Goal: Task Accomplishment & Management: Manage account settings

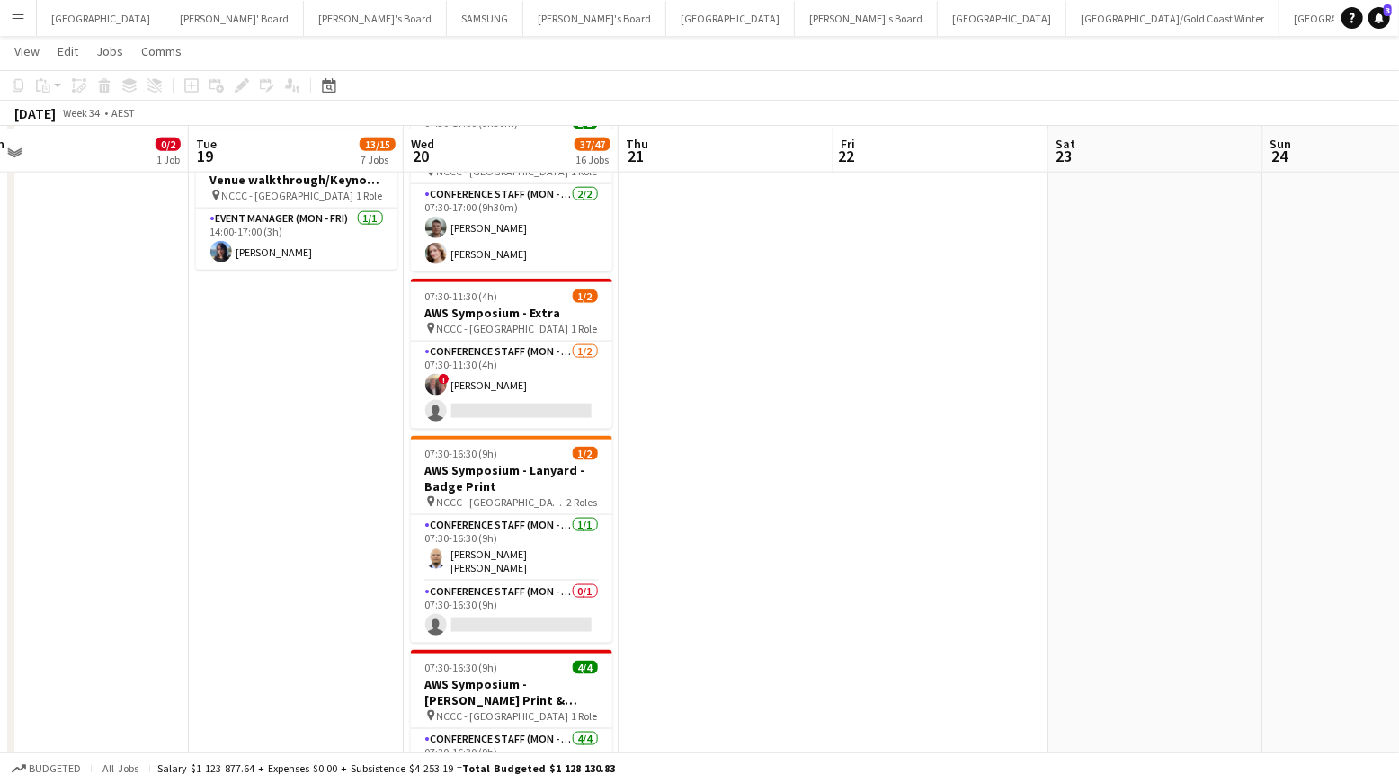
scroll to position [1205, 0]
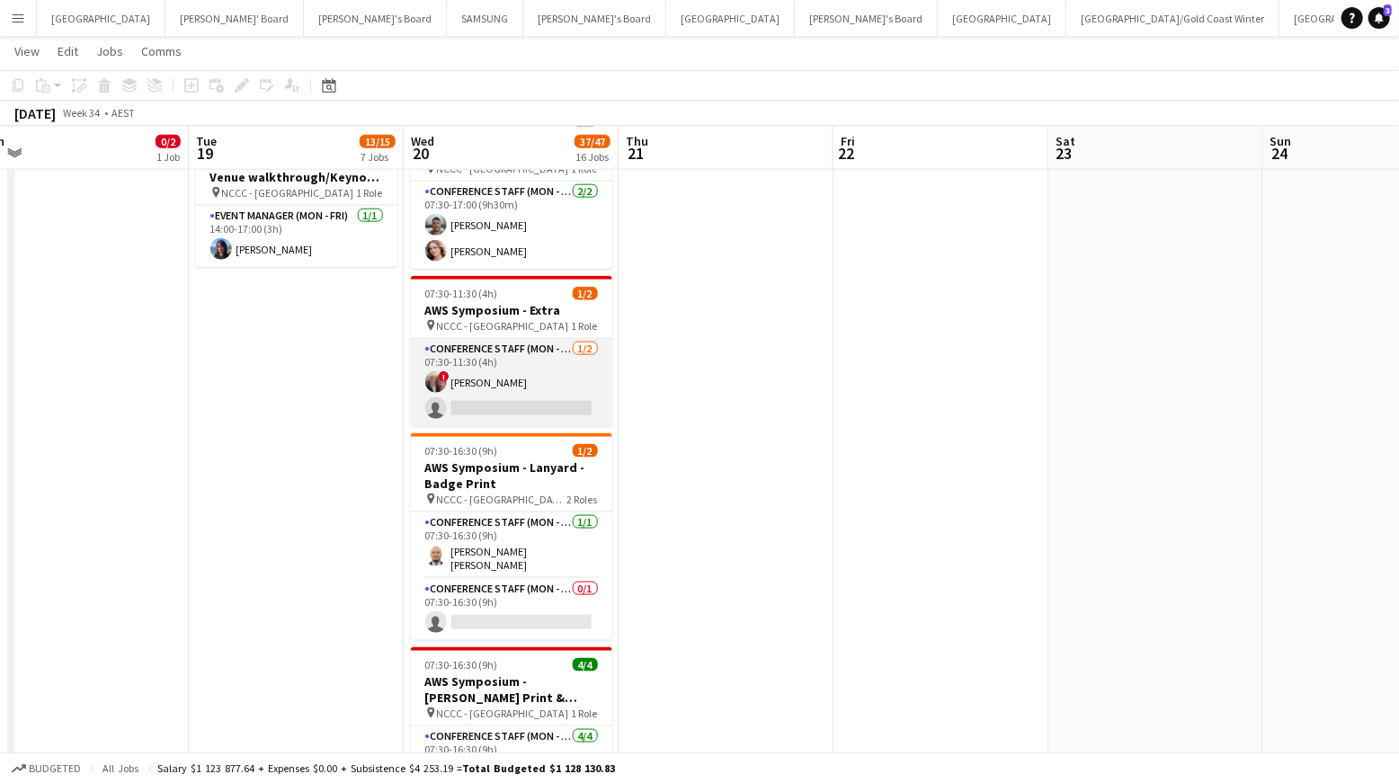
click at [510, 385] on app-card-role "Conference Staff (Mon - Fri) [DATE] 07:30-11:30 (4h) ! [PERSON_NAME] single-neu…" at bounding box center [511, 382] width 201 height 87
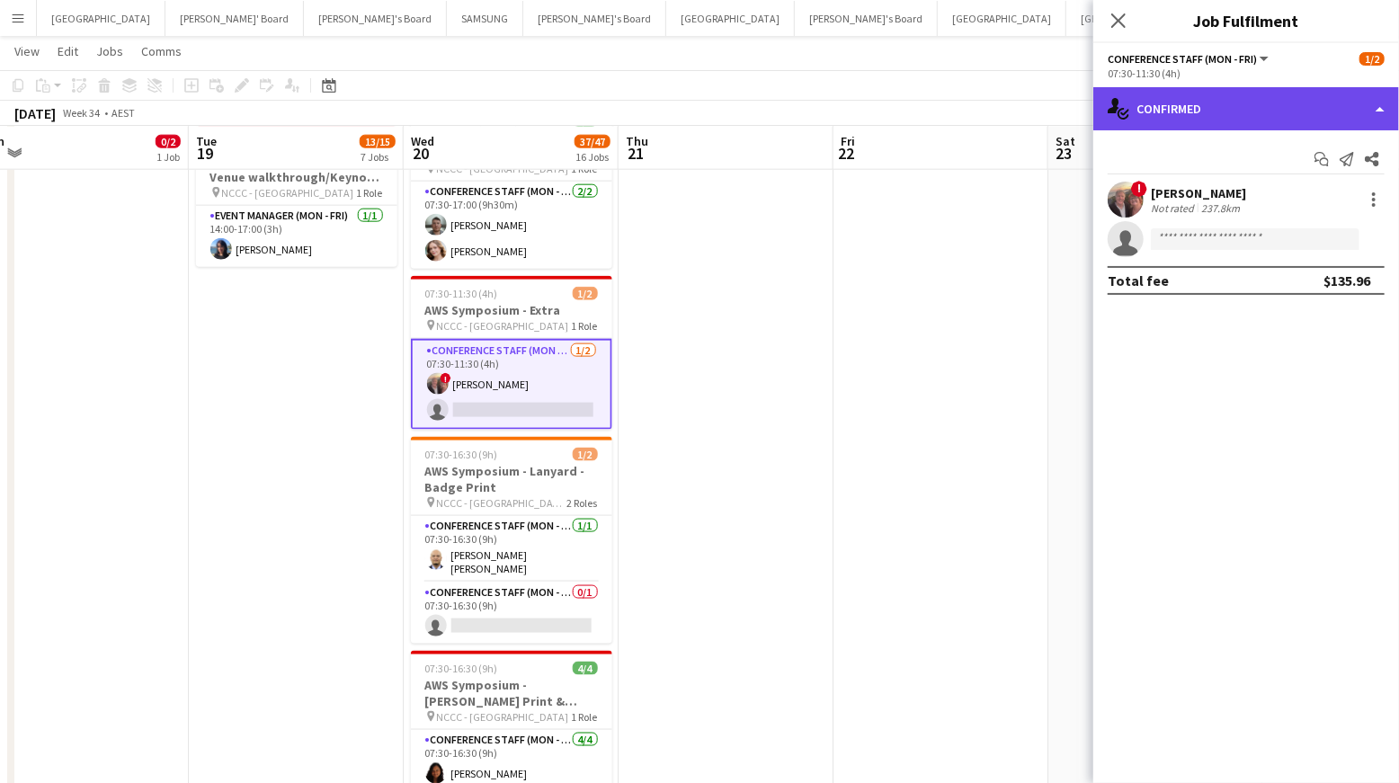
click at [1333, 124] on div "single-neutral-actions-check-2 Confirmed" at bounding box center [1246, 108] width 306 height 43
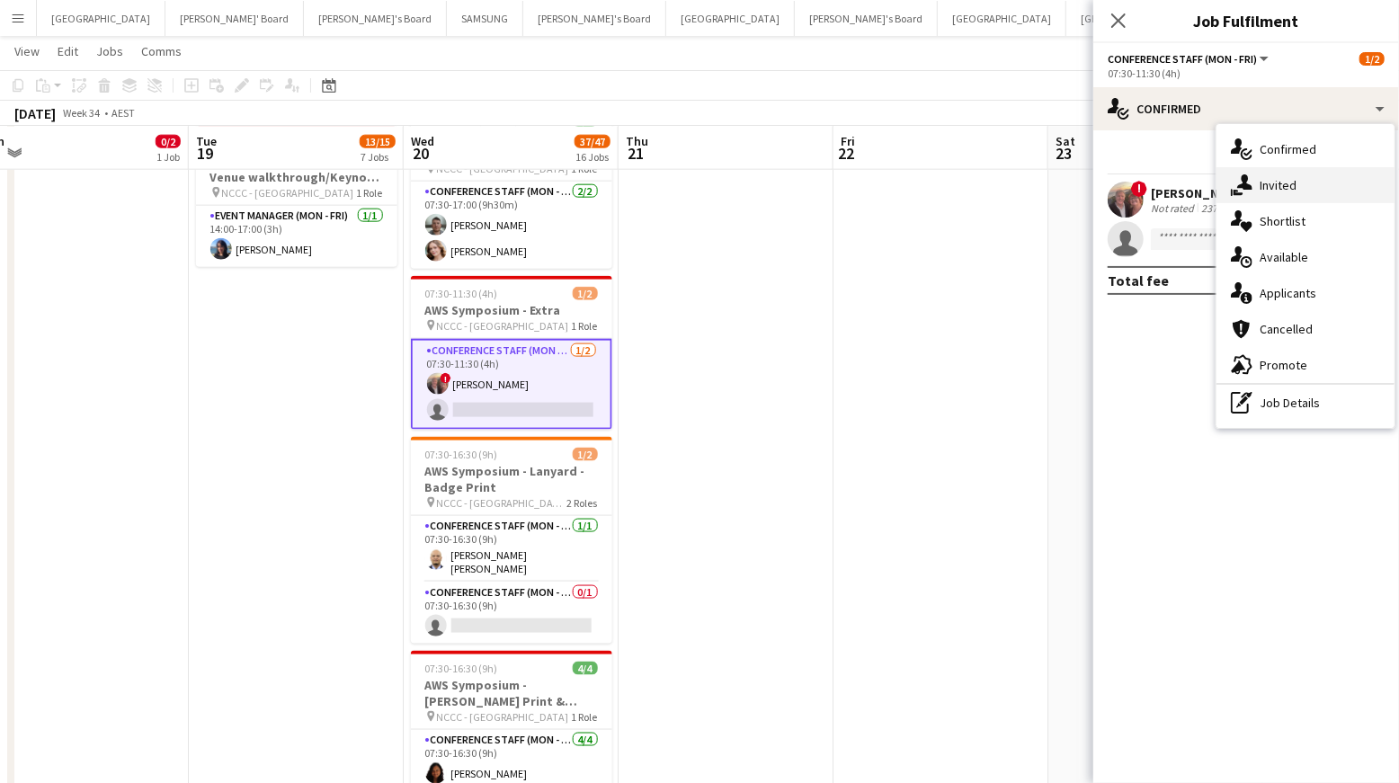
click at [1306, 184] on div "single-neutral-actions-share-1 Invited" at bounding box center [1306, 185] width 178 height 36
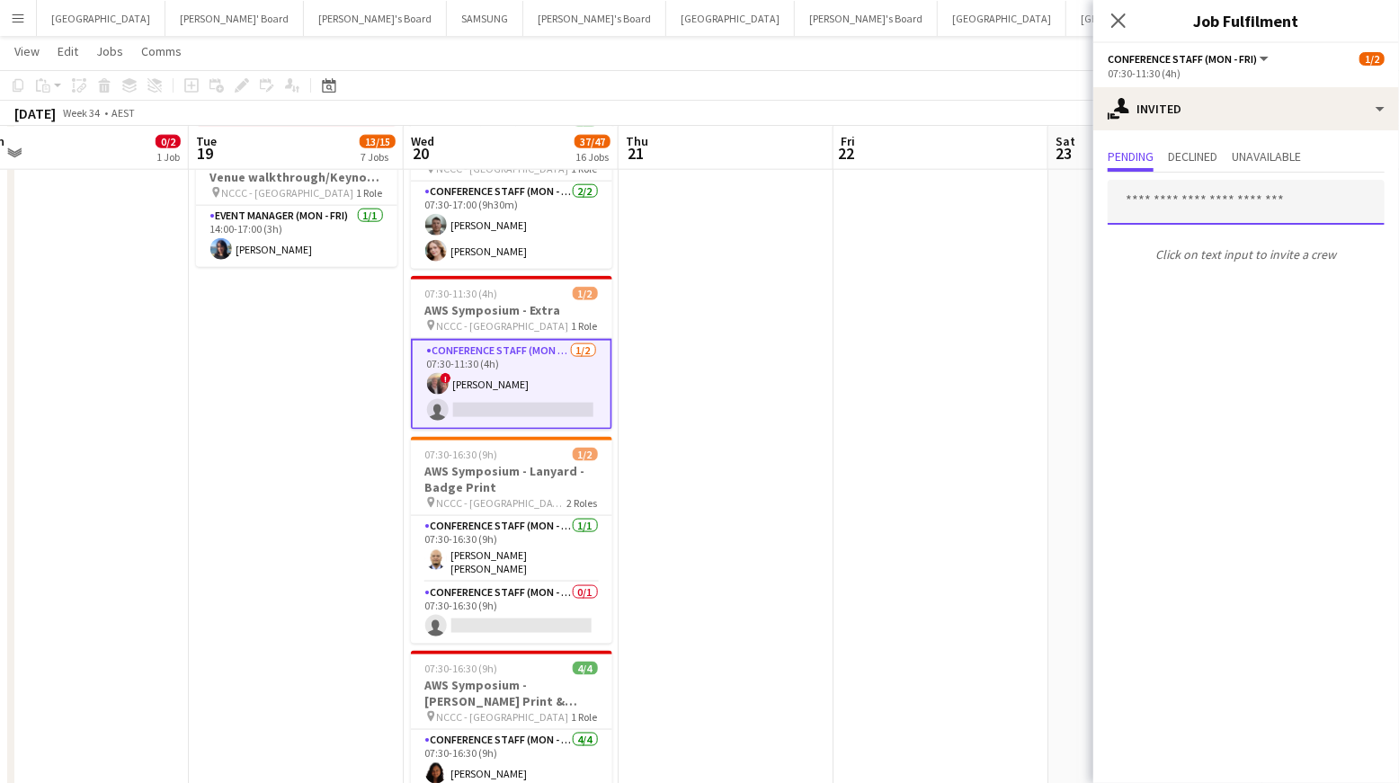
click at [1148, 201] on input "text" at bounding box center [1246, 202] width 277 height 45
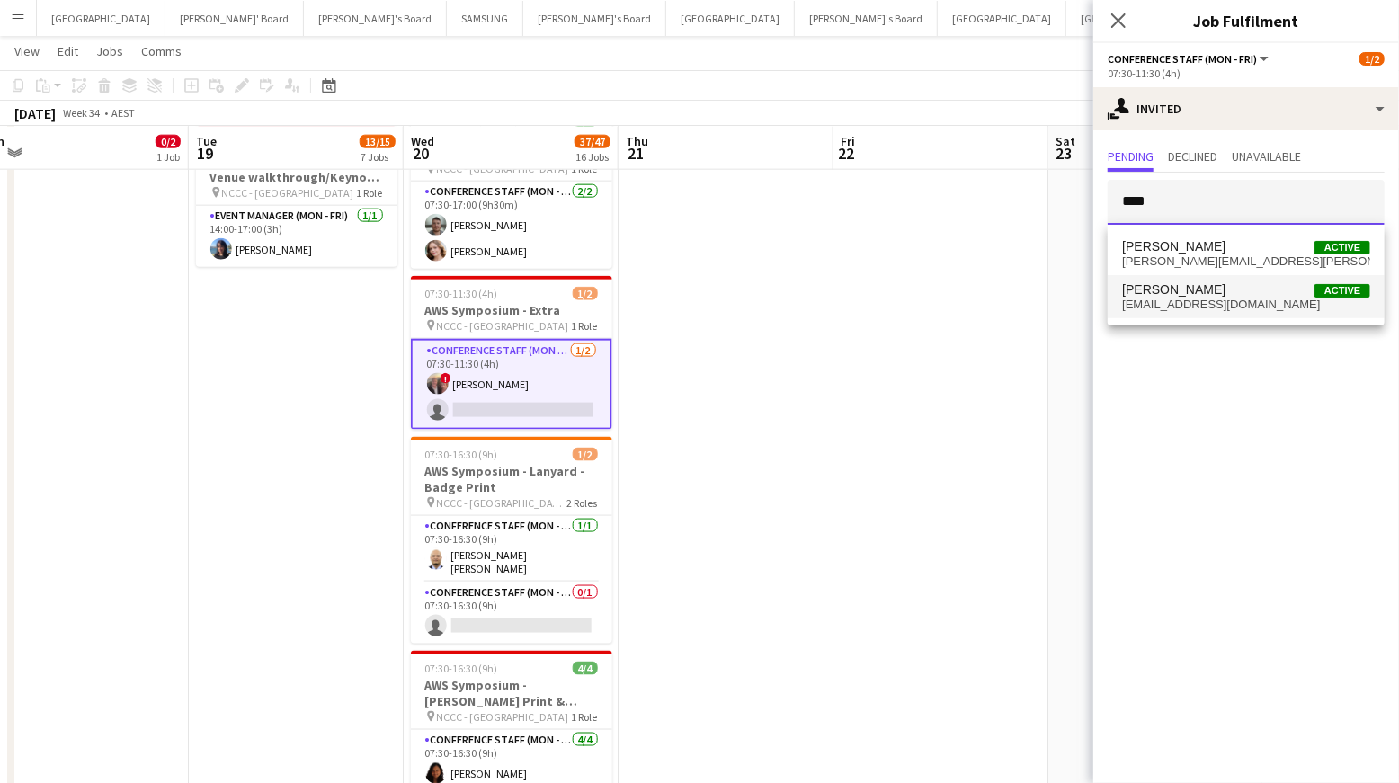
type input "****"
click at [1222, 304] on span "[EMAIL_ADDRESS][DOMAIN_NAME]" at bounding box center [1246, 305] width 248 height 14
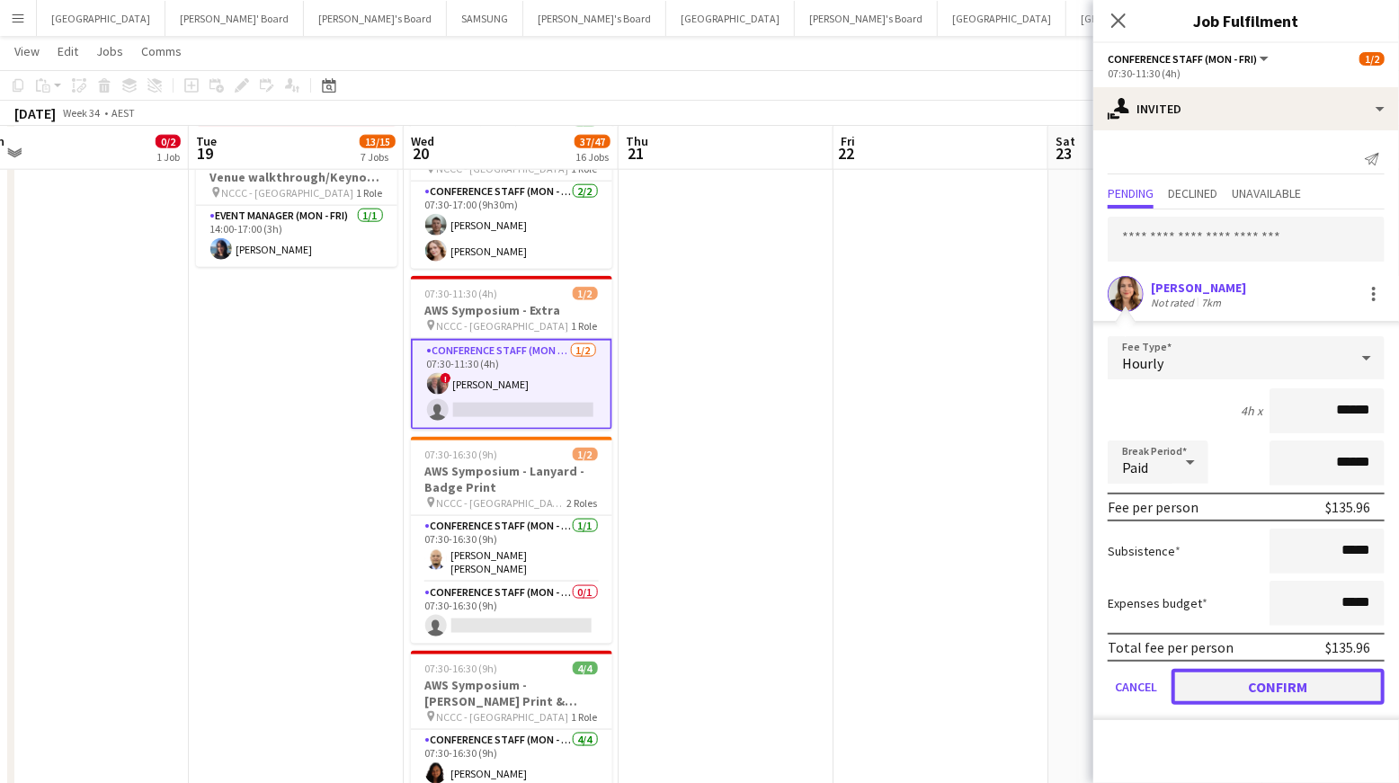
click at [1309, 691] on button "Confirm" at bounding box center [1278, 687] width 213 height 36
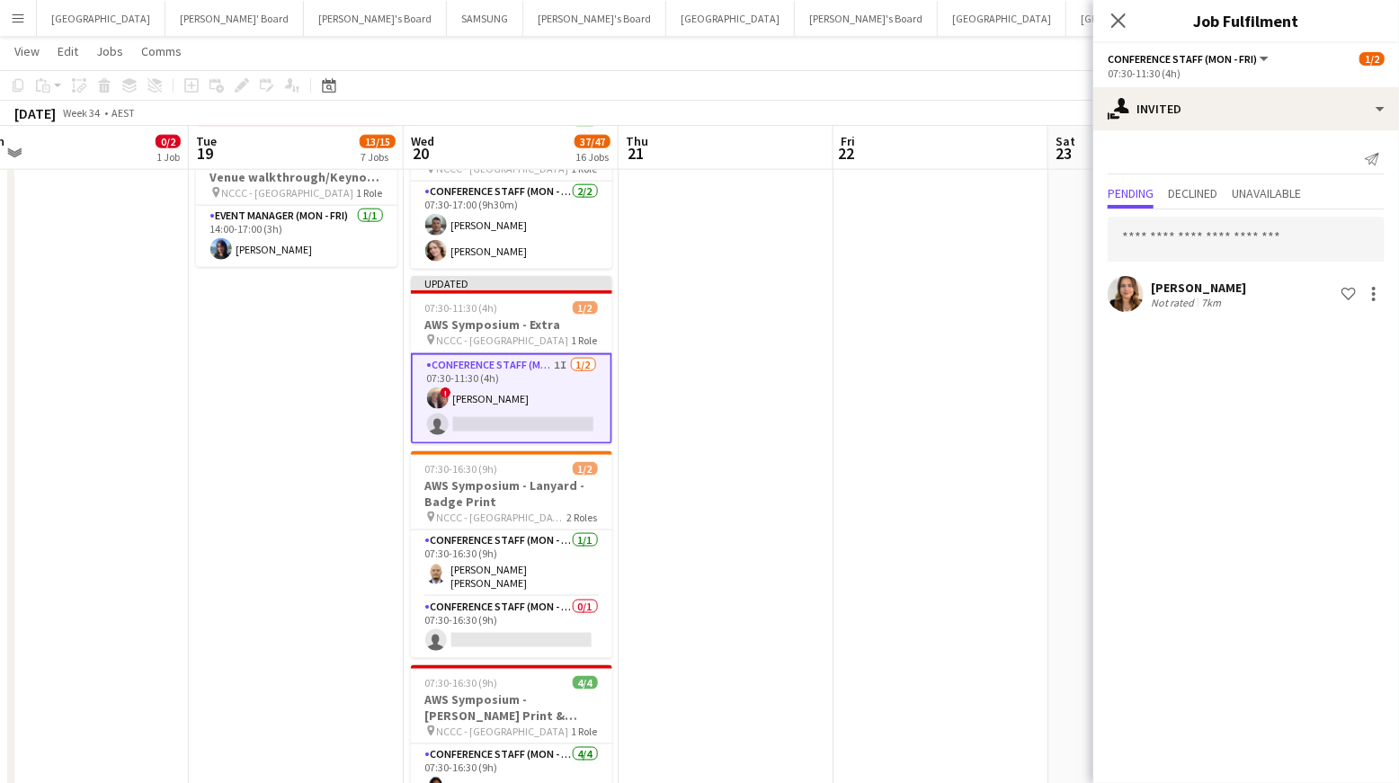
click at [852, 356] on app-date-cell at bounding box center [940, 734] width 215 height 3474
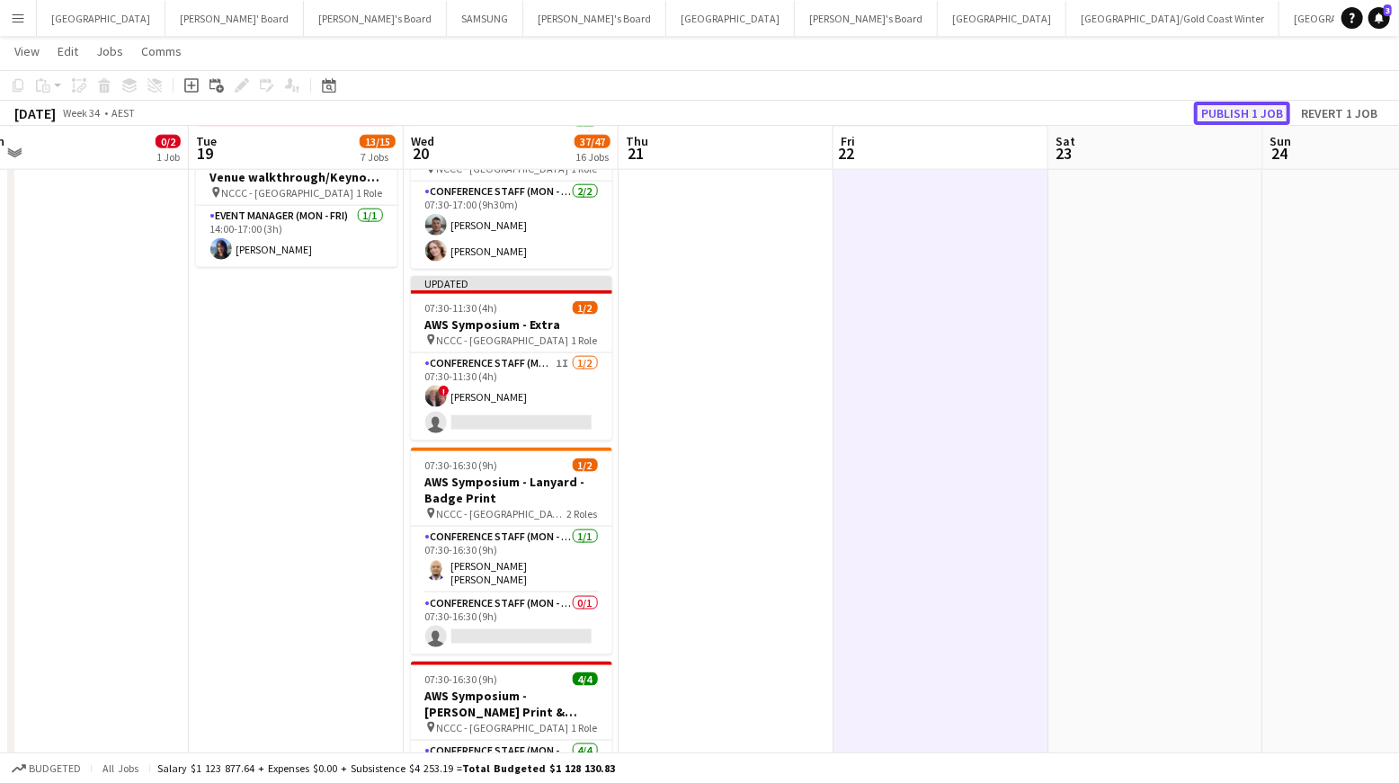
click at [1246, 107] on button "Publish 1 job" at bounding box center [1242, 113] width 96 height 23
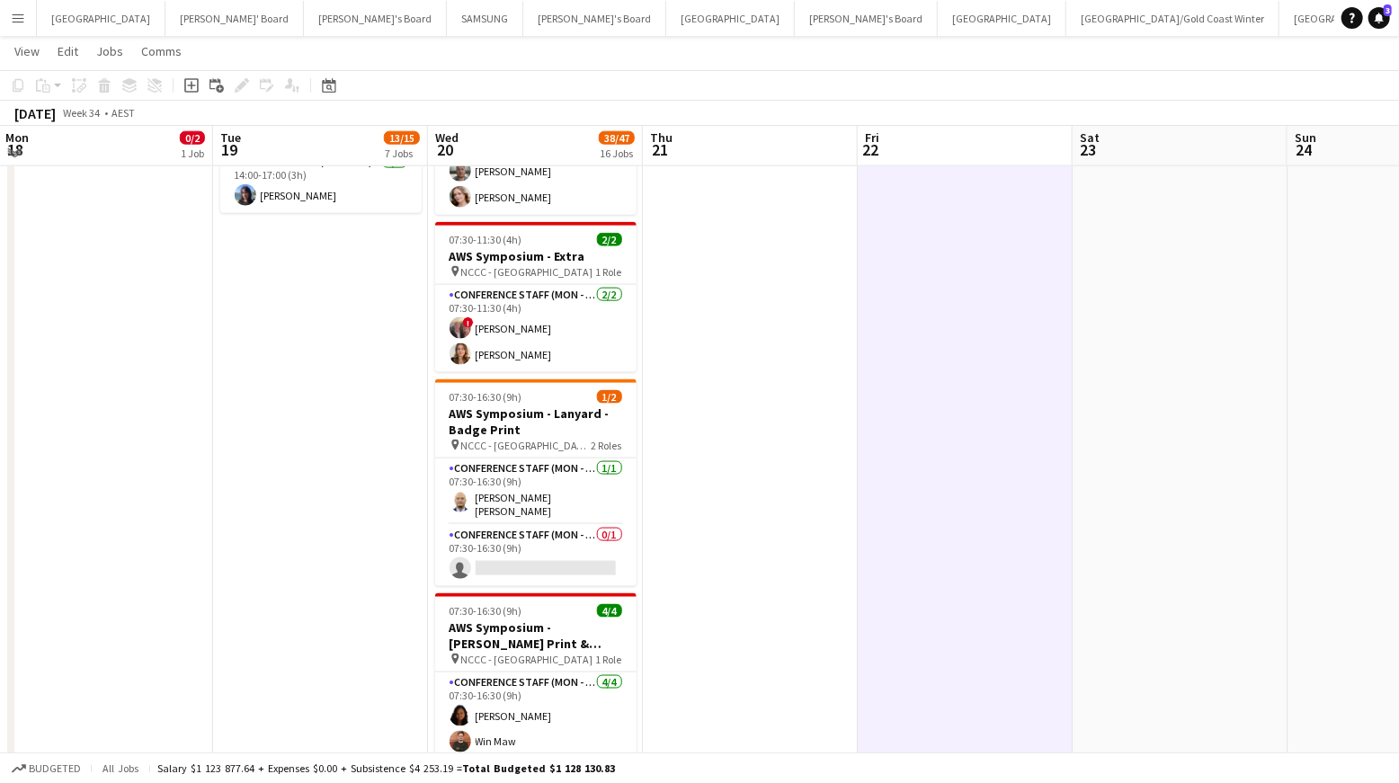
scroll to position [1253, 0]
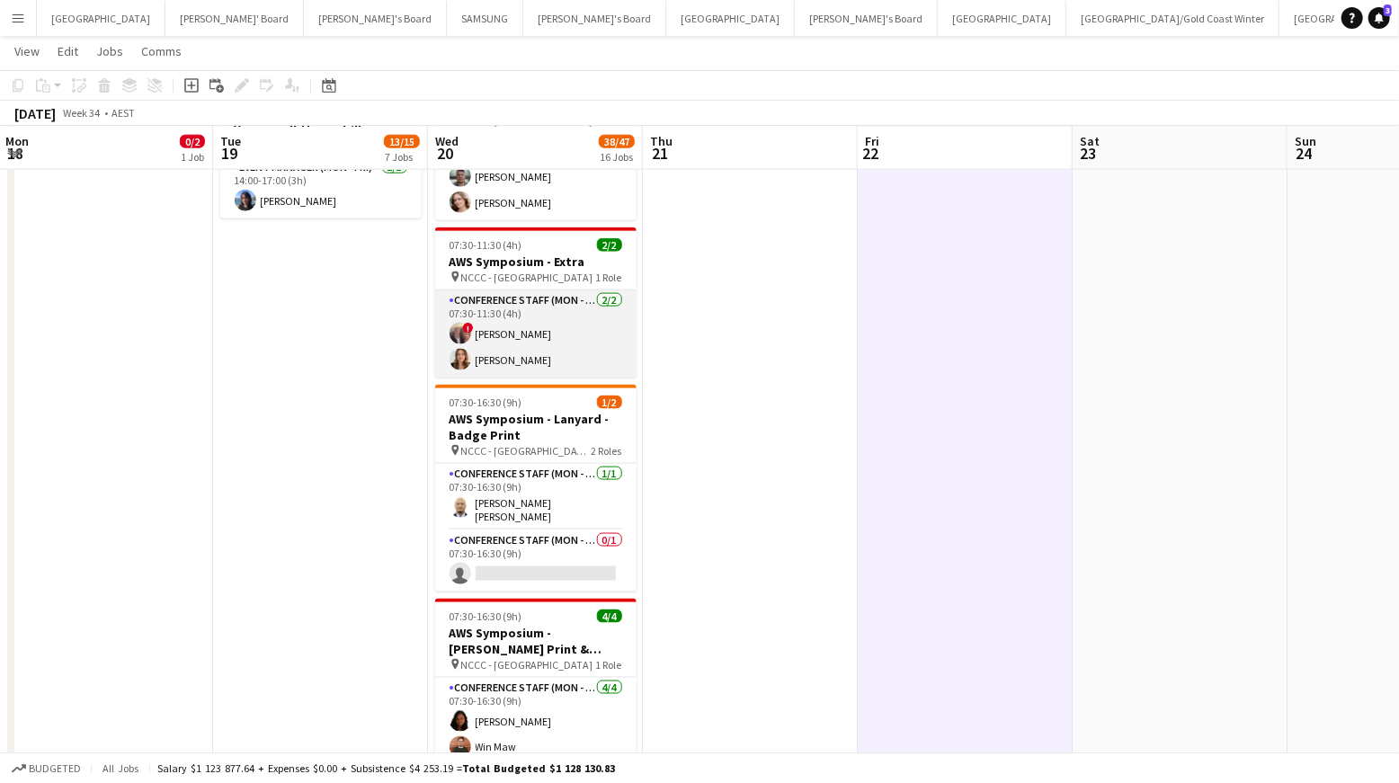
click at [464, 328] on span "!" at bounding box center [468, 328] width 11 height 11
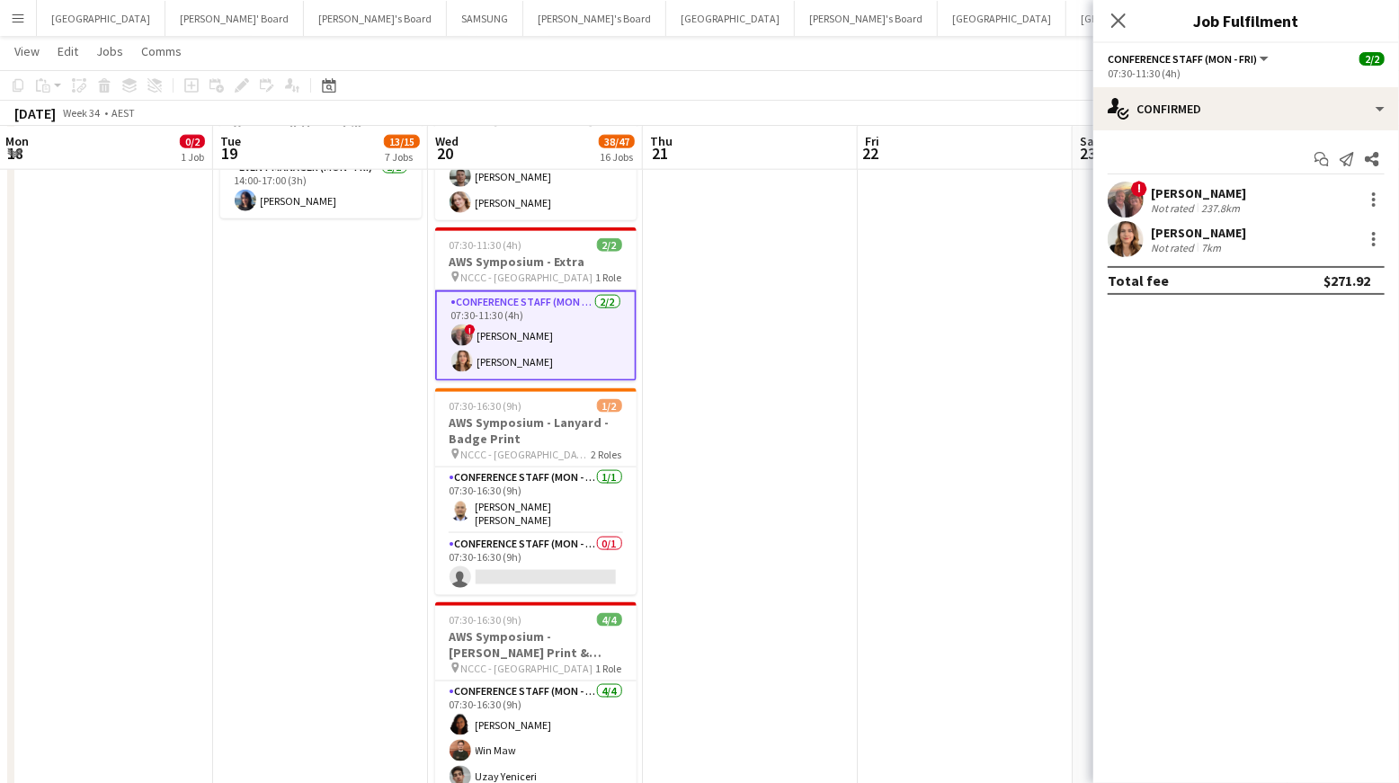
drag, startPoint x: 1122, startPoint y: 201, endPoint x: 1103, endPoint y: 218, distance: 26.1
click at [1123, 201] on app-user-avatar at bounding box center [1126, 200] width 36 height 36
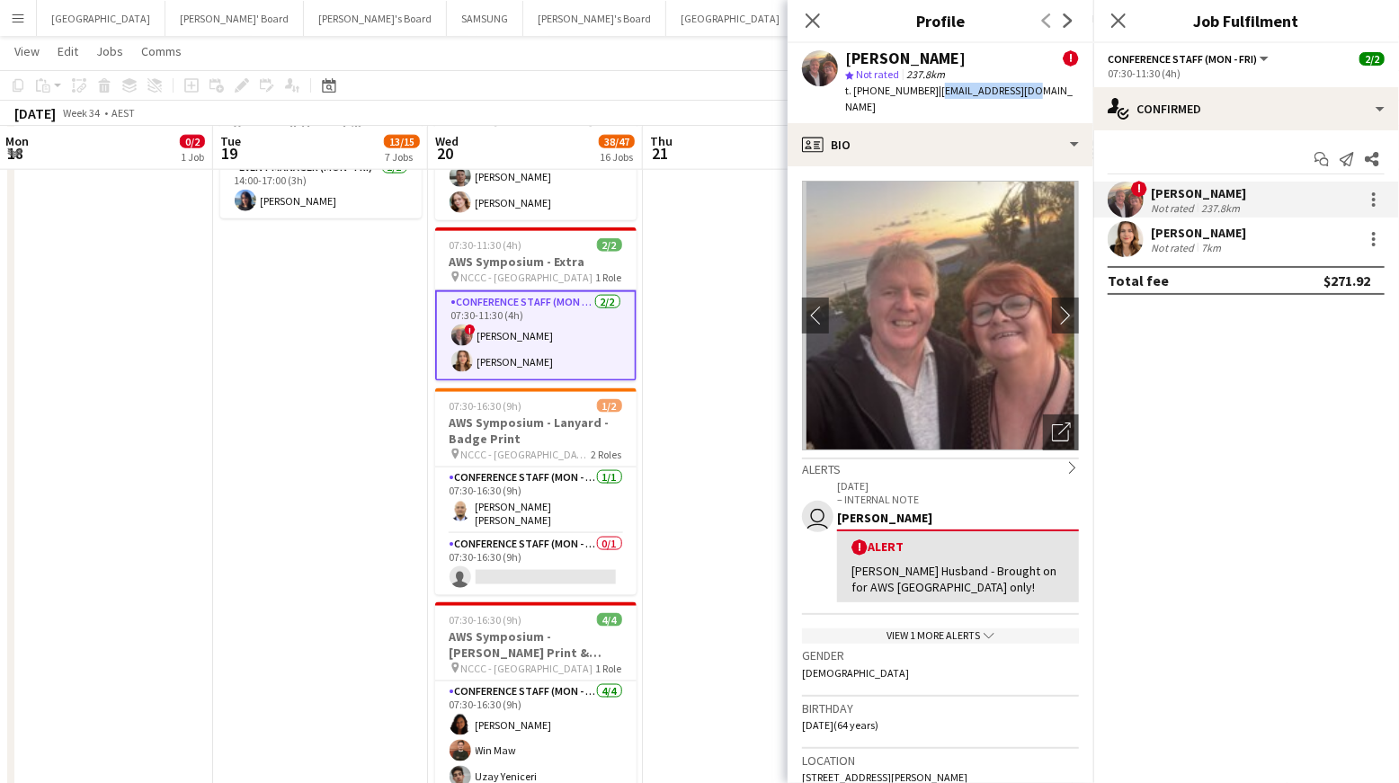
drag, startPoint x: 924, startPoint y: 93, endPoint x: 1020, endPoint y: 89, distance: 96.3
click at [1020, 89] on div "[PERSON_NAME] ! star Not rated 237.8km t. [PHONE_NUMBER] | [EMAIL_ADDRESS][DOMA…" at bounding box center [941, 83] width 306 height 80
copy span "[EMAIL_ADDRESS][DOMAIN_NAME]"
click at [486, 358] on app-card-role "Conference Staff (Mon - Fri) [DATE] 07:30-11:30 (4h) ! [PERSON_NAME] [PERSON_NA…" at bounding box center [535, 335] width 201 height 91
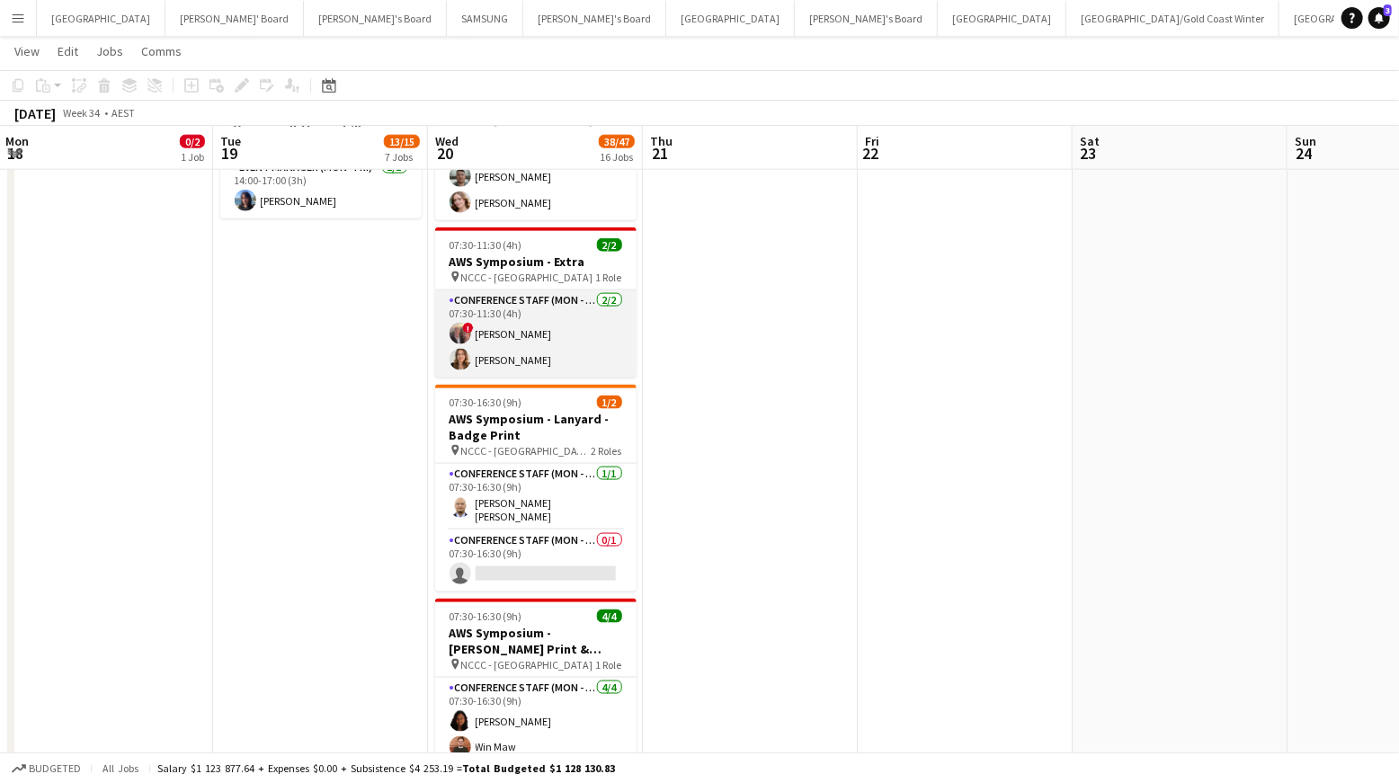
drag, startPoint x: 460, startPoint y: 352, endPoint x: 472, endPoint y: 350, distance: 11.8
click at [463, 352] on app-user-avatar at bounding box center [461, 360] width 22 height 22
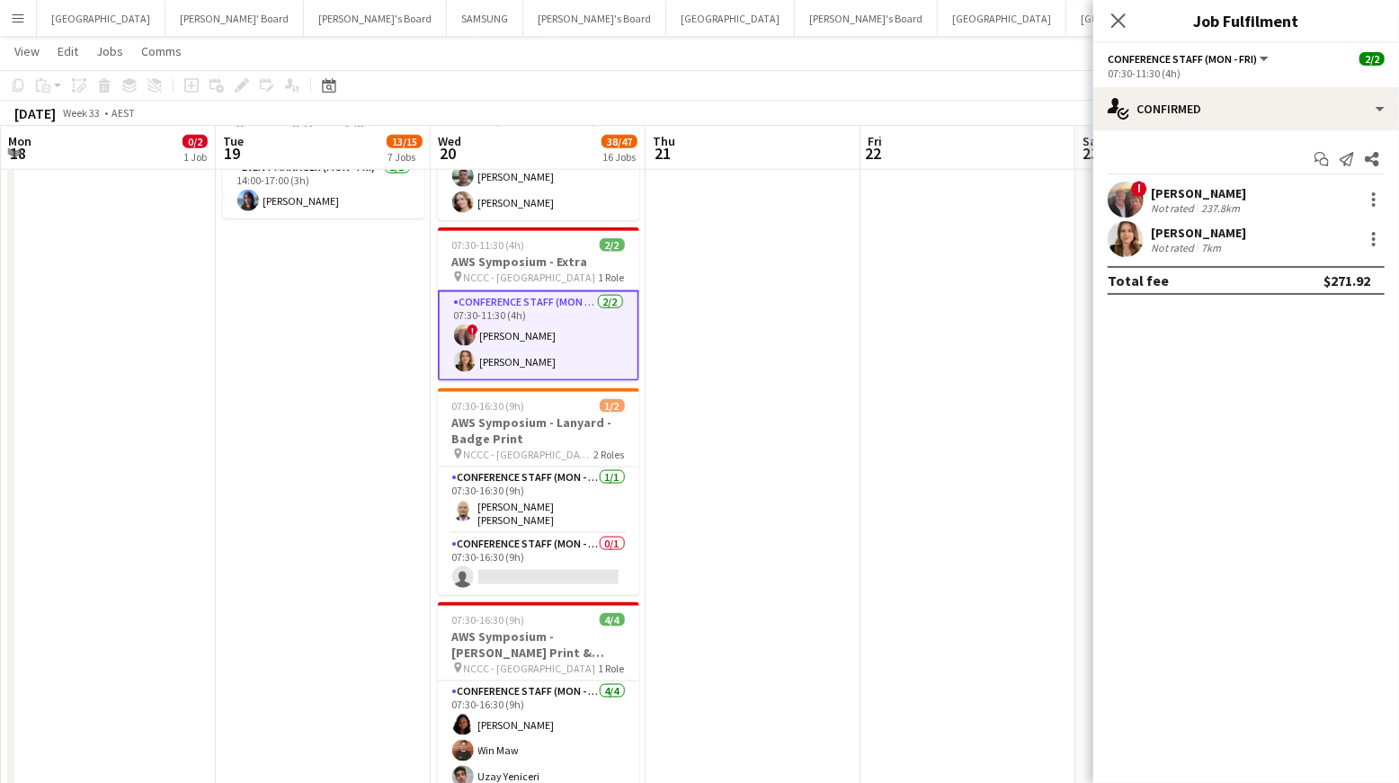
click at [1120, 231] on app-user-avatar at bounding box center [1126, 239] width 36 height 36
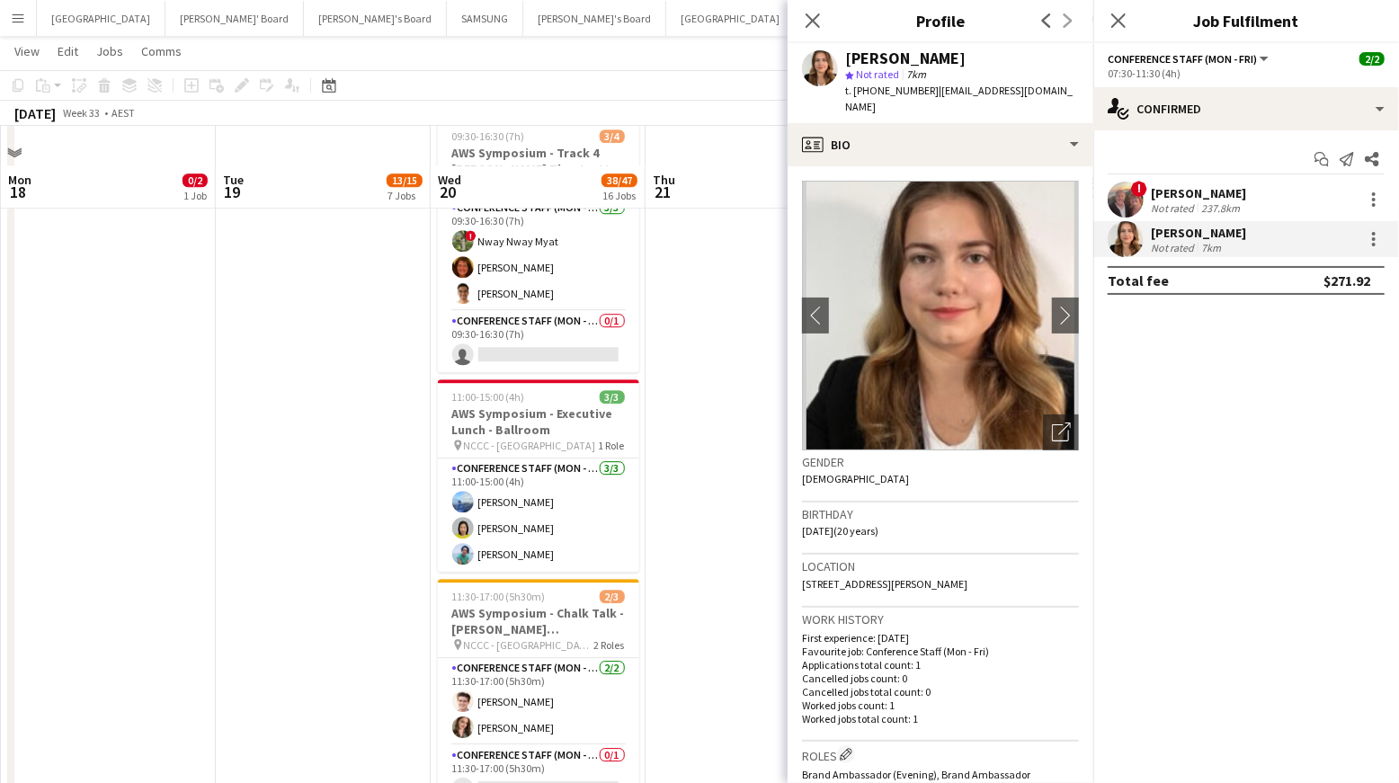
scroll to position [2922, 0]
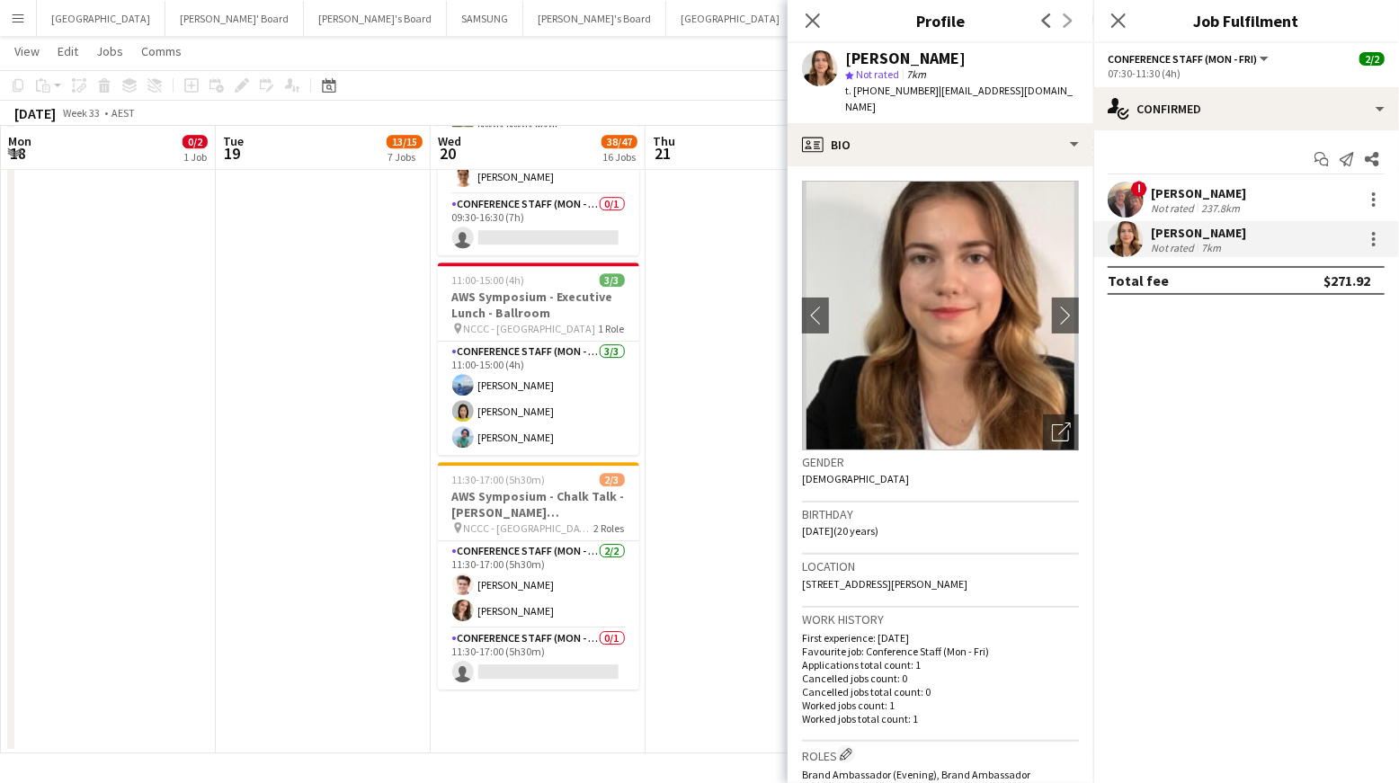
click at [823, 22] on app-icon "Close pop-in" at bounding box center [813, 21] width 22 height 22
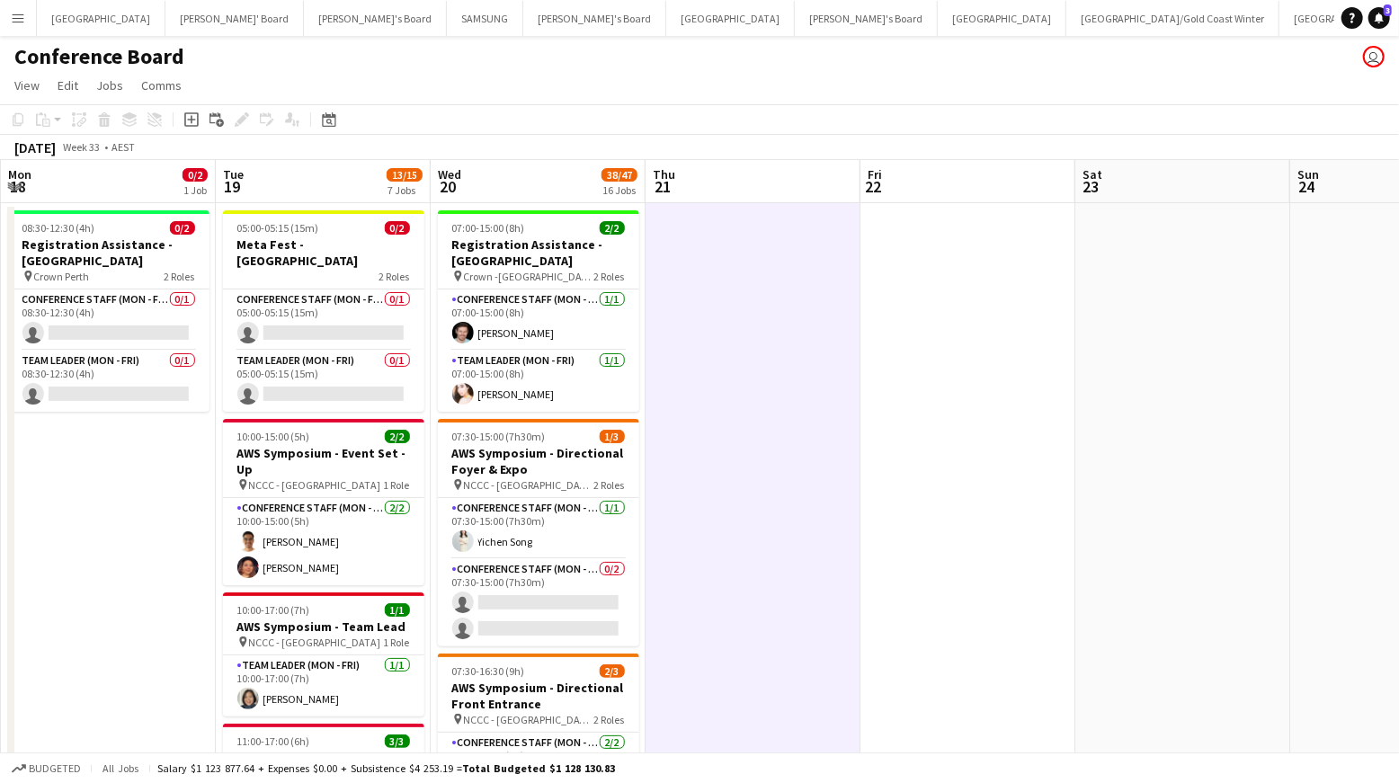
scroll to position [4, 0]
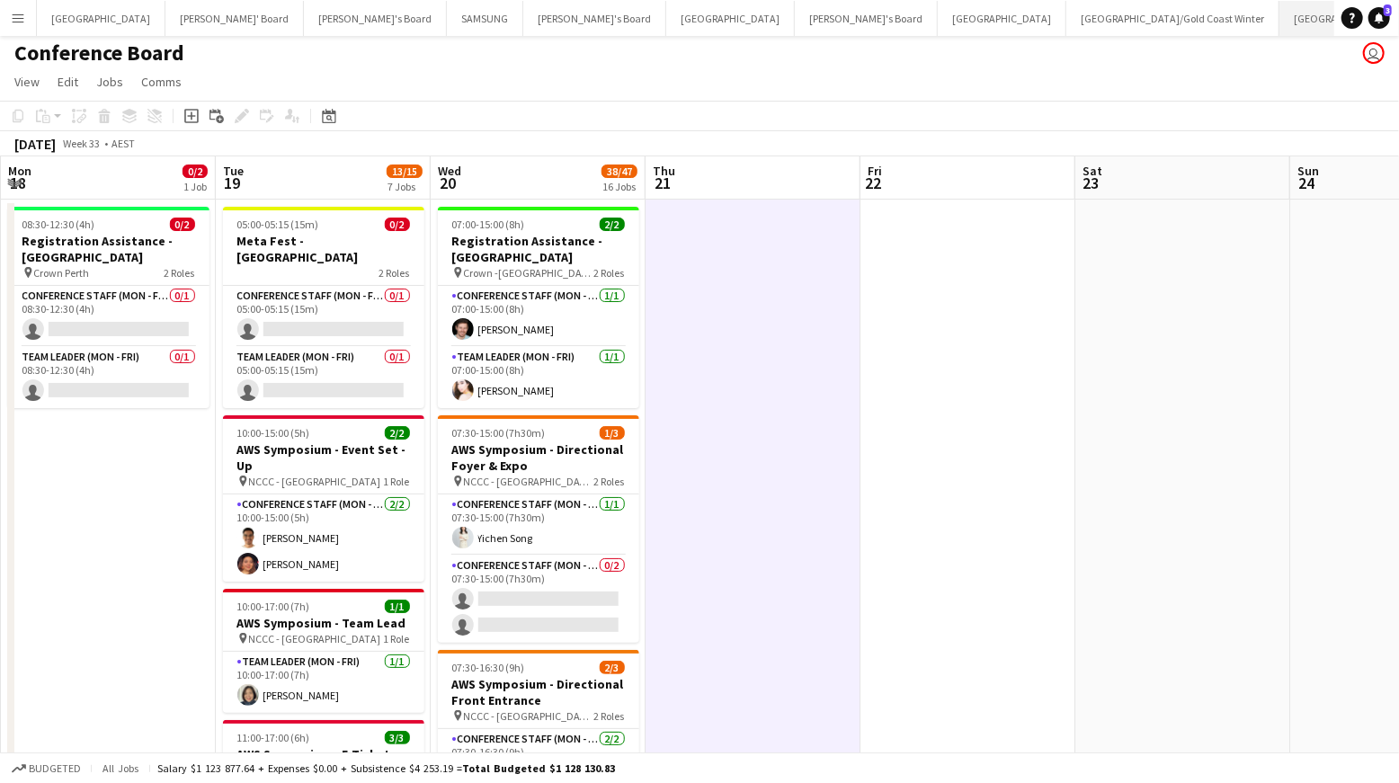
click at [1279, 13] on button "[GEOGRAPHIC_DATA]/[GEOGRAPHIC_DATA] Close" at bounding box center [1394, 18] width 231 height 35
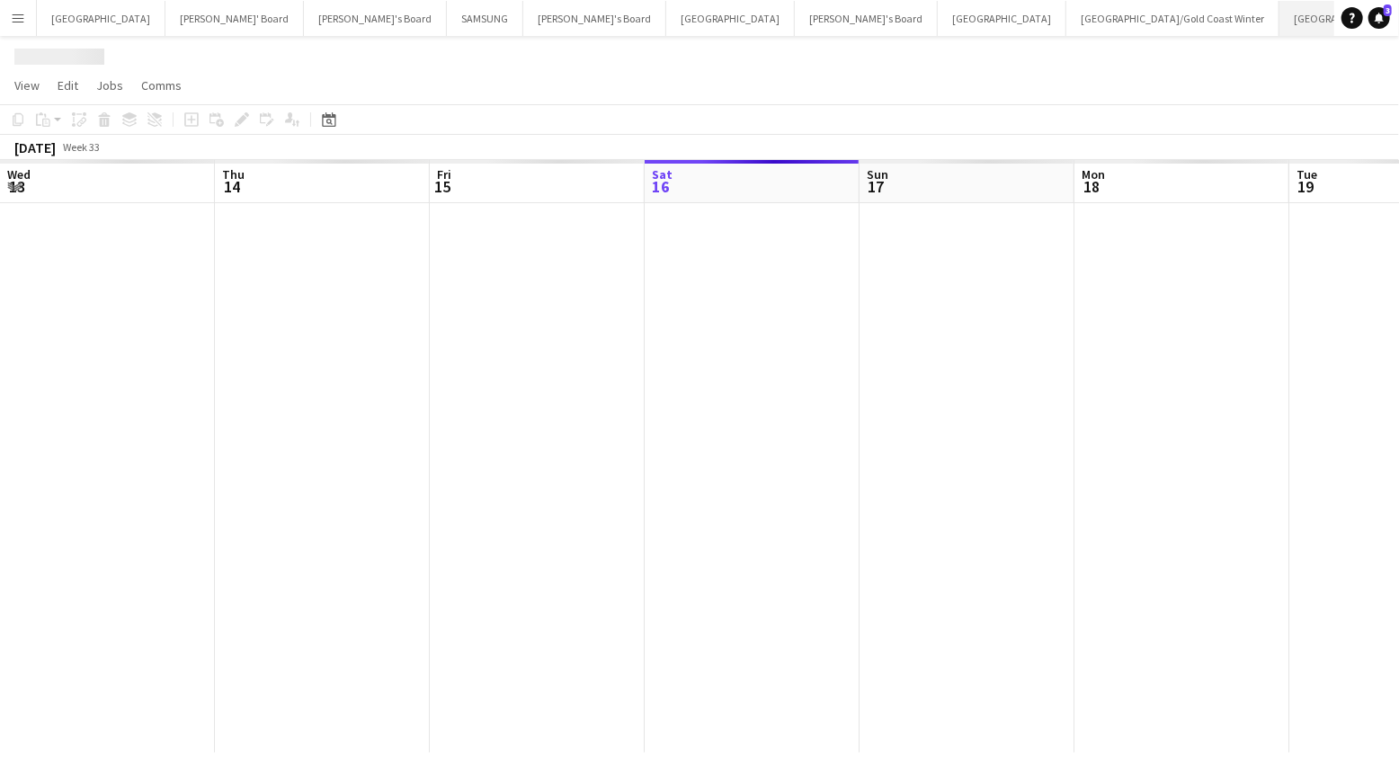
scroll to position [0, 430]
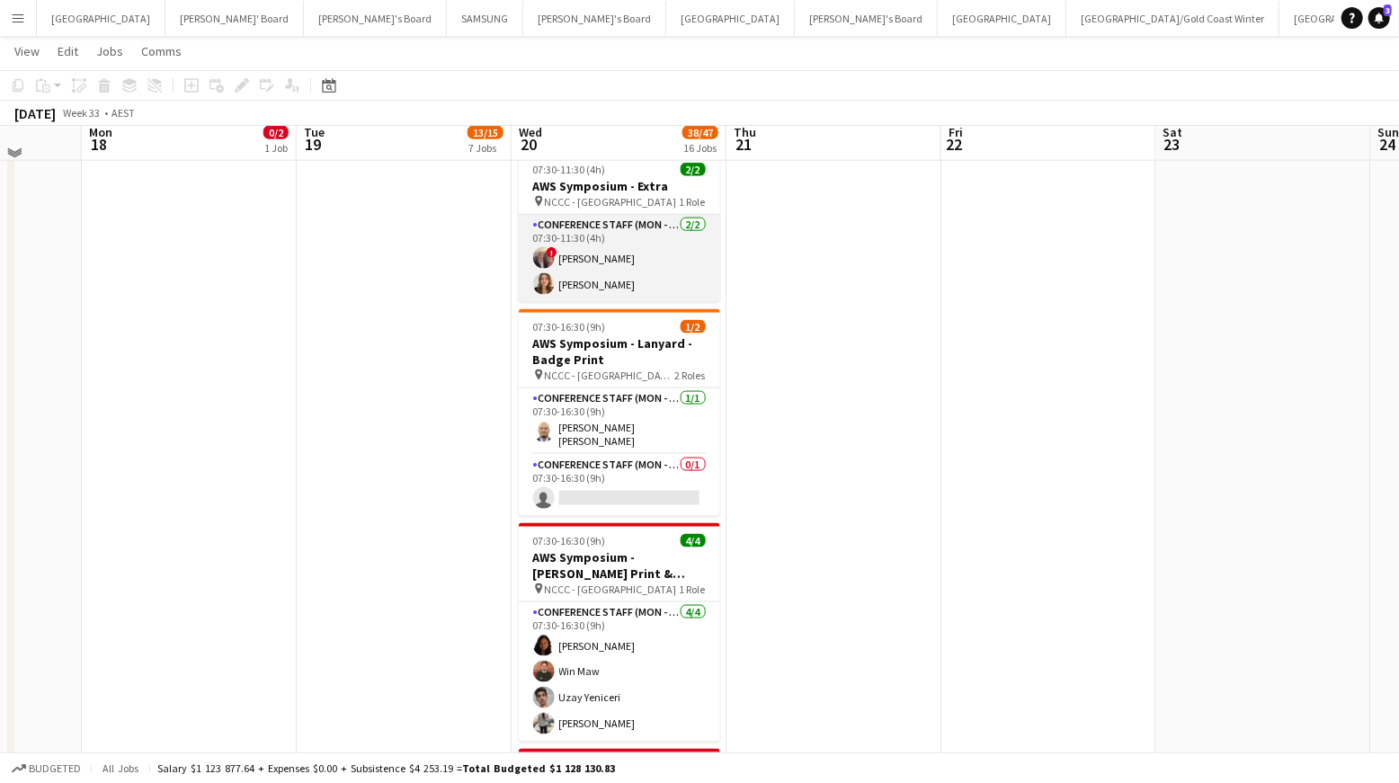
scroll to position [1316, 0]
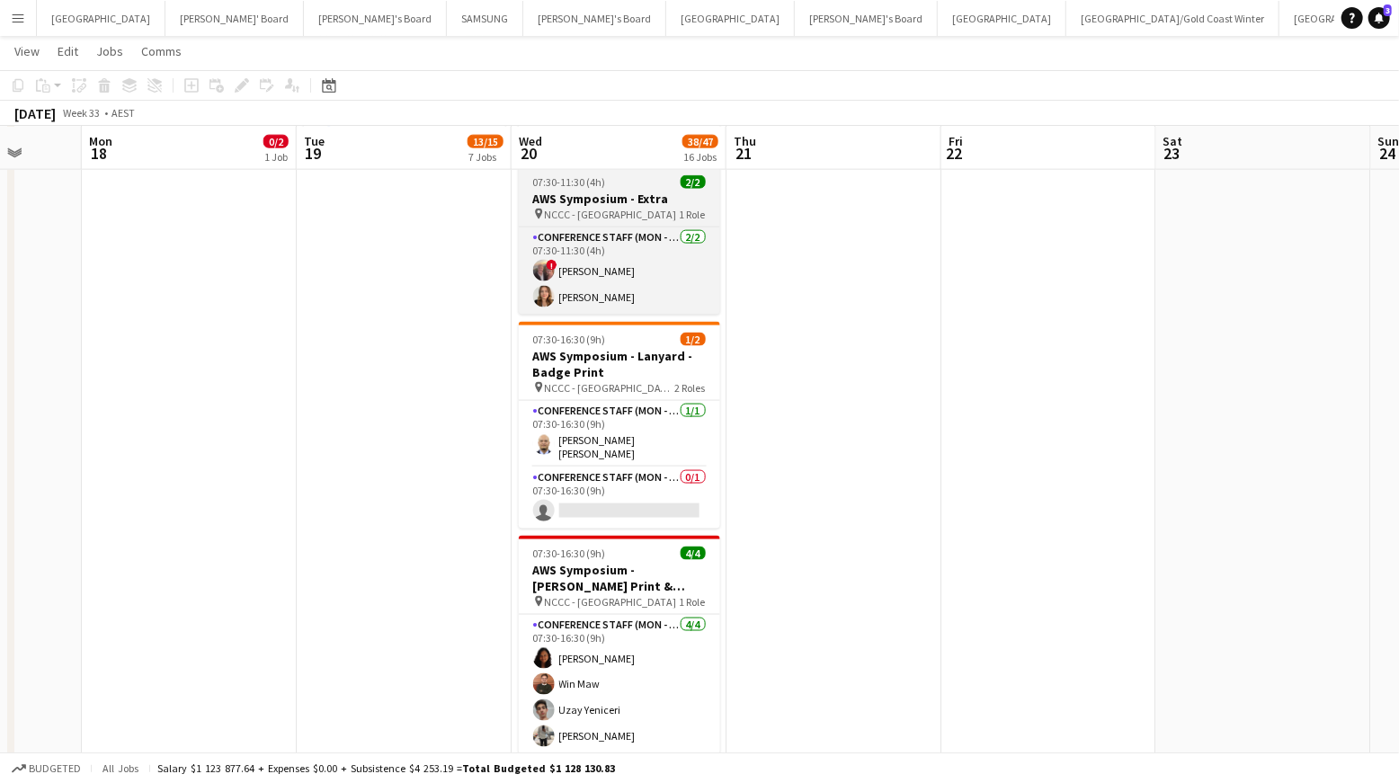
click at [619, 212] on div "pin NCCC - [GEOGRAPHIC_DATA] 1 Role" at bounding box center [619, 214] width 201 height 14
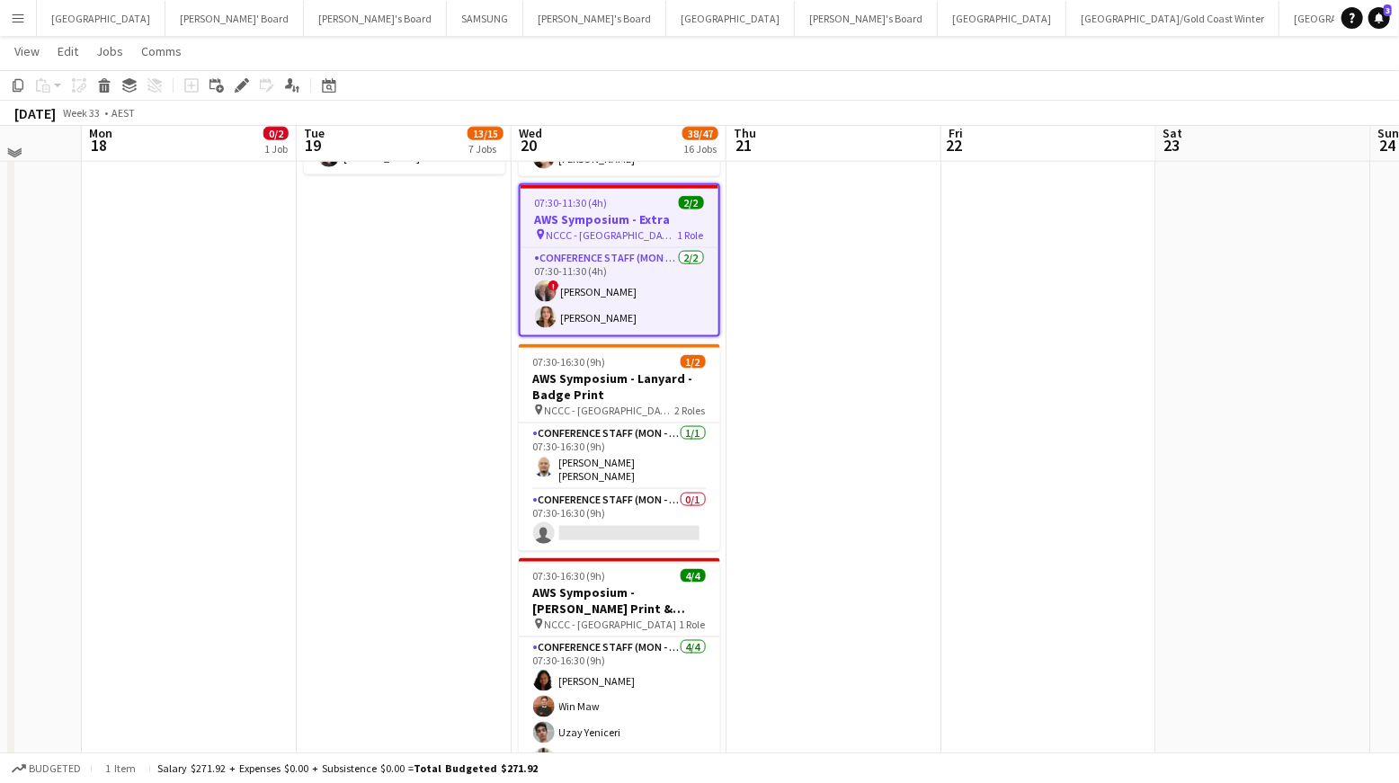
scroll to position [1288, 0]
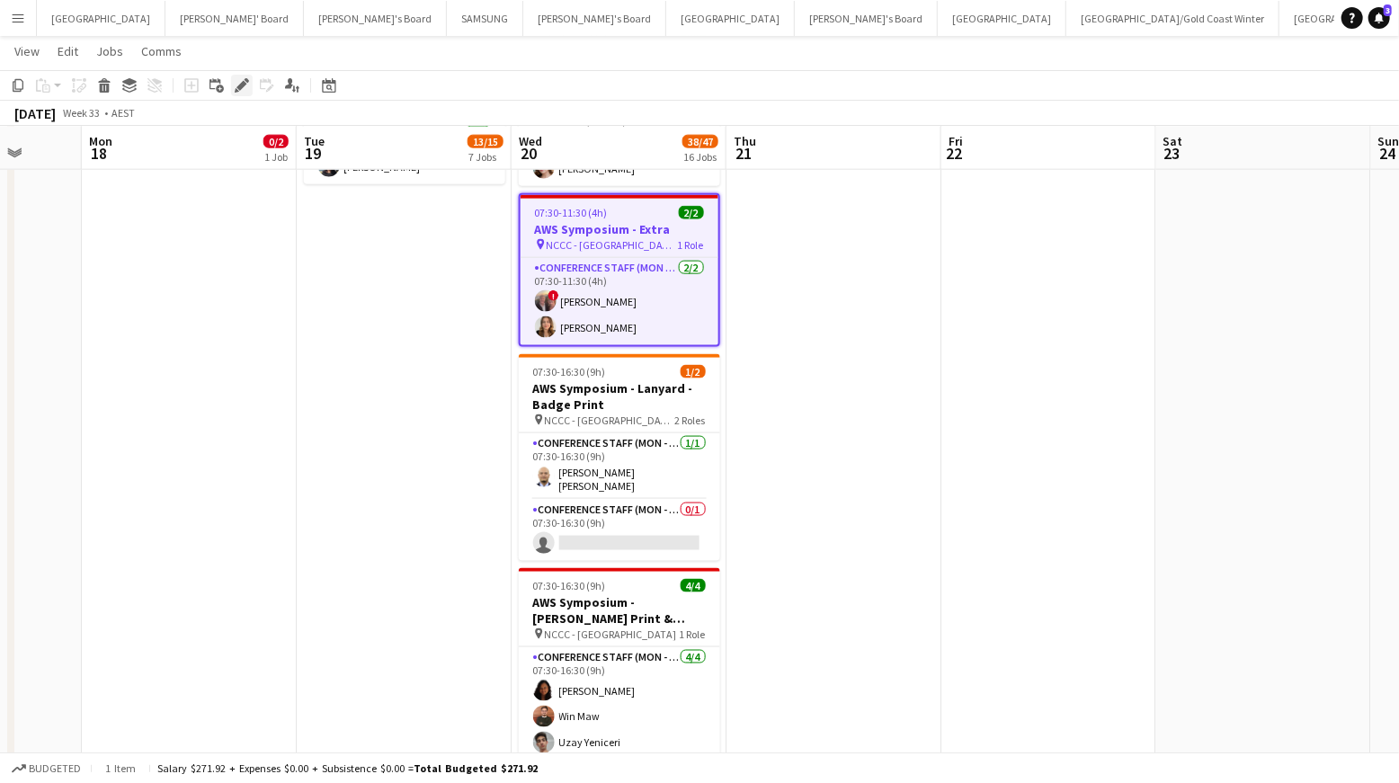
click at [243, 91] on icon "Edit" at bounding box center [242, 85] width 14 height 14
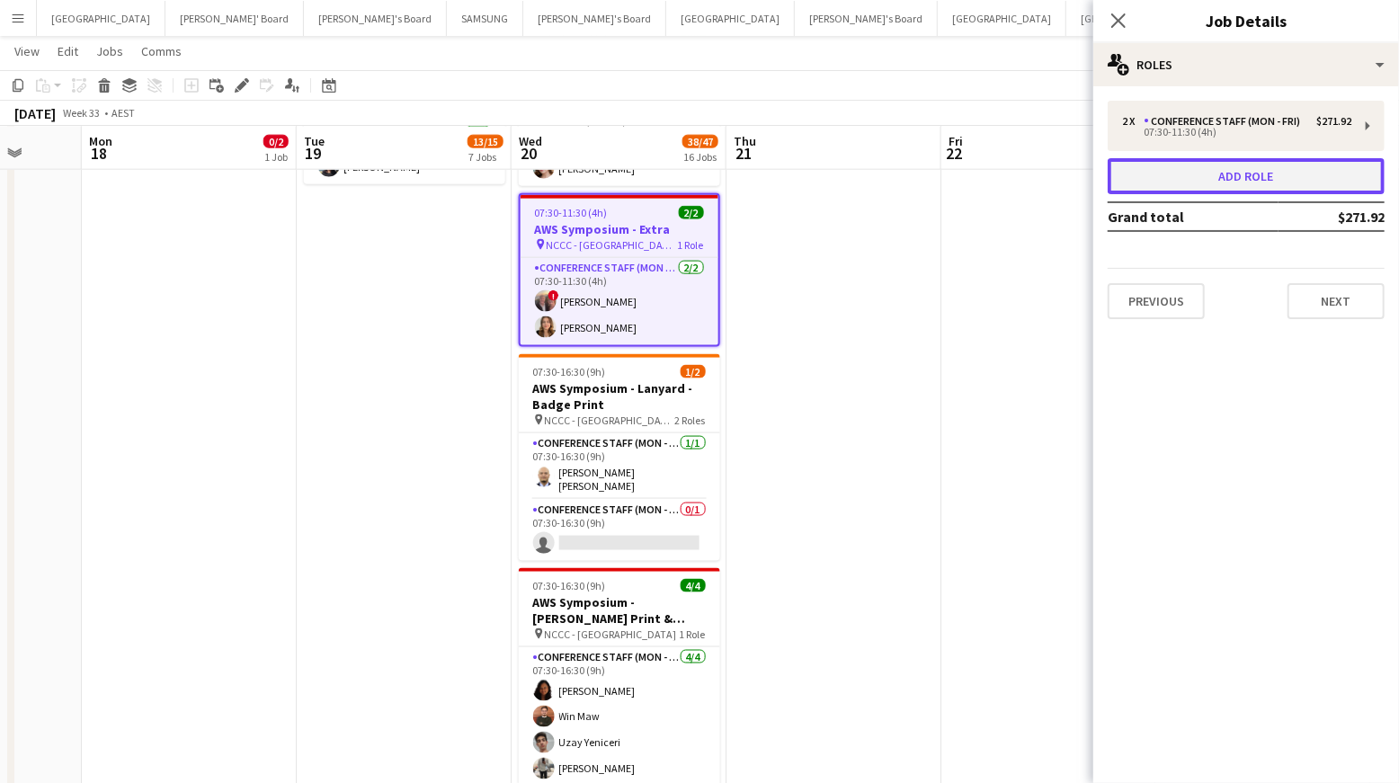
click at [1226, 162] on button "Add role" at bounding box center [1246, 176] width 277 height 36
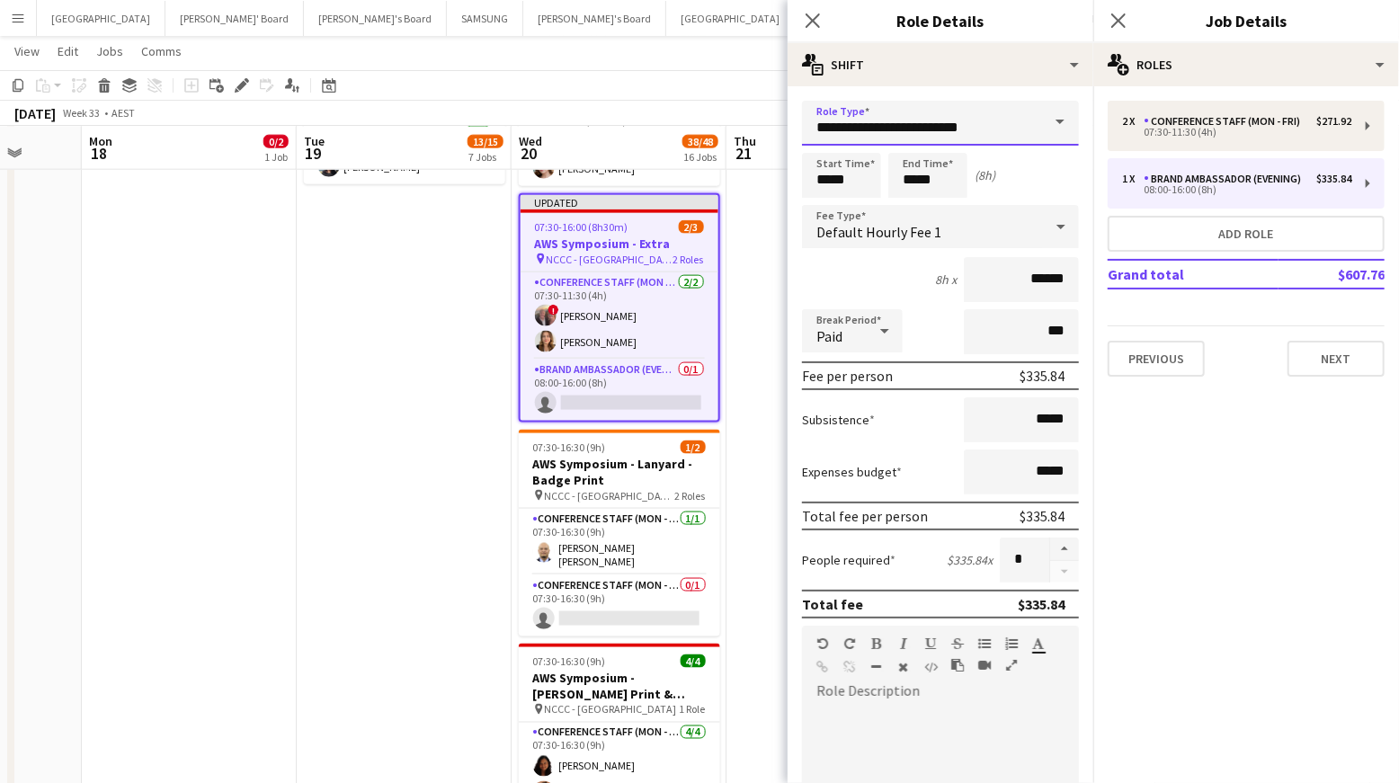
drag, startPoint x: 1007, startPoint y: 132, endPoint x: 1000, endPoint y: 139, distance: 10.2
click at [1007, 132] on input "**********" at bounding box center [940, 123] width 277 height 45
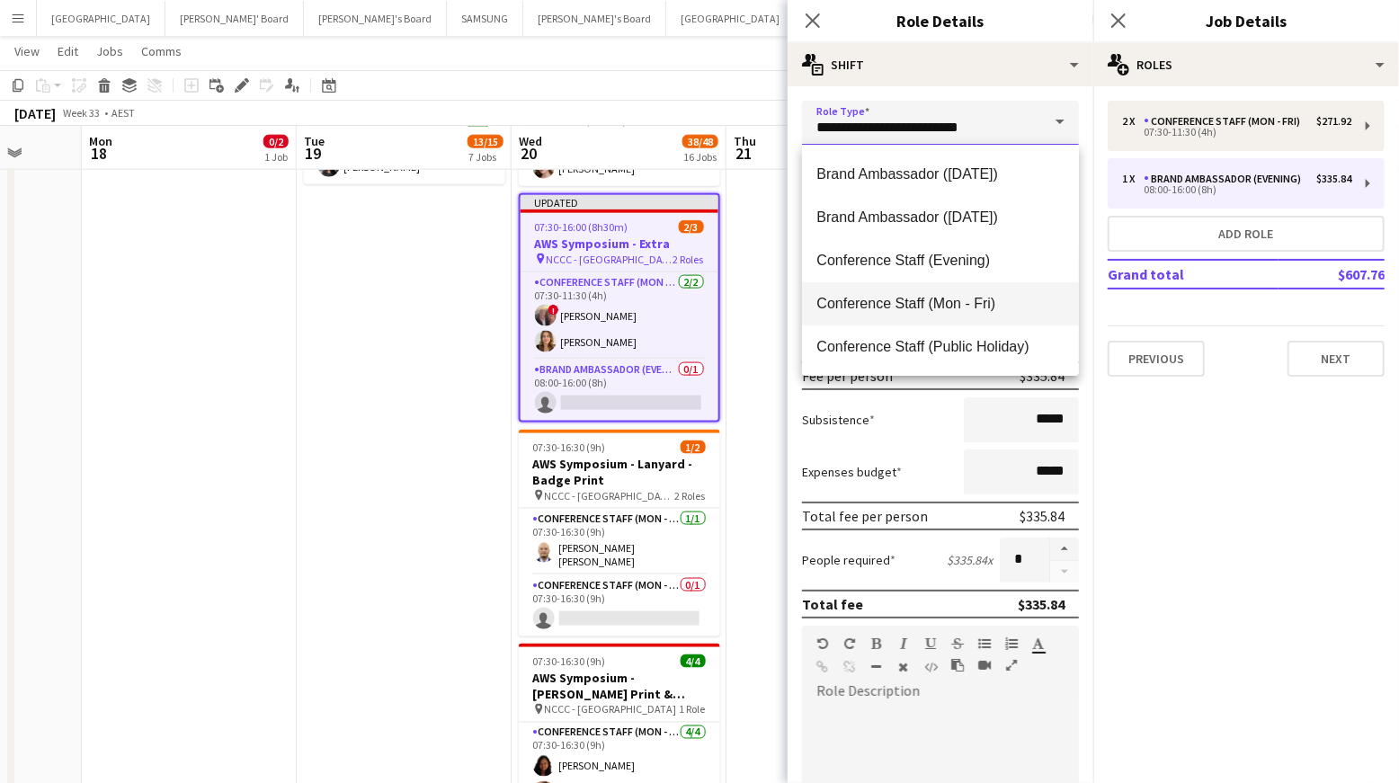
scroll to position [126, 0]
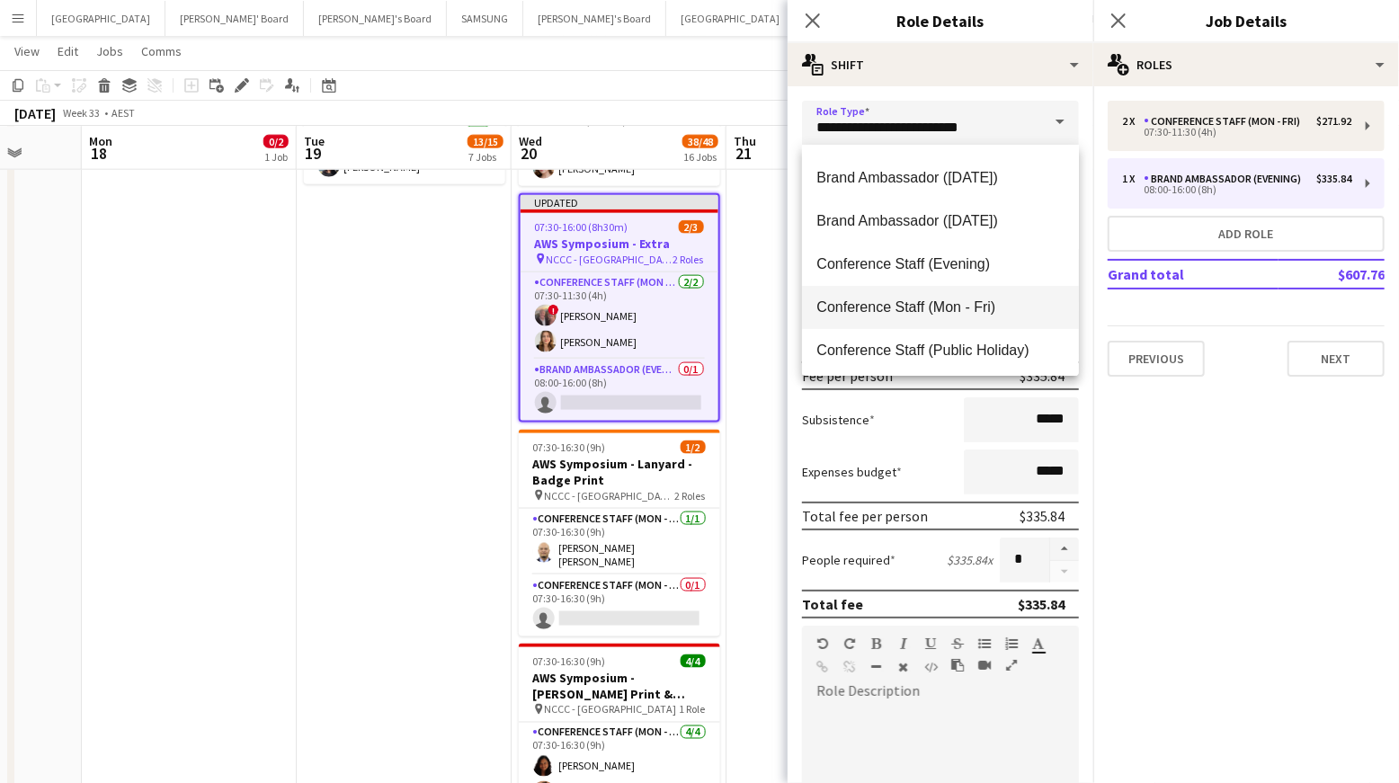
click at [1010, 300] on span "Conference Staff (Mon - Fri)" at bounding box center [940, 307] width 248 height 17
type input "**********"
type input "******"
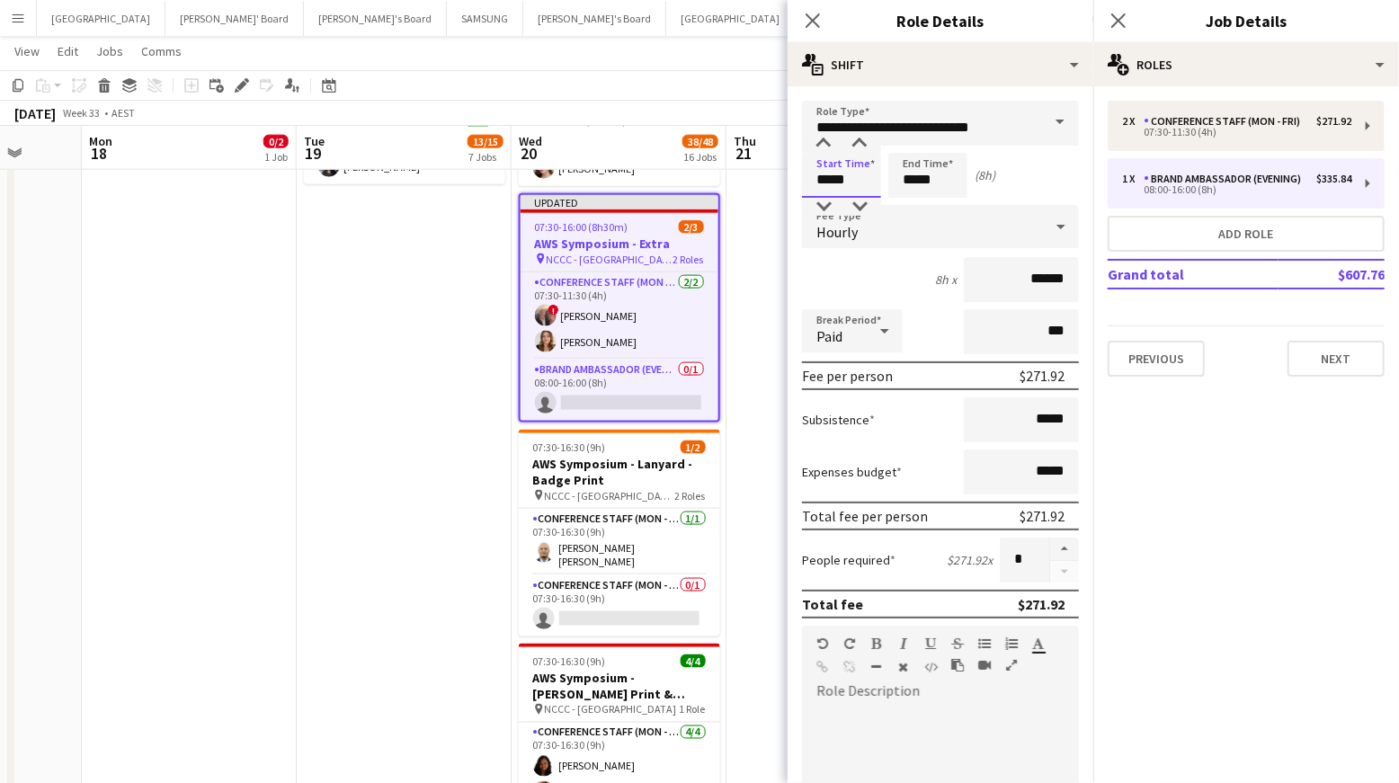
click at [853, 182] on input "*****" at bounding box center [841, 175] width 79 height 45
click at [820, 210] on div at bounding box center [824, 207] width 36 height 18
click at [854, 147] on div at bounding box center [860, 144] width 36 height 18
type input "*****"
click at [854, 147] on div at bounding box center [860, 144] width 36 height 18
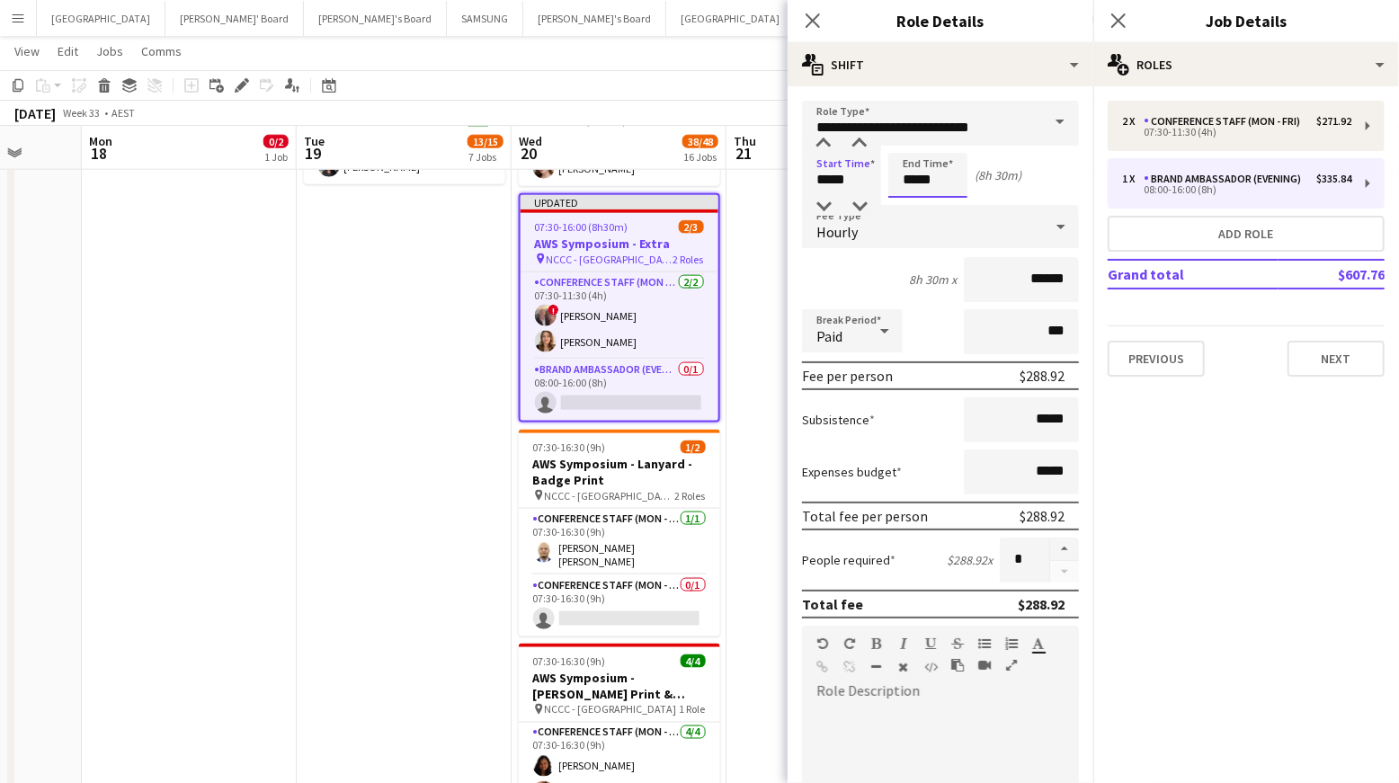
click at [921, 177] on input "*****" at bounding box center [927, 175] width 79 height 45
click at [913, 205] on div at bounding box center [910, 207] width 36 height 18
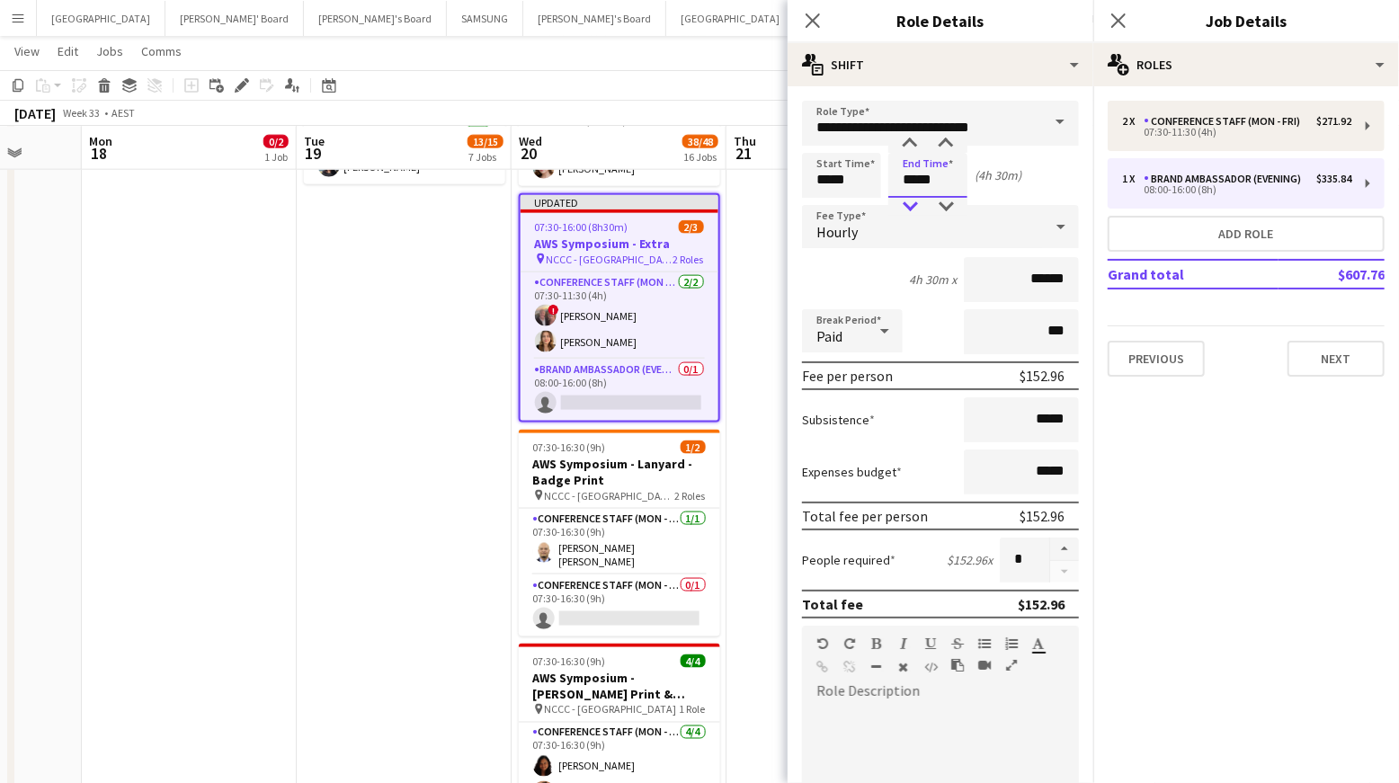
type input "*****"
click at [913, 205] on div at bounding box center [910, 207] width 36 height 18
click at [762, 240] on app-date-cell at bounding box center [833, 651] width 215 height 3474
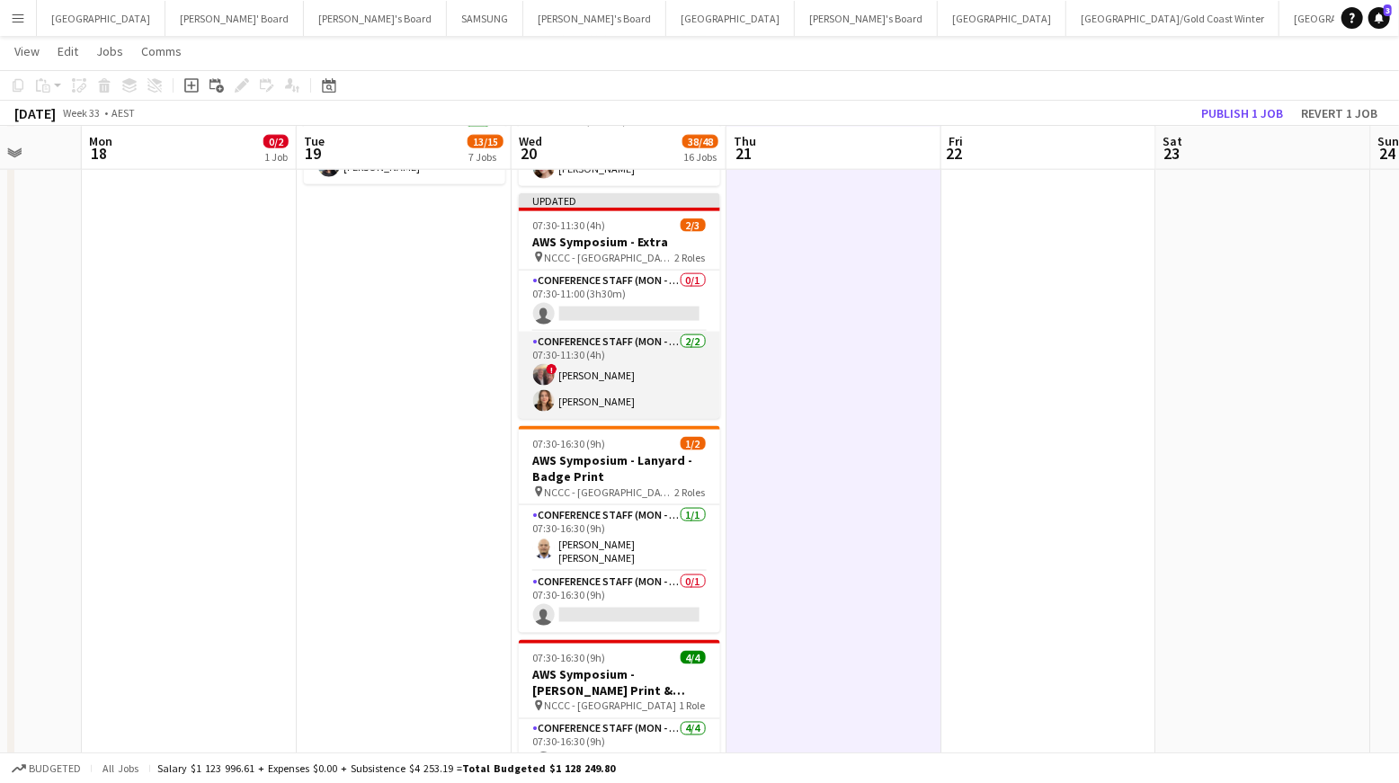
click at [596, 395] on app-card-role "Conference Staff (Mon - Fri) [DATE] 07:30-11:30 (4h) ! [PERSON_NAME] [PERSON_NA…" at bounding box center [619, 375] width 201 height 87
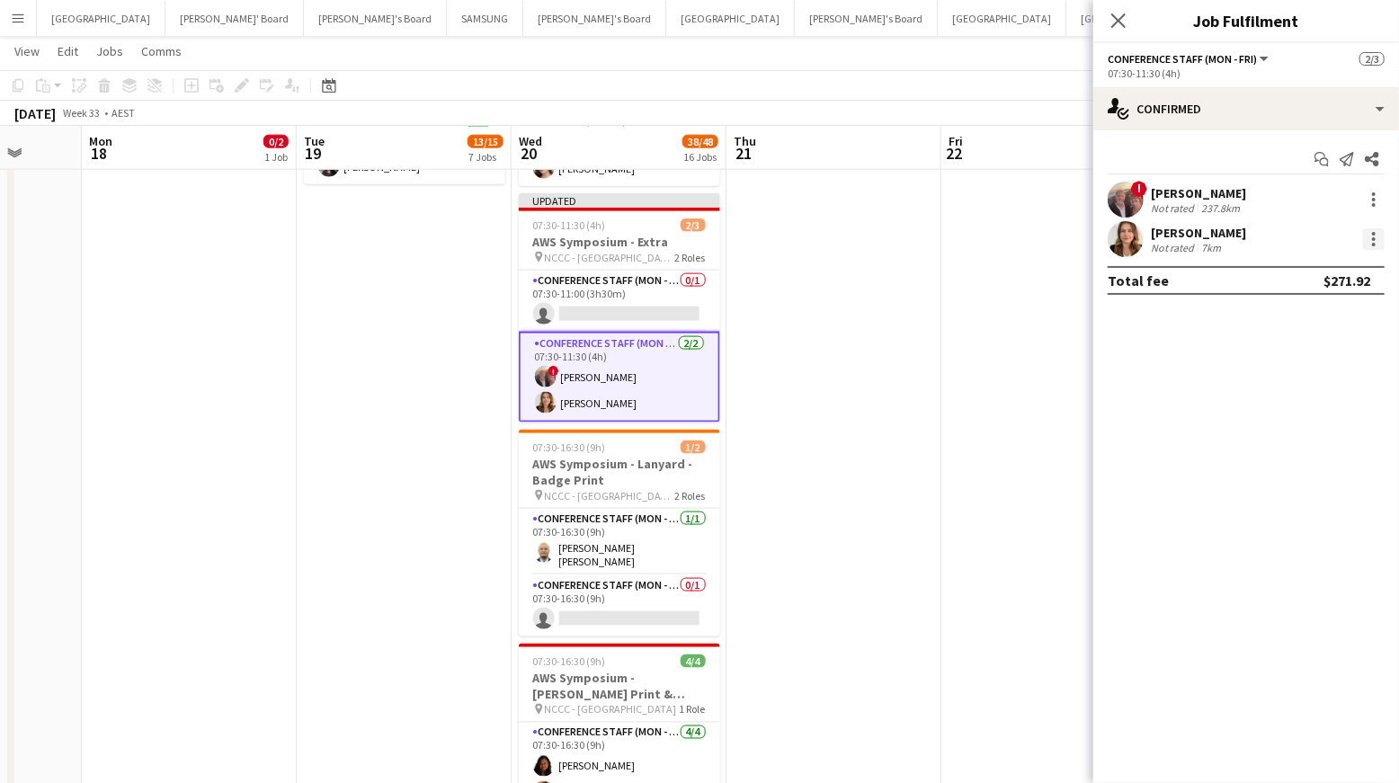
click at [1377, 238] on div at bounding box center [1374, 239] width 22 height 22
drag, startPoint x: 1336, startPoint y: 315, endPoint x: 1145, endPoint y: 326, distance: 191.0
click at [1336, 315] on span "Switch crew" at bounding box center [1298, 314] width 76 height 15
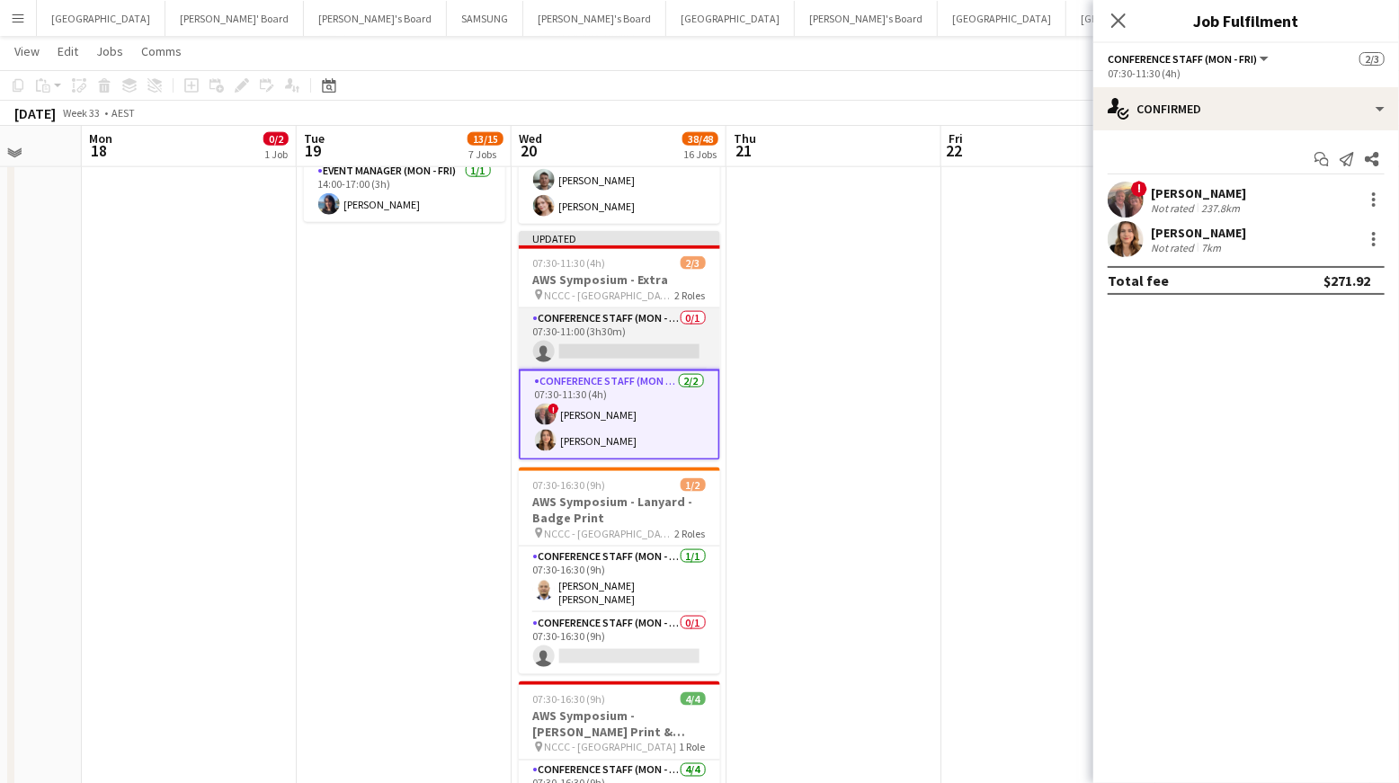
drag, startPoint x: 643, startPoint y: 341, endPoint x: 662, endPoint y: 338, distance: 19.1
click at [643, 341] on app-card-role "Conference Staff (Mon - Fri) 0/1 07:30-11:00 (3h30m) single-neutral-actions" at bounding box center [619, 338] width 201 height 61
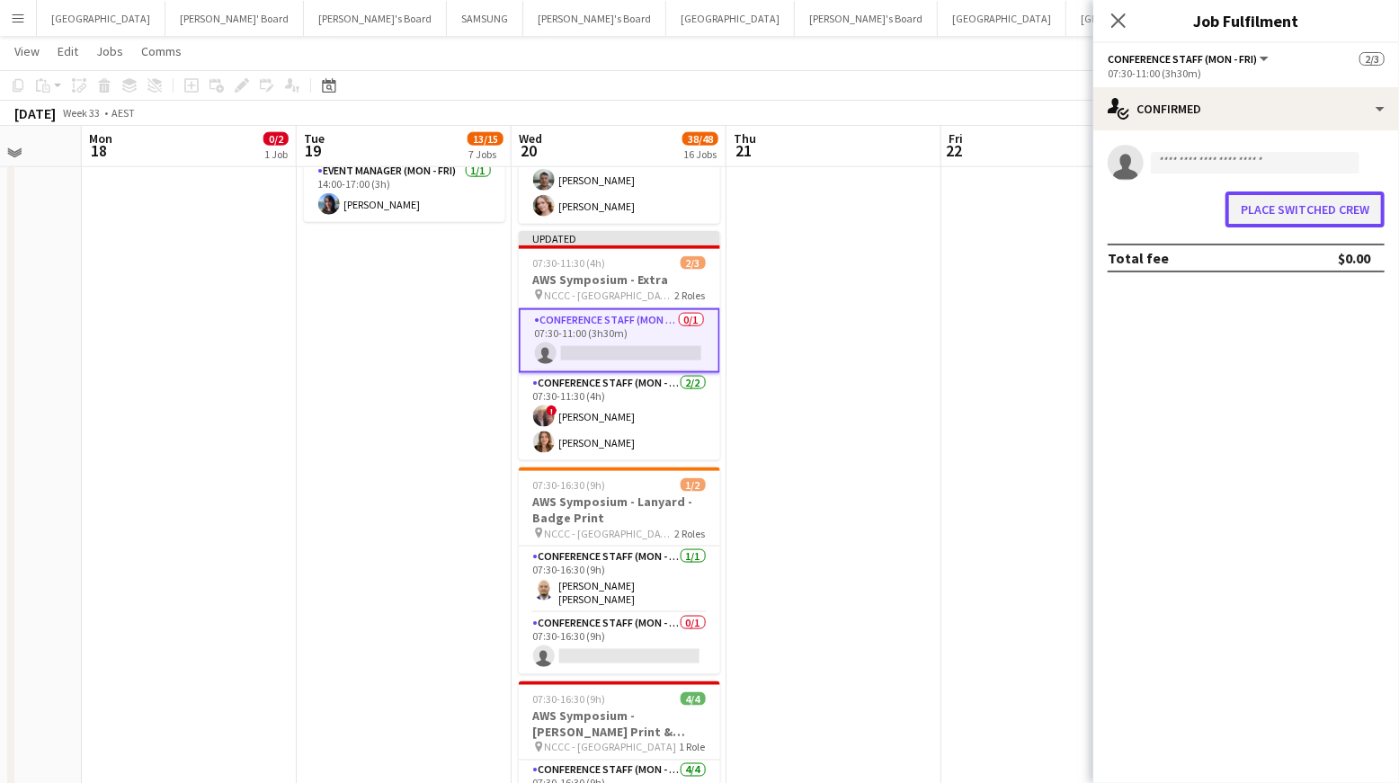
click at [1287, 210] on button "Place switched crew" at bounding box center [1304, 210] width 159 height 36
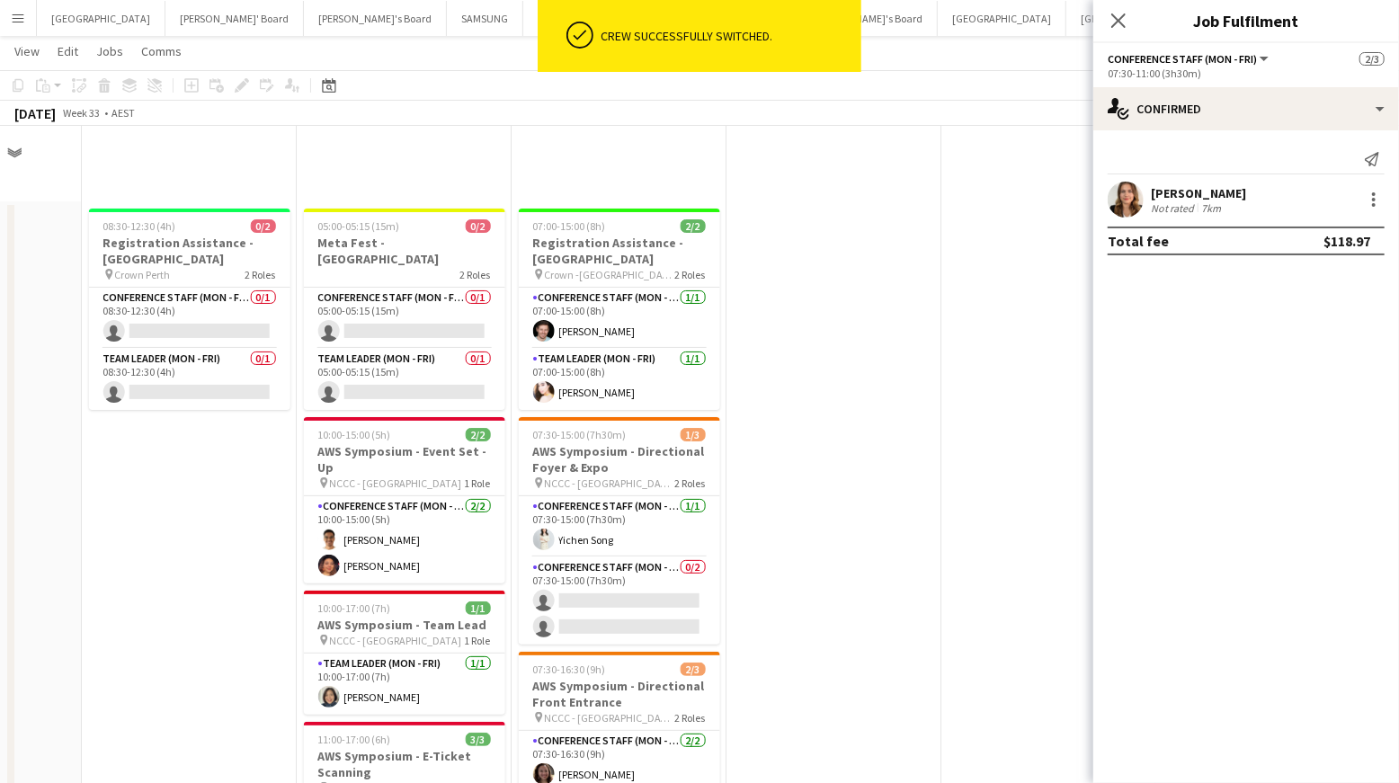
scroll to position [1288, 0]
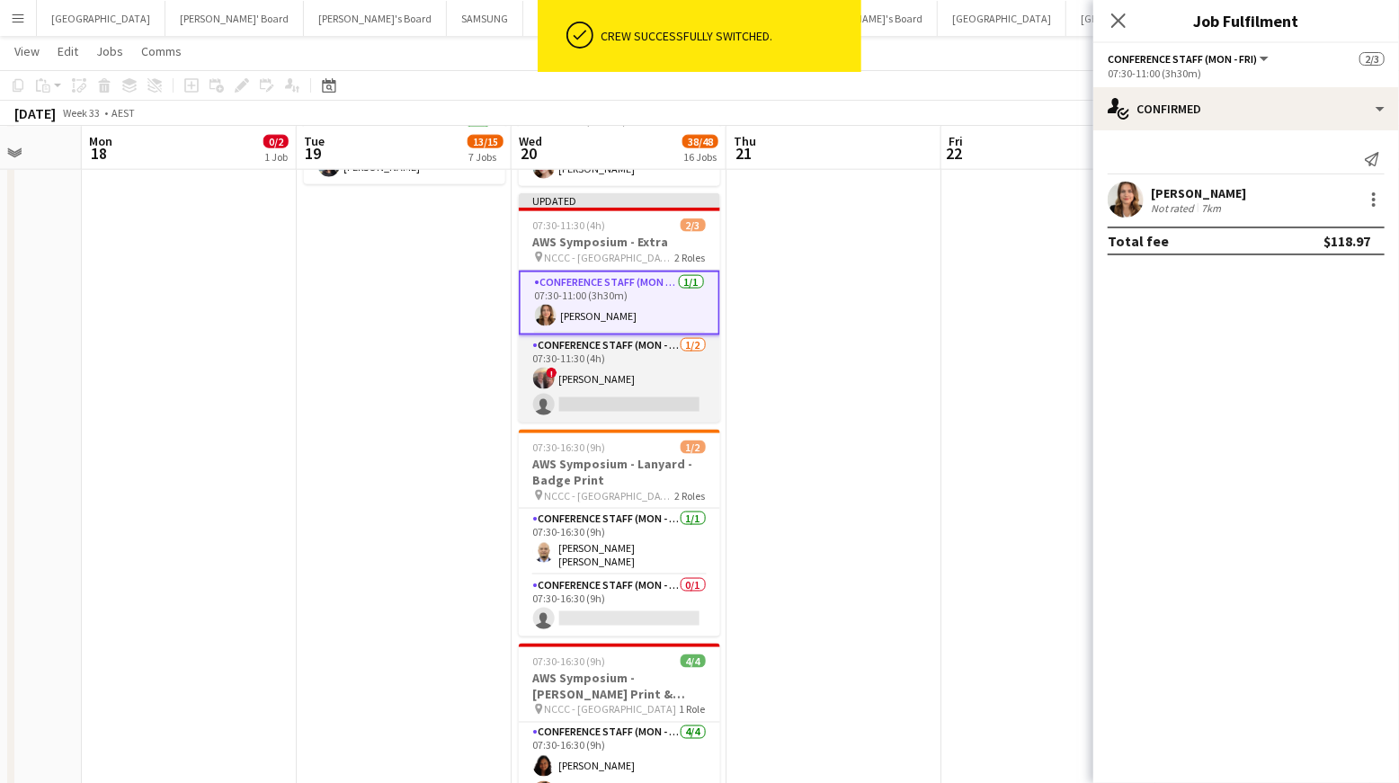
click at [655, 388] on app-card-role "Conference Staff (Mon - Fri) [DATE] 07:30-11:30 (4h) ! [PERSON_NAME] single-neu…" at bounding box center [619, 378] width 201 height 87
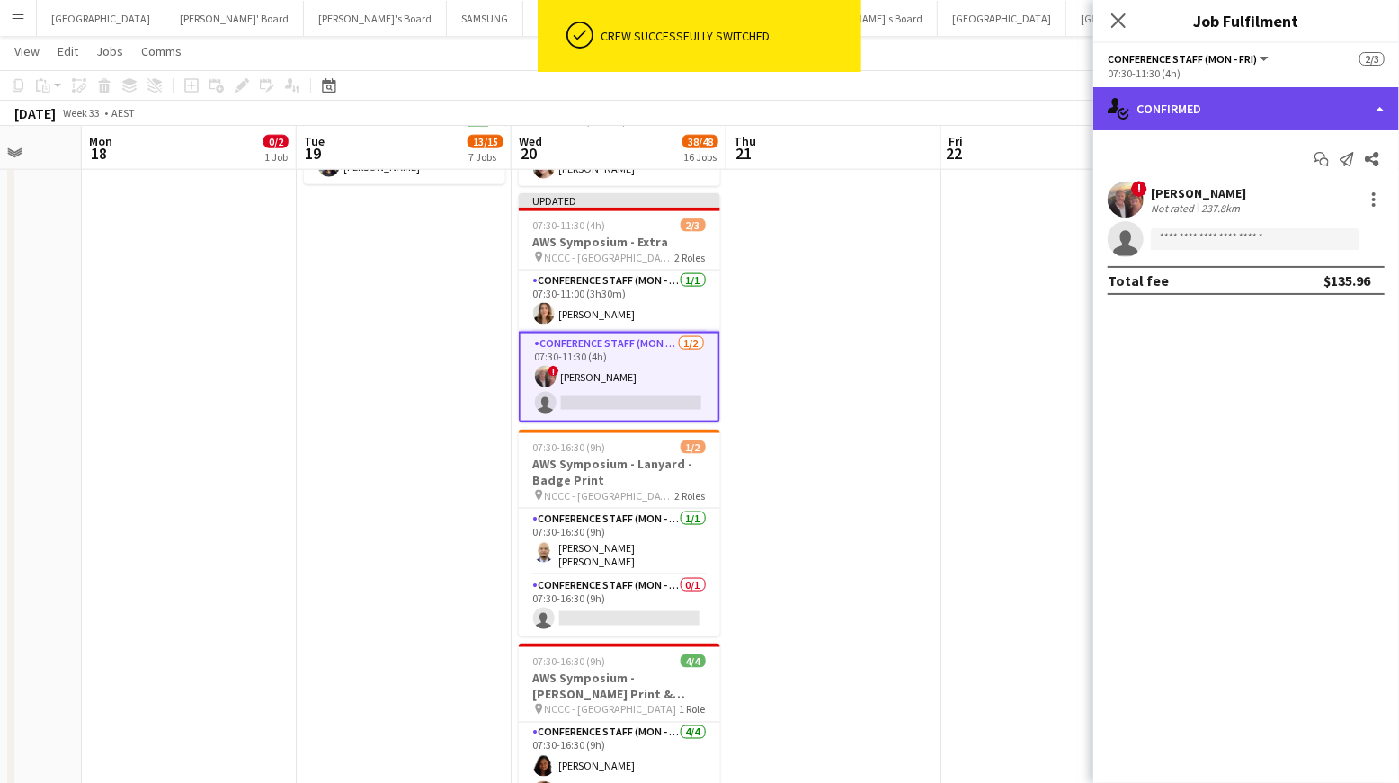
click at [1305, 121] on div "single-neutral-actions-check-2 Confirmed" at bounding box center [1246, 108] width 306 height 43
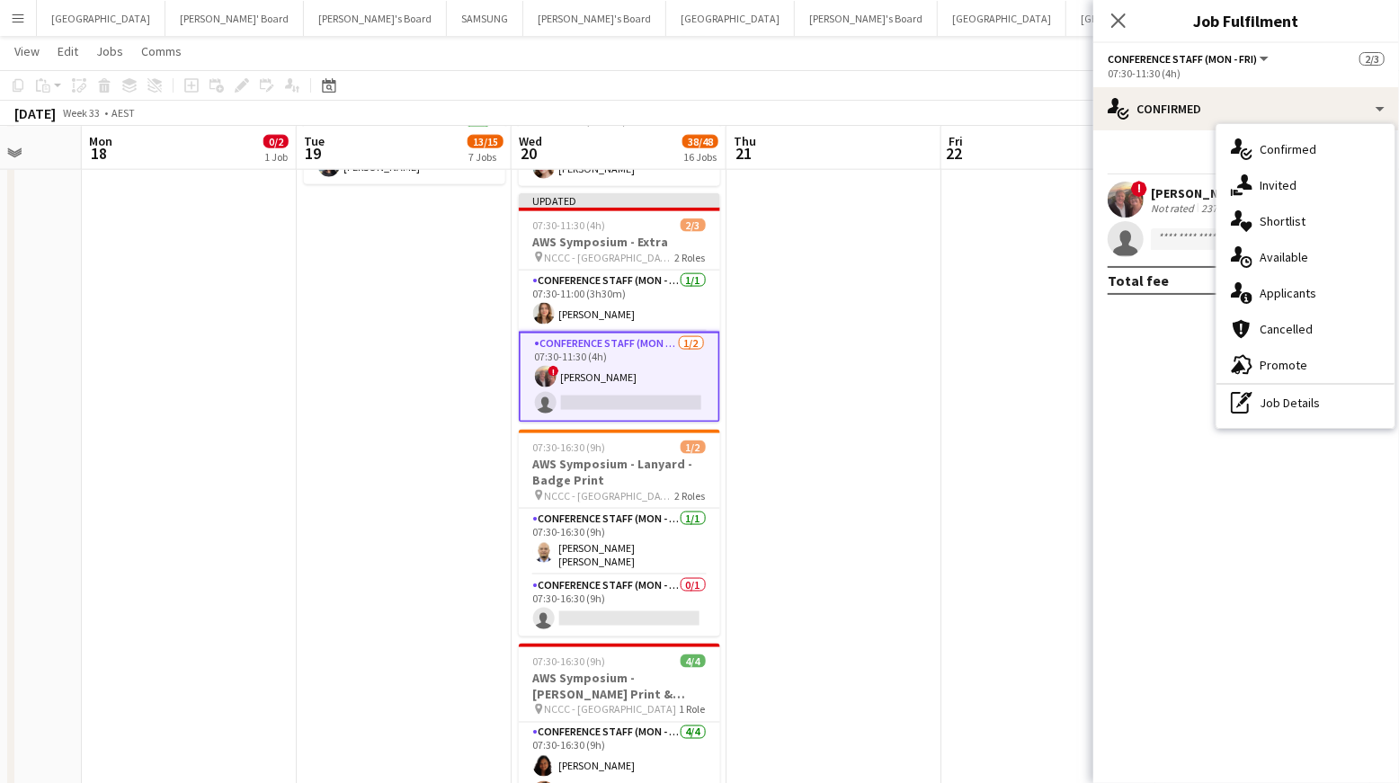
drag, startPoint x: 1279, startPoint y: 404, endPoint x: 1242, endPoint y: 362, distance: 56.0
click at [1279, 403] on div "pen-write Job Details" at bounding box center [1306, 403] width 178 height 36
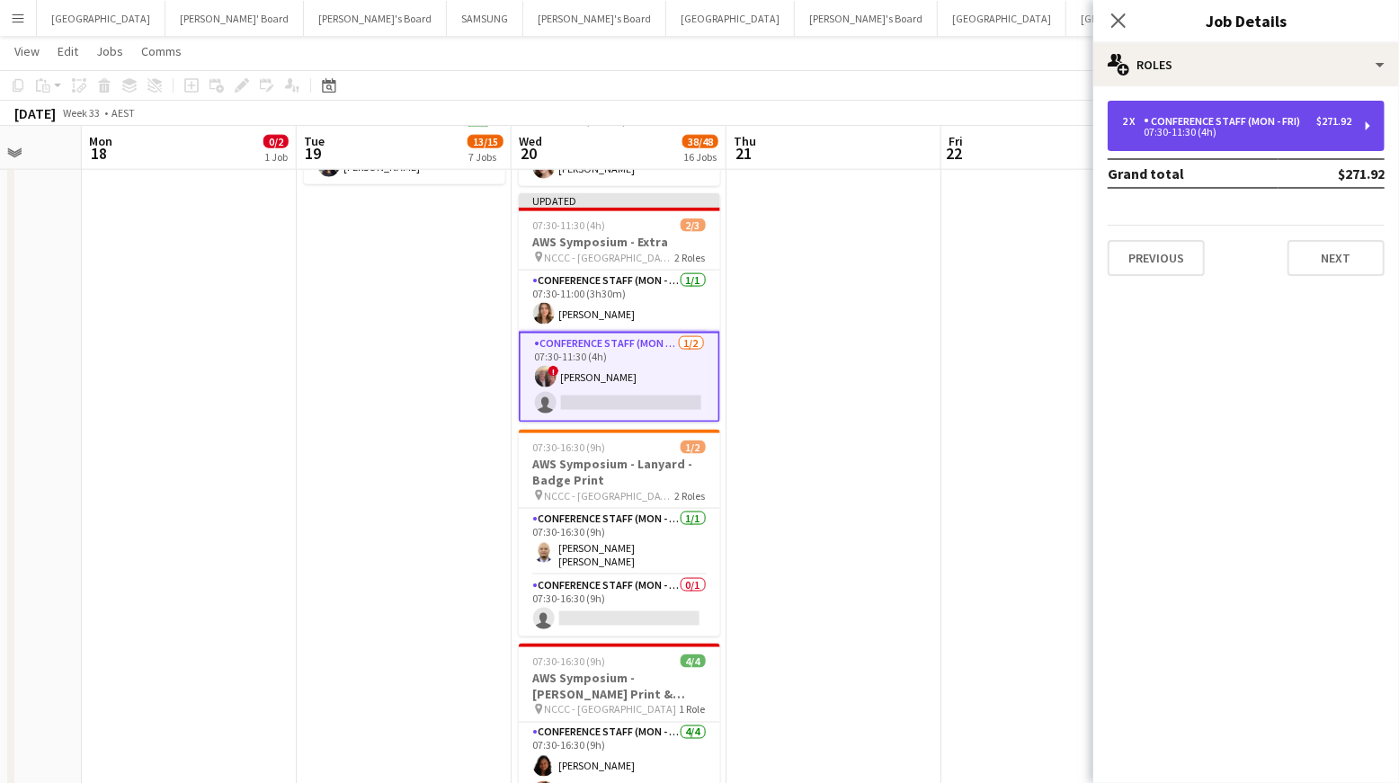
click at [1240, 121] on div "Conference Staff (Mon - Fri)" at bounding box center [1226, 121] width 164 height 13
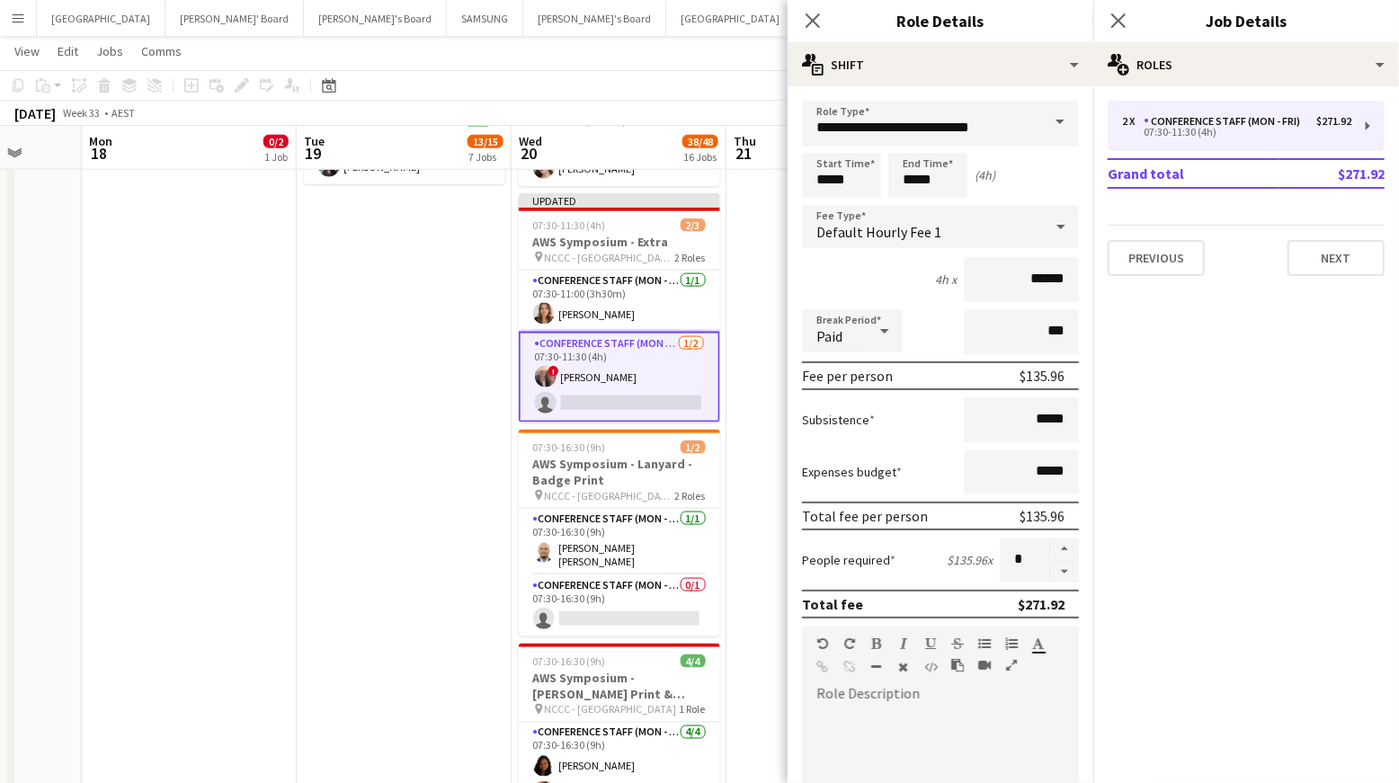
click at [1066, 569] on button "button" at bounding box center [1064, 572] width 29 height 22
type input "*"
click at [736, 341] on app-date-cell at bounding box center [833, 651] width 215 height 3474
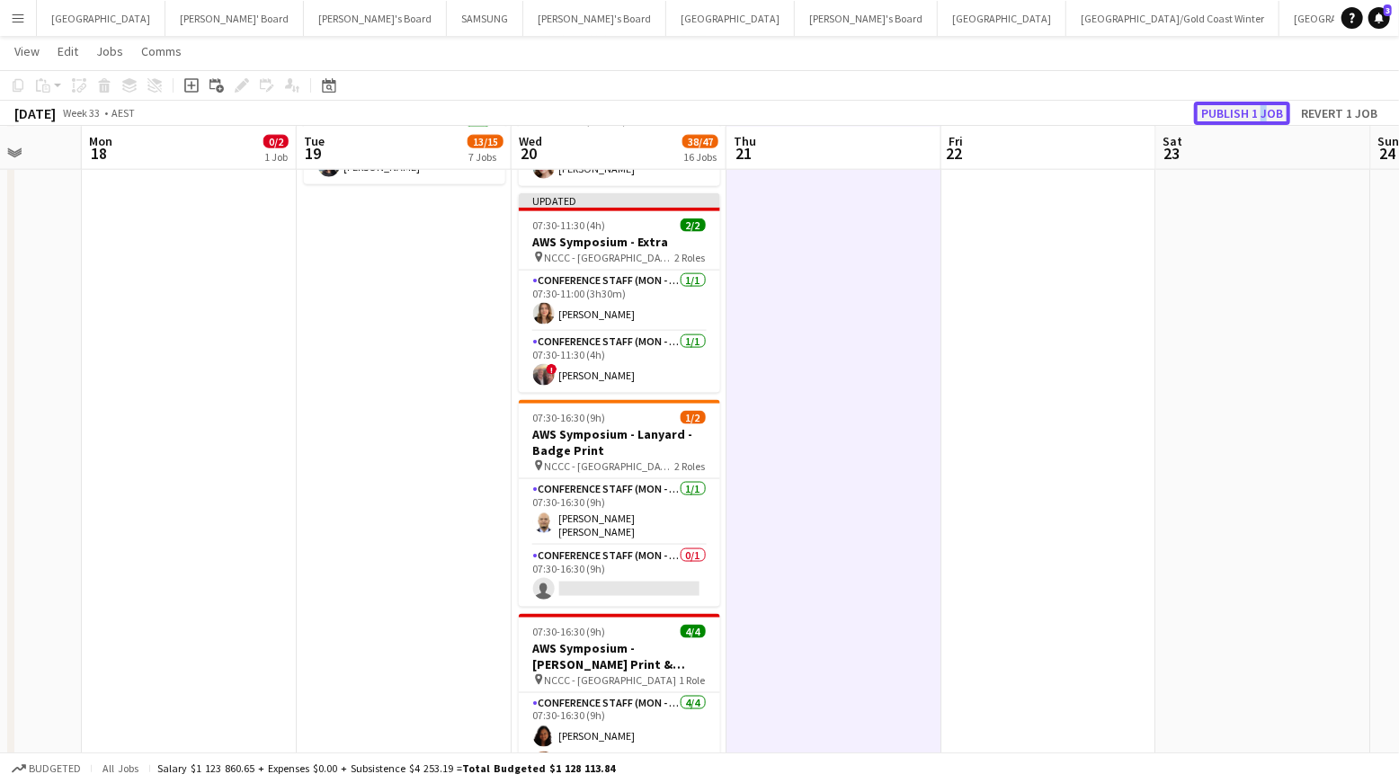
click at [1225, 109] on button "Publish 1 job" at bounding box center [1242, 113] width 96 height 23
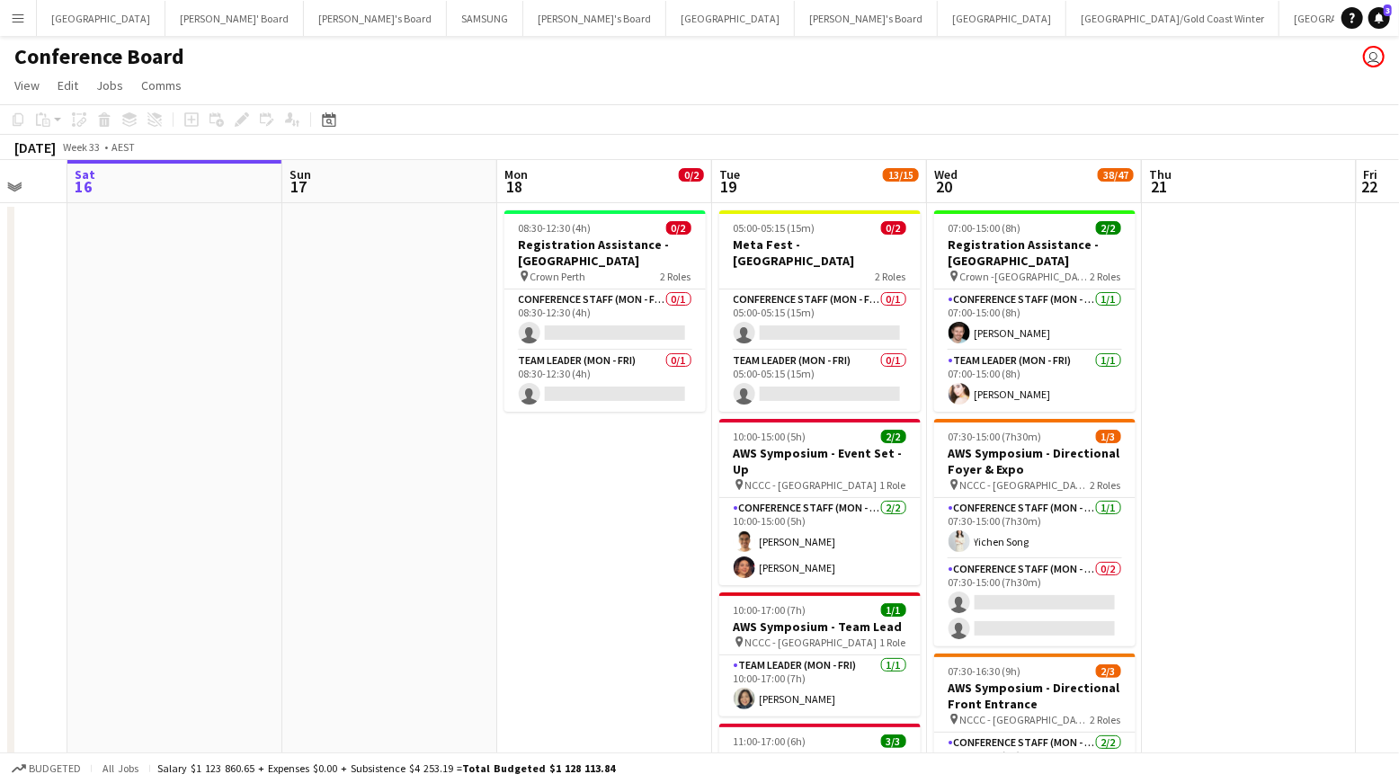
scroll to position [0, 584]
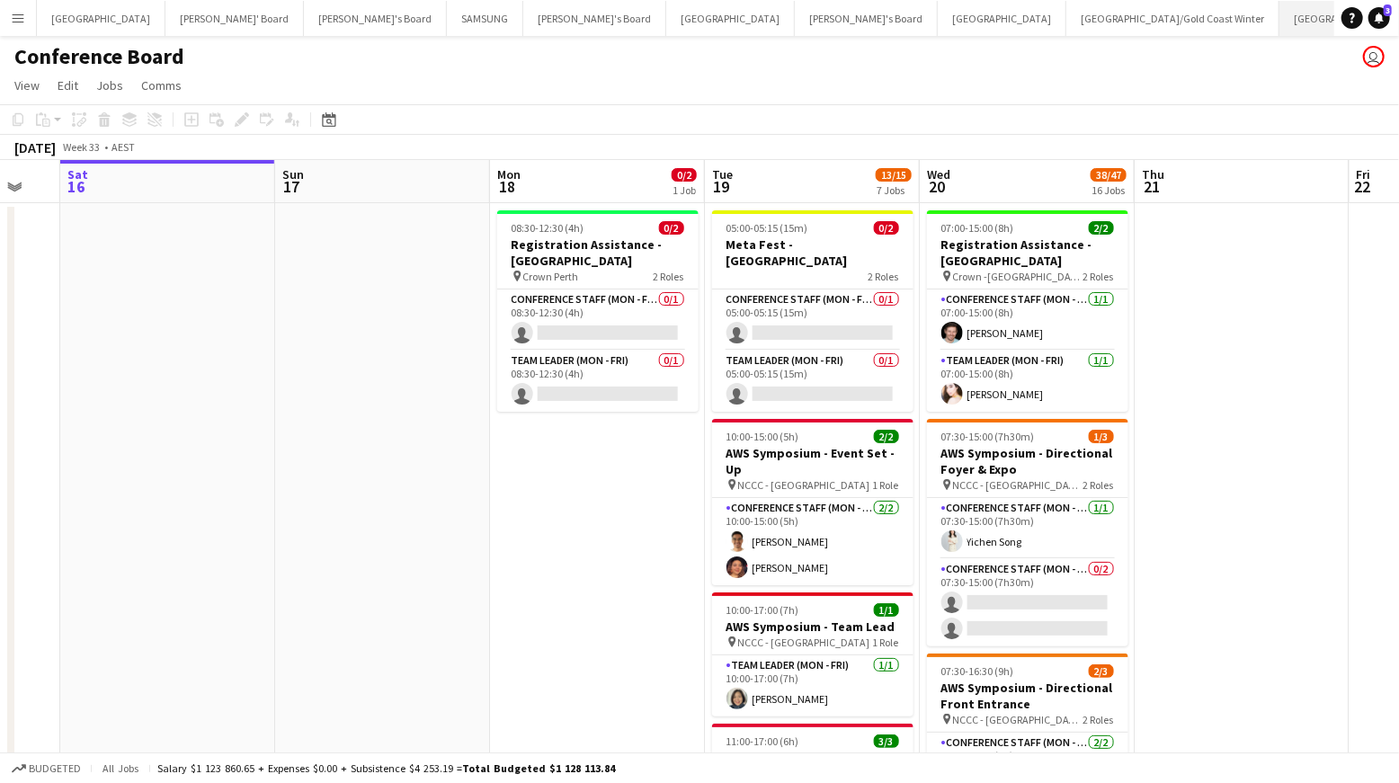
click at [1279, 18] on button "[GEOGRAPHIC_DATA]/[GEOGRAPHIC_DATA] Close" at bounding box center [1394, 18] width 231 height 35
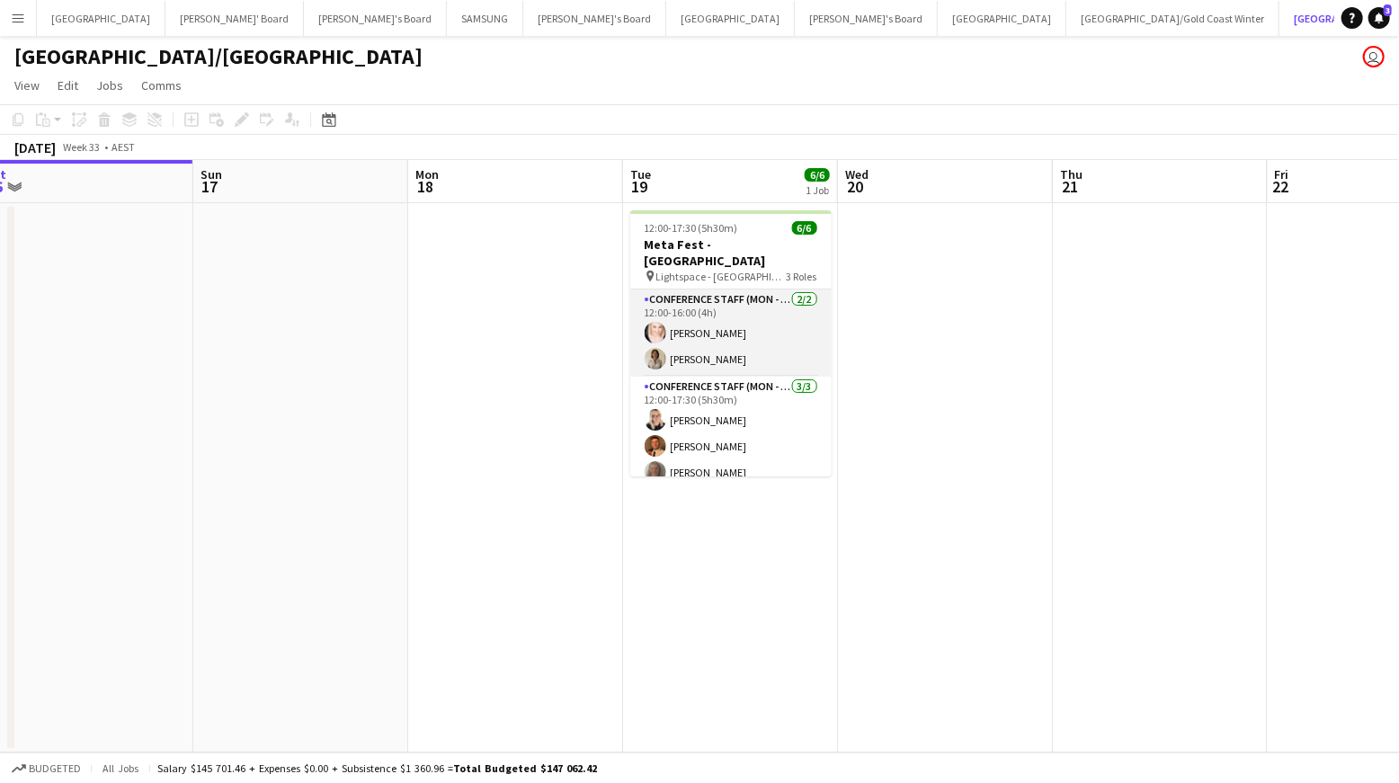
scroll to position [0, 667]
click at [699, 340] on app-card-role "Conference Staff (Mon - Fri) 2/2 12:00-16:00 (4h) Dolly Papillo Elizabeth Kwa" at bounding box center [729, 333] width 201 height 87
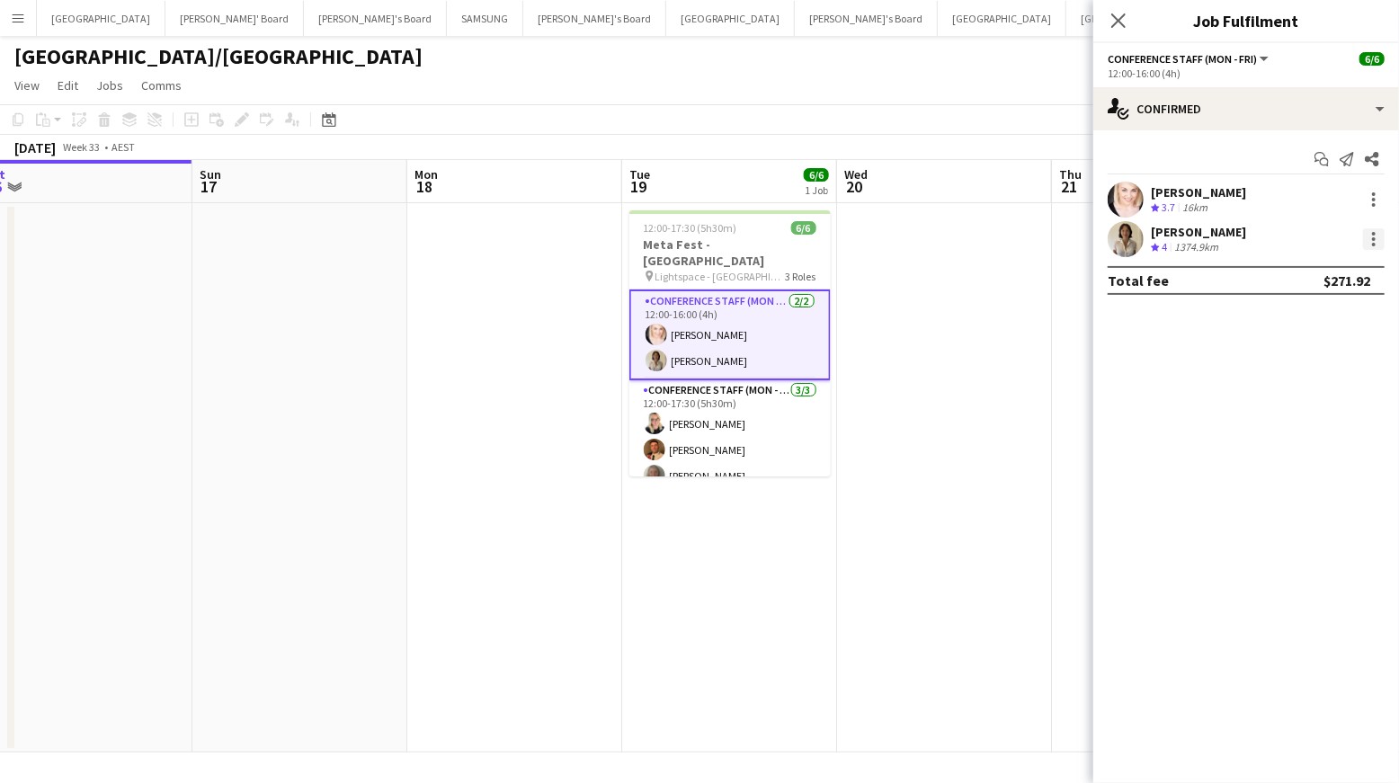
click at [1365, 240] on div at bounding box center [1374, 239] width 22 height 22
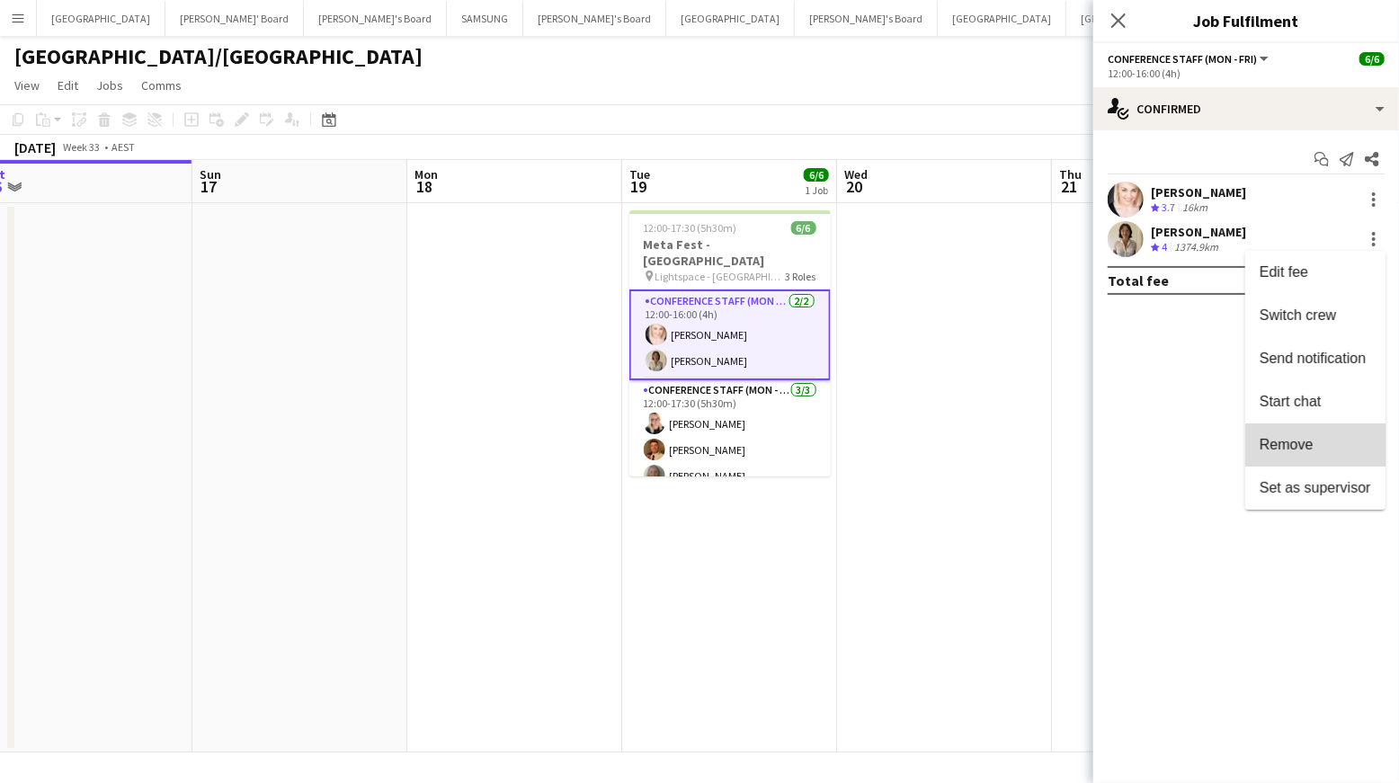
click at [1331, 444] on span "Remove" at bounding box center [1315, 445] width 111 height 16
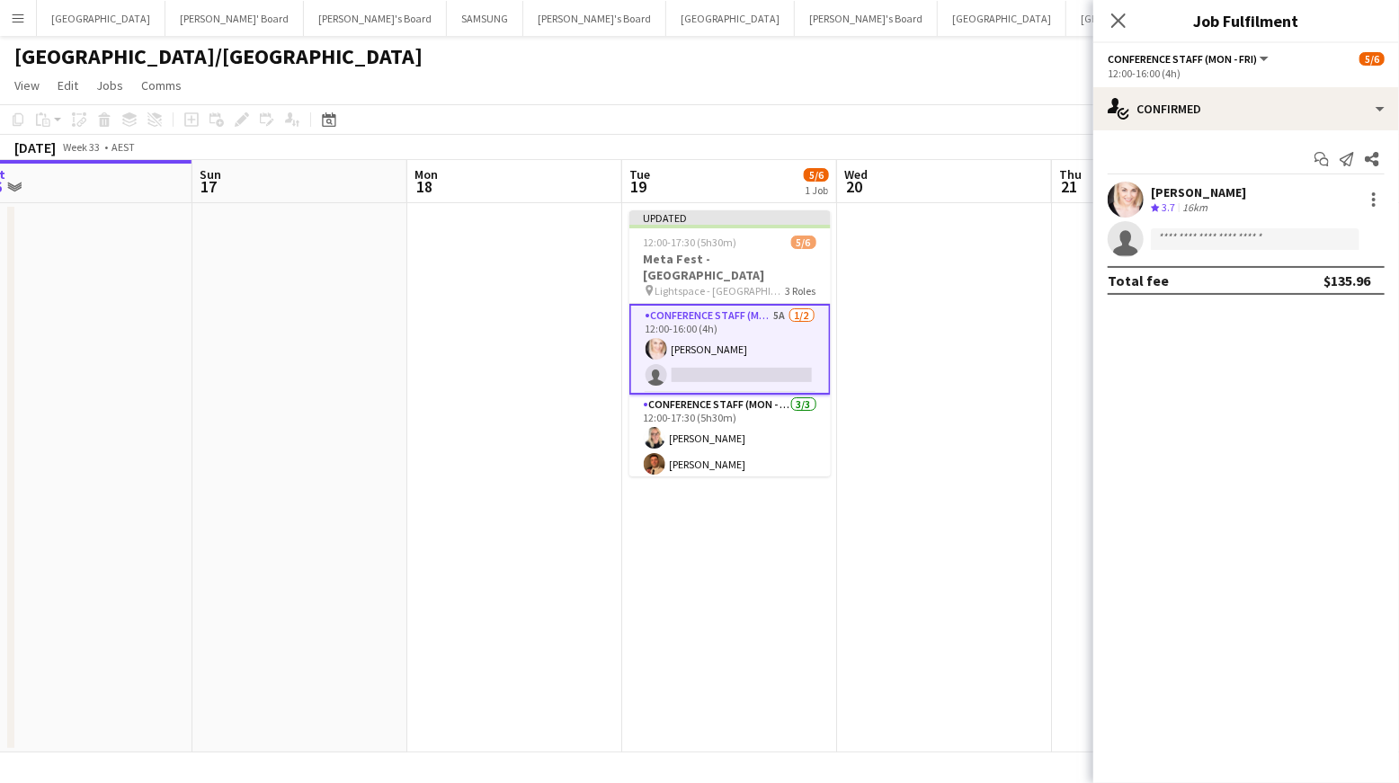
drag, startPoint x: 987, startPoint y: 343, endPoint x: 982, endPoint y: 325, distance: 18.8
click at [986, 343] on app-date-cell at bounding box center [944, 477] width 215 height 549
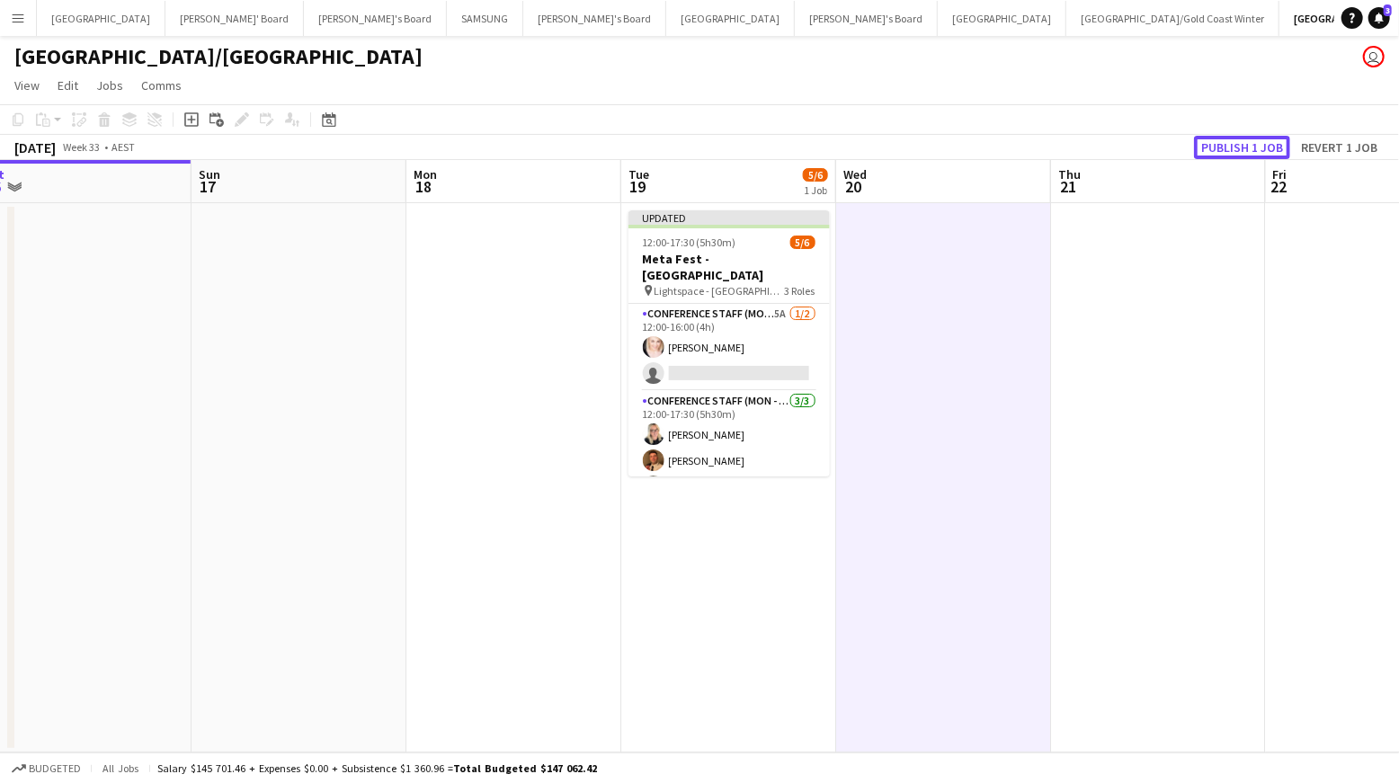
click at [1261, 147] on button "Publish 1 job" at bounding box center [1242, 147] width 96 height 23
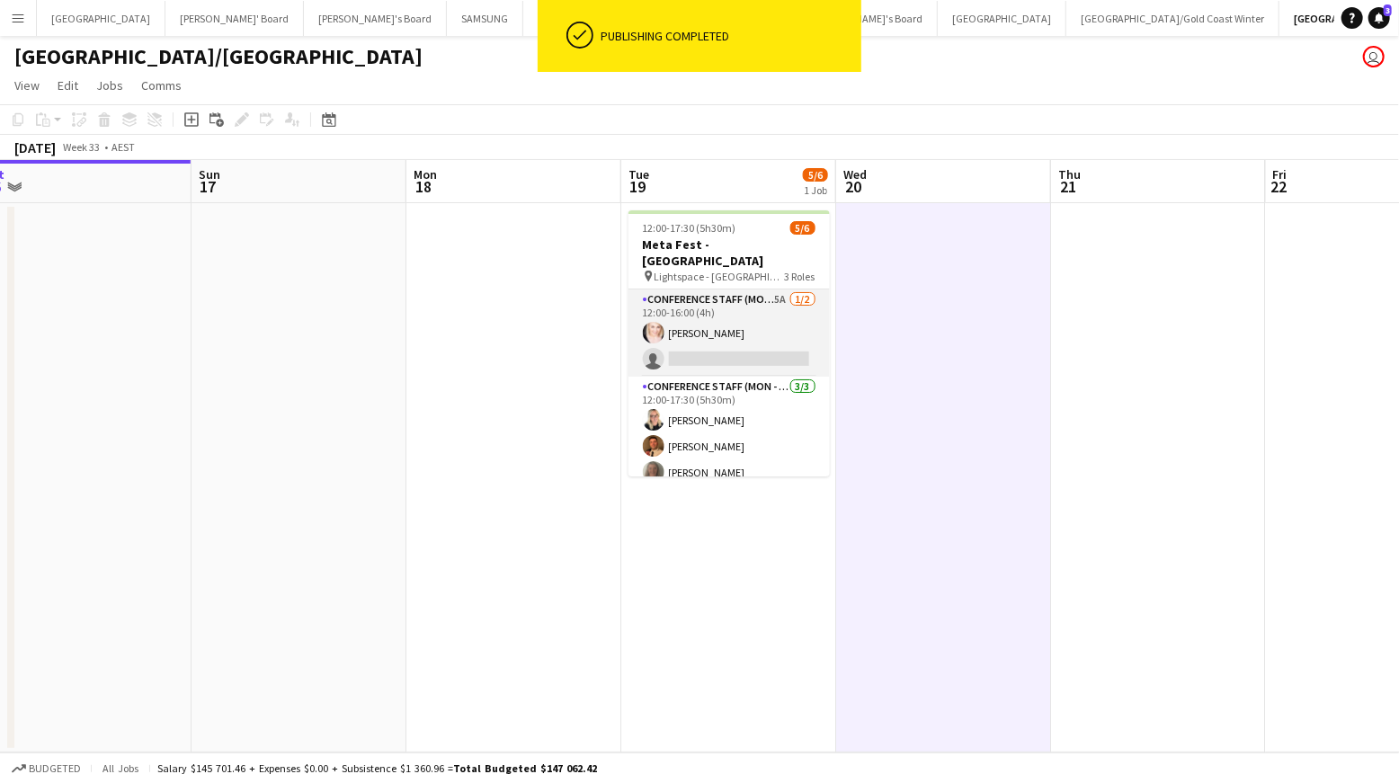
click at [747, 316] on app-card-role "Conference Staff (Mon - Fri) 5A 1/2 12:00-16:00 (4h) Dolly Papillo single-neutr…" at bounding box center [728, 333] width 201 height 87
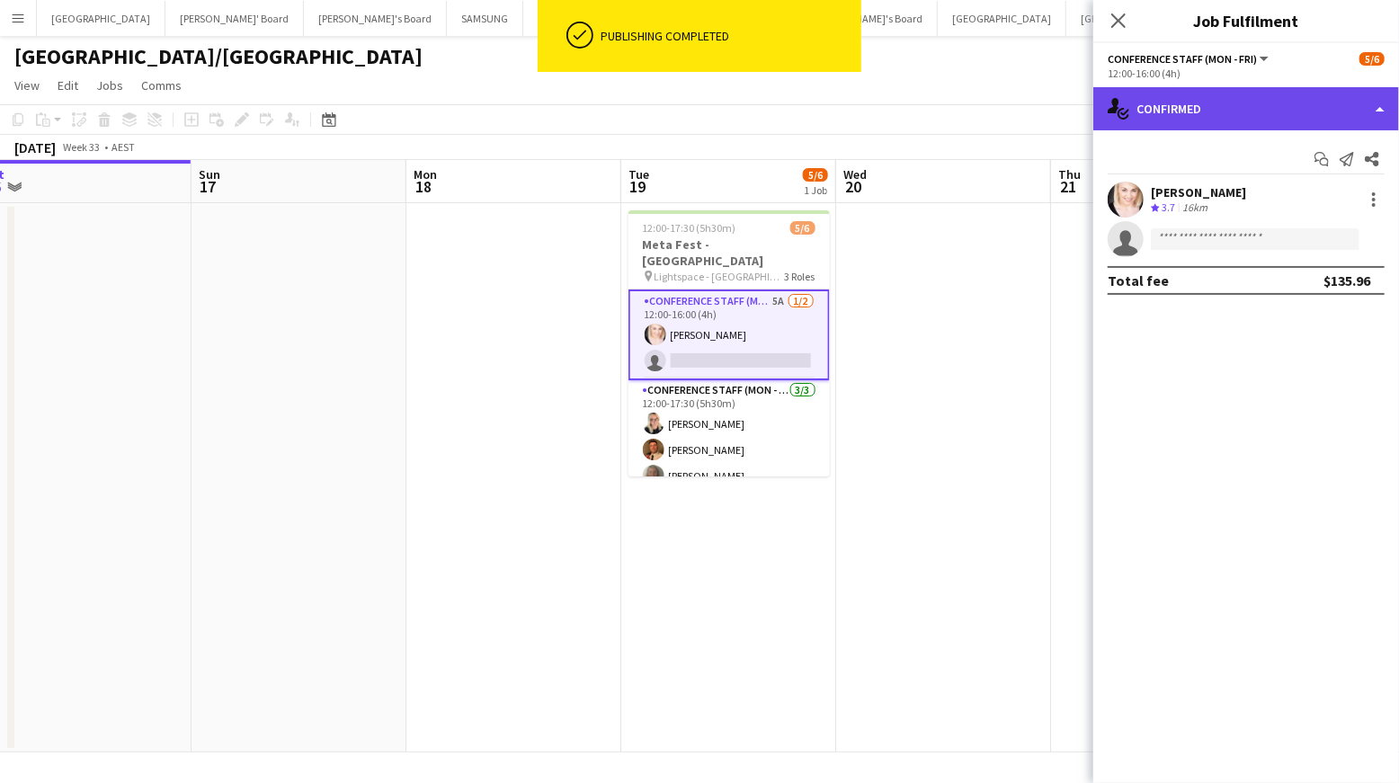
click at [1288, 105] on div "single-neutral-actions-check-2 Confirmed" at bounding box center [1246, 108] width 306 height 43
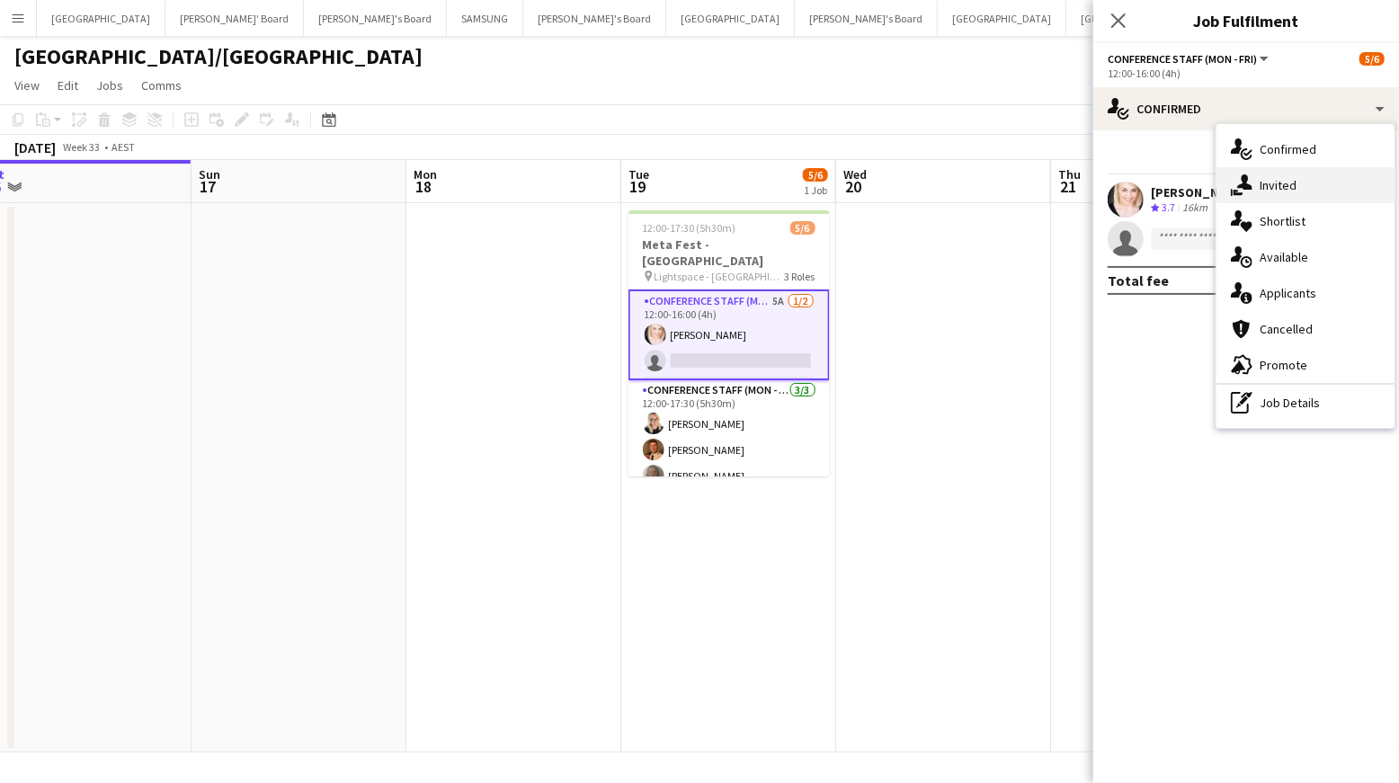
click at [1286, 188] on div "single-neutral-actions-share-1 Invited" at bounding box center [1306, 185] width 178 height 36
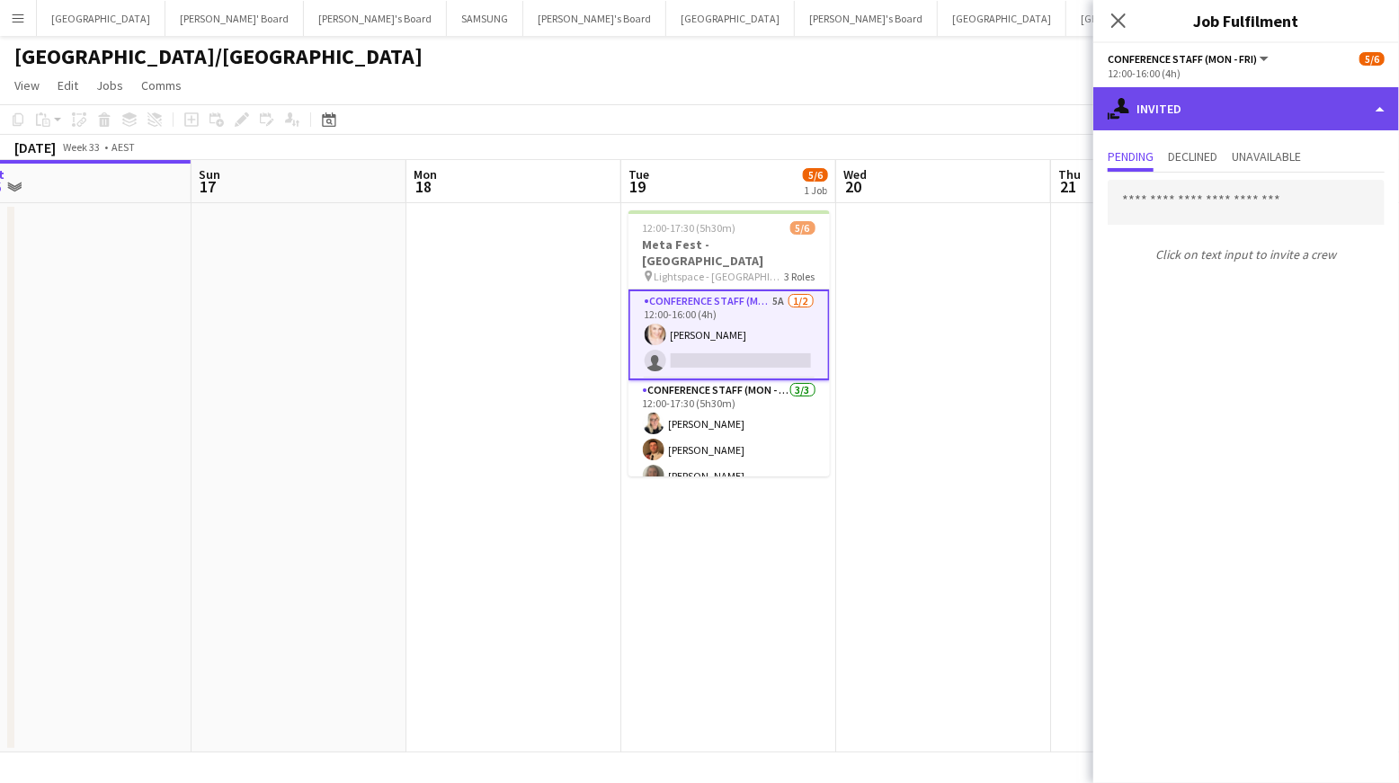
click at [1271, 113] on div "single-neutral-actions-share-1 Invited" at bounding box center [1246, 108] width 306 height 43
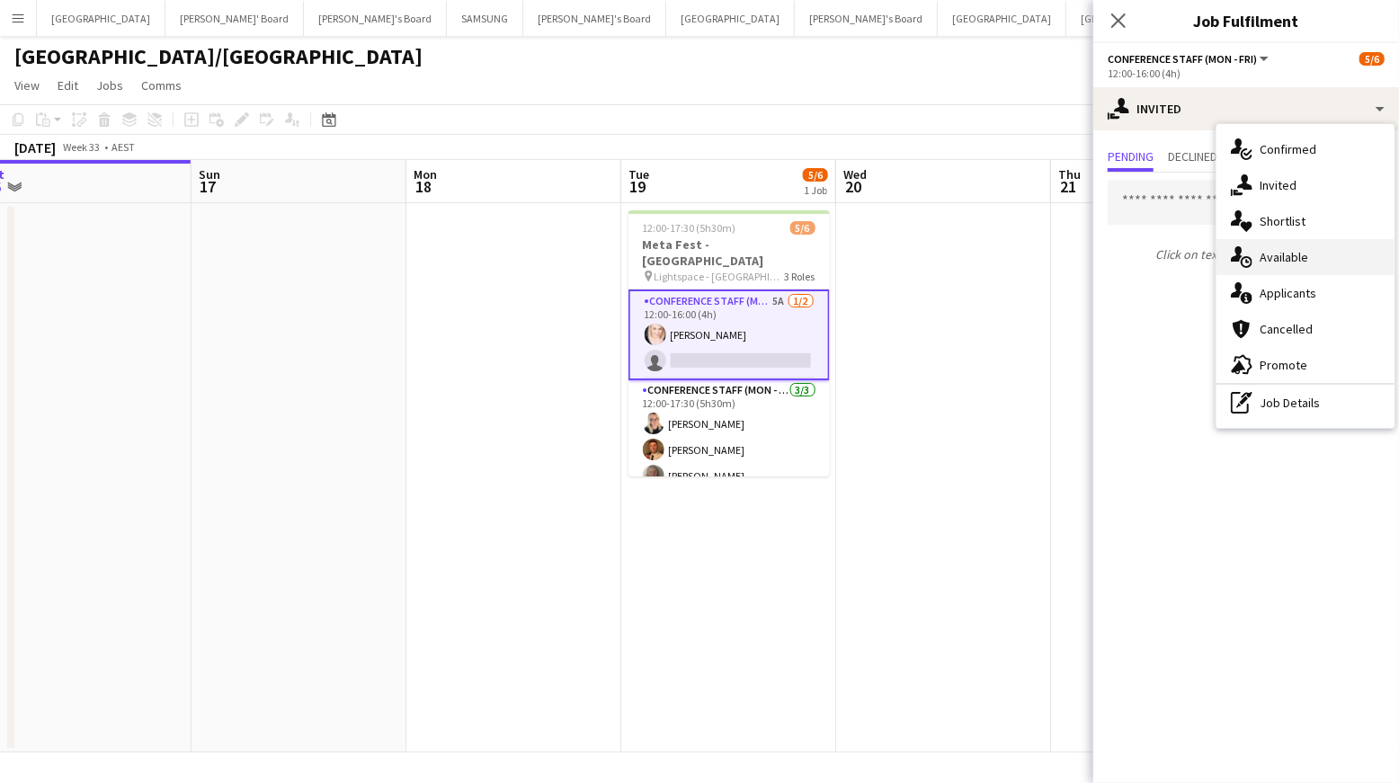
click at [1285, 255] on div "single-neutral-actions-upload Available" at bounding box center [1306, 257] width 178 height 36
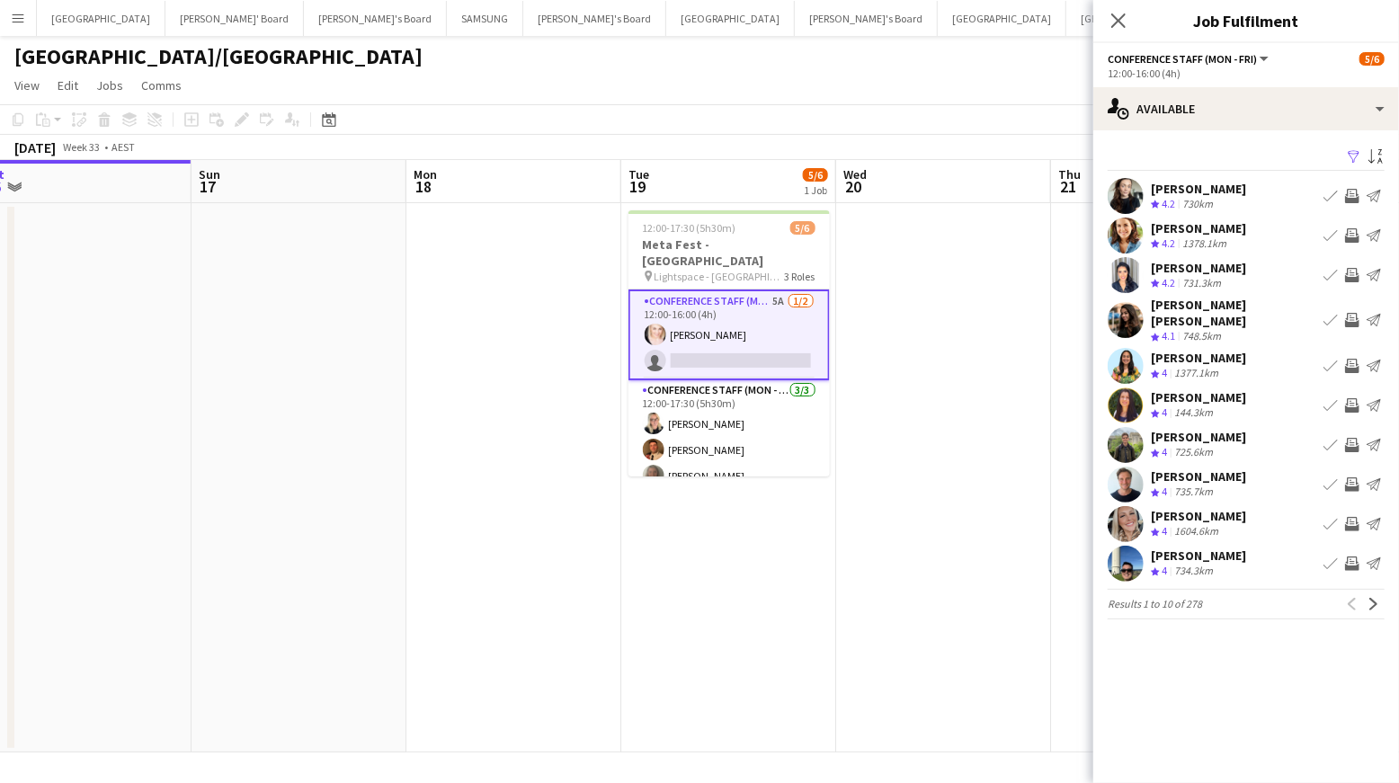
click at [1350, 156] on app-icon "Filter" at bounding box center [1354, 157] width 14 height 17
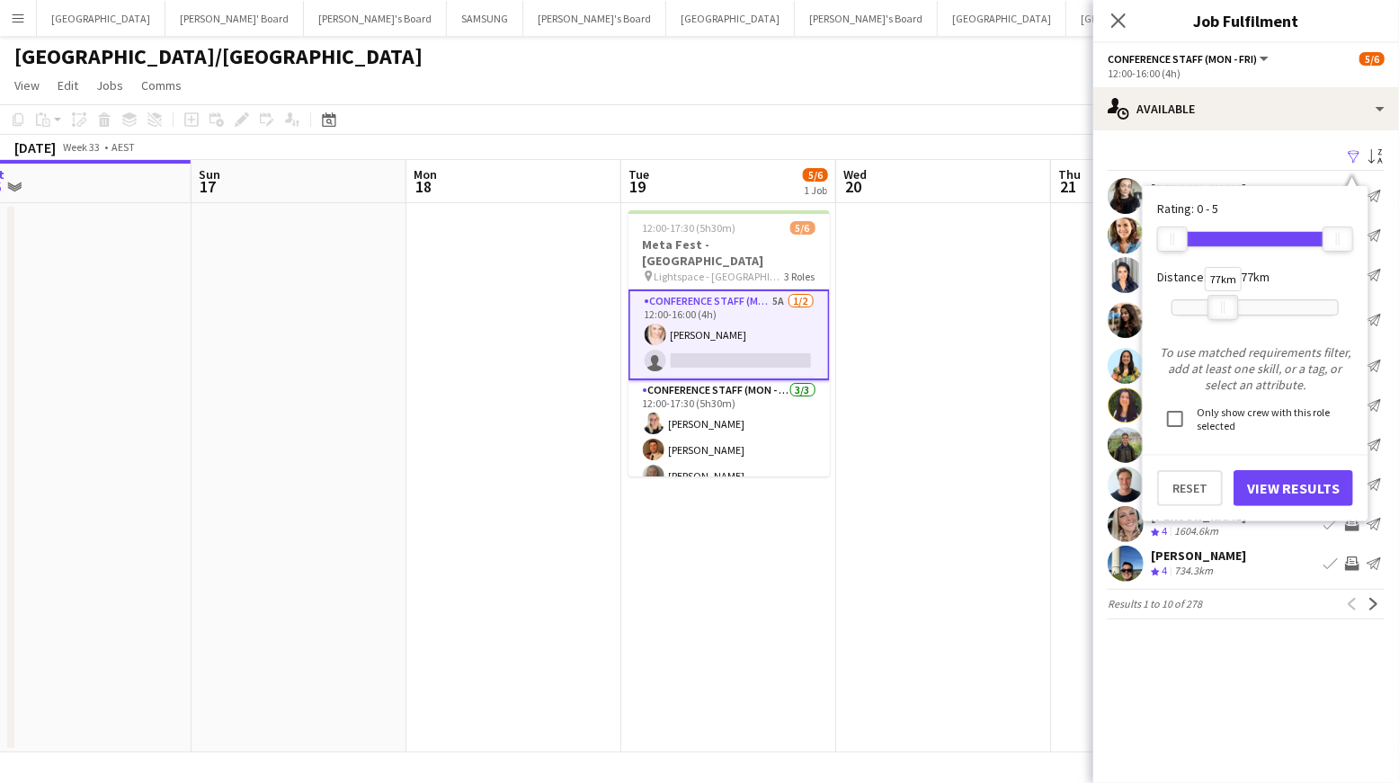
drag, startPoint x: 1334, startPoint y: 316, endPoint x: 1219, endPoint y: 316, distance: 115.1
click at [1219, 316] on div at bounding box center [1223, 307] width 29 height 23
click at [1287, 490] on button "View Results" at bounding box center [1294, 488] width 120 height 36
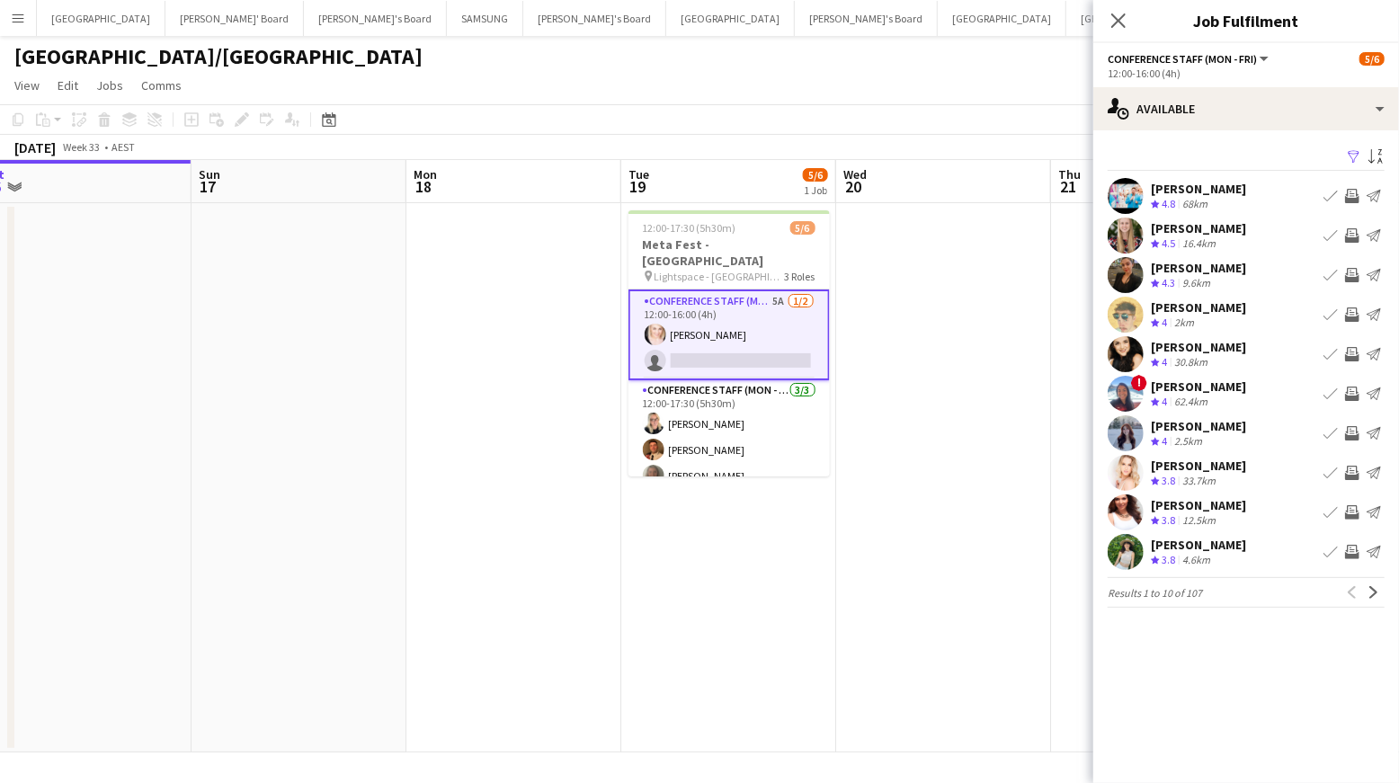
click at [1350, 233] on app-icon "Invite crew" at bounding box center [1352, 235] width 14 height 14
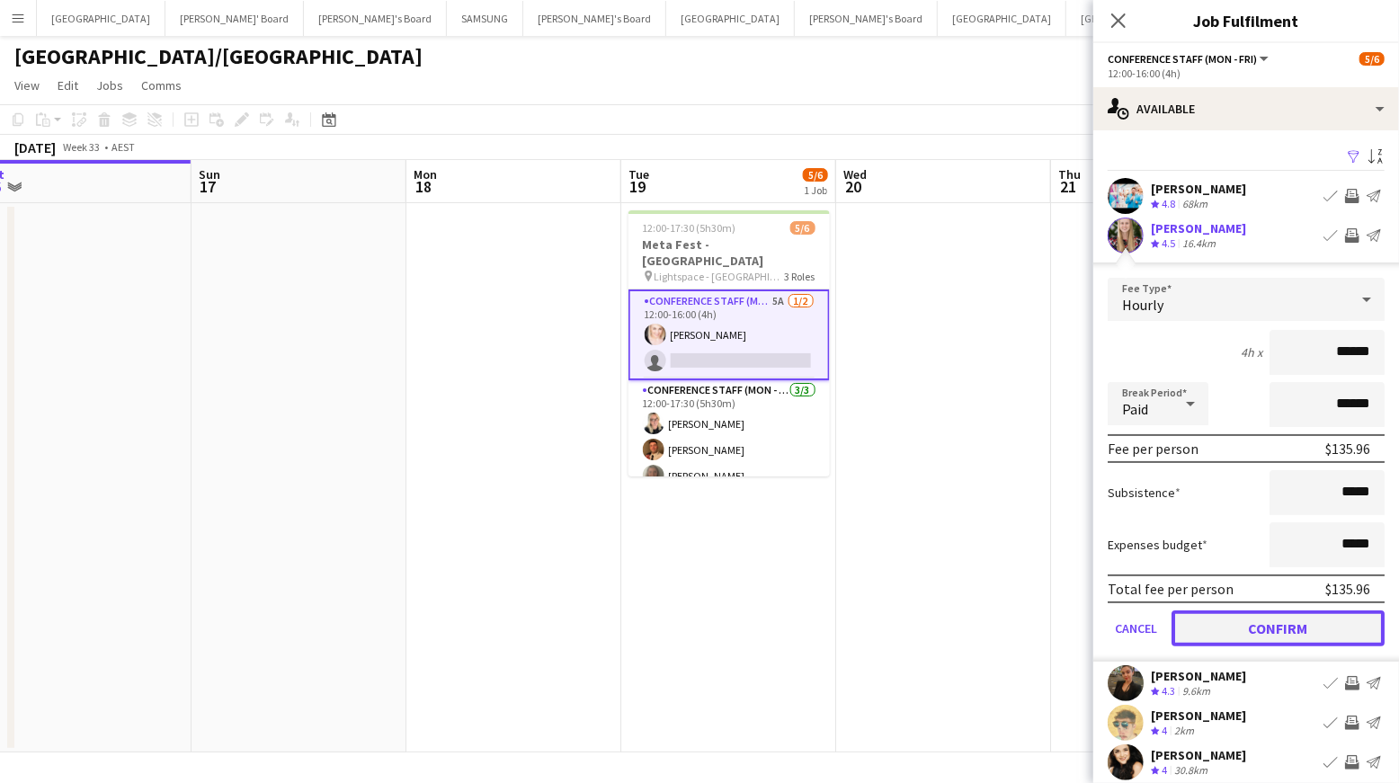
click at [1292, 623] on button "Confirm" at bounding box center [1278, 629] width 213 height 36
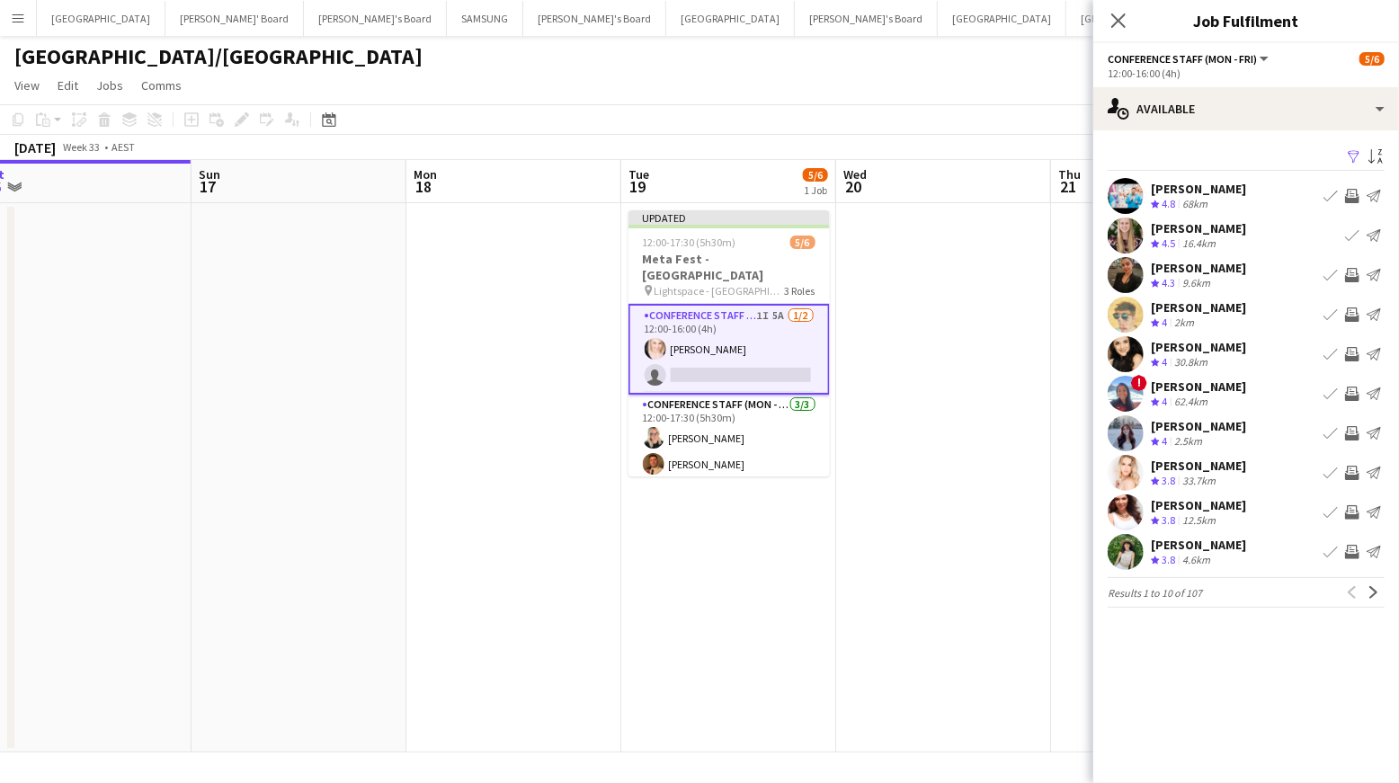
click at [1351, 311] on app-icon "Invite crew" at bounding box center [1352, 314] width 14 height 14
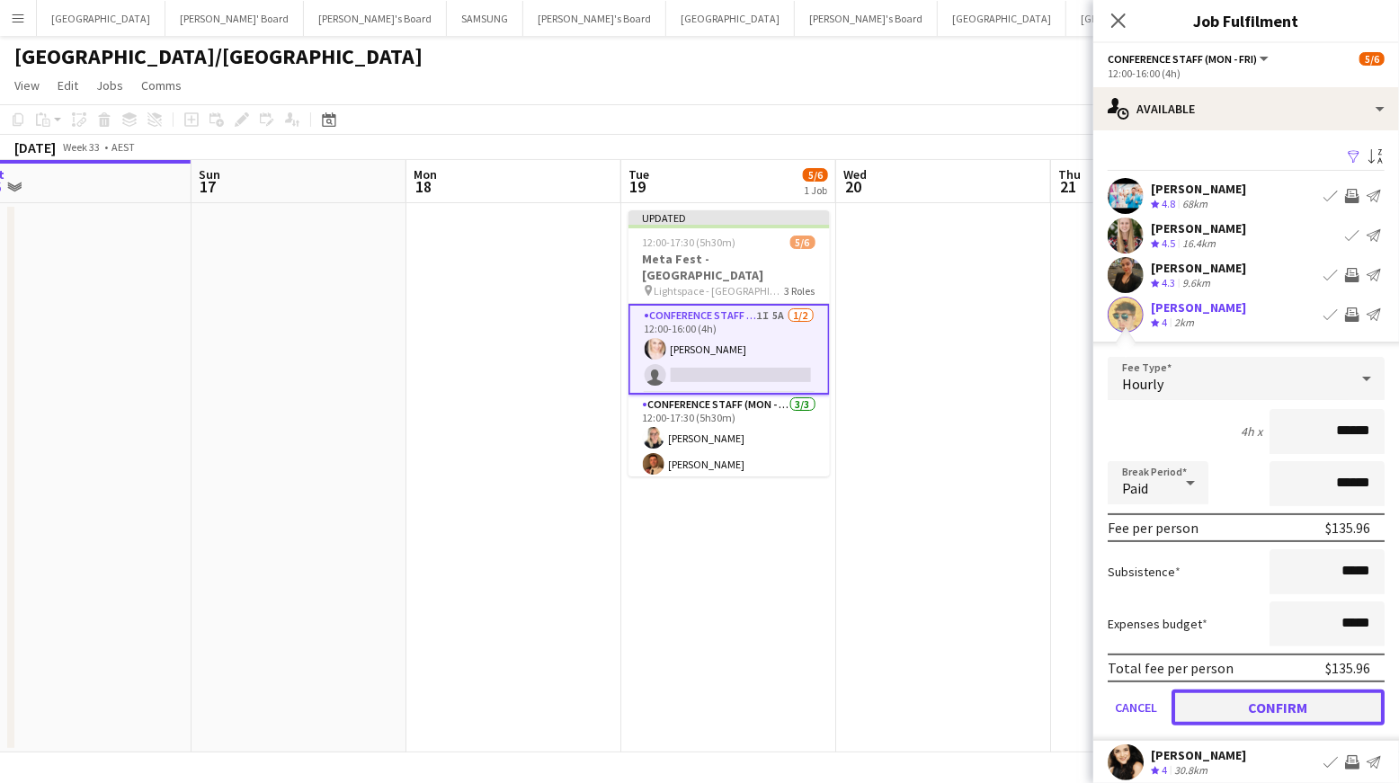
click at [1302, 702] on button "Confirm" at bounding box center [1278, 708] width 213 height 36
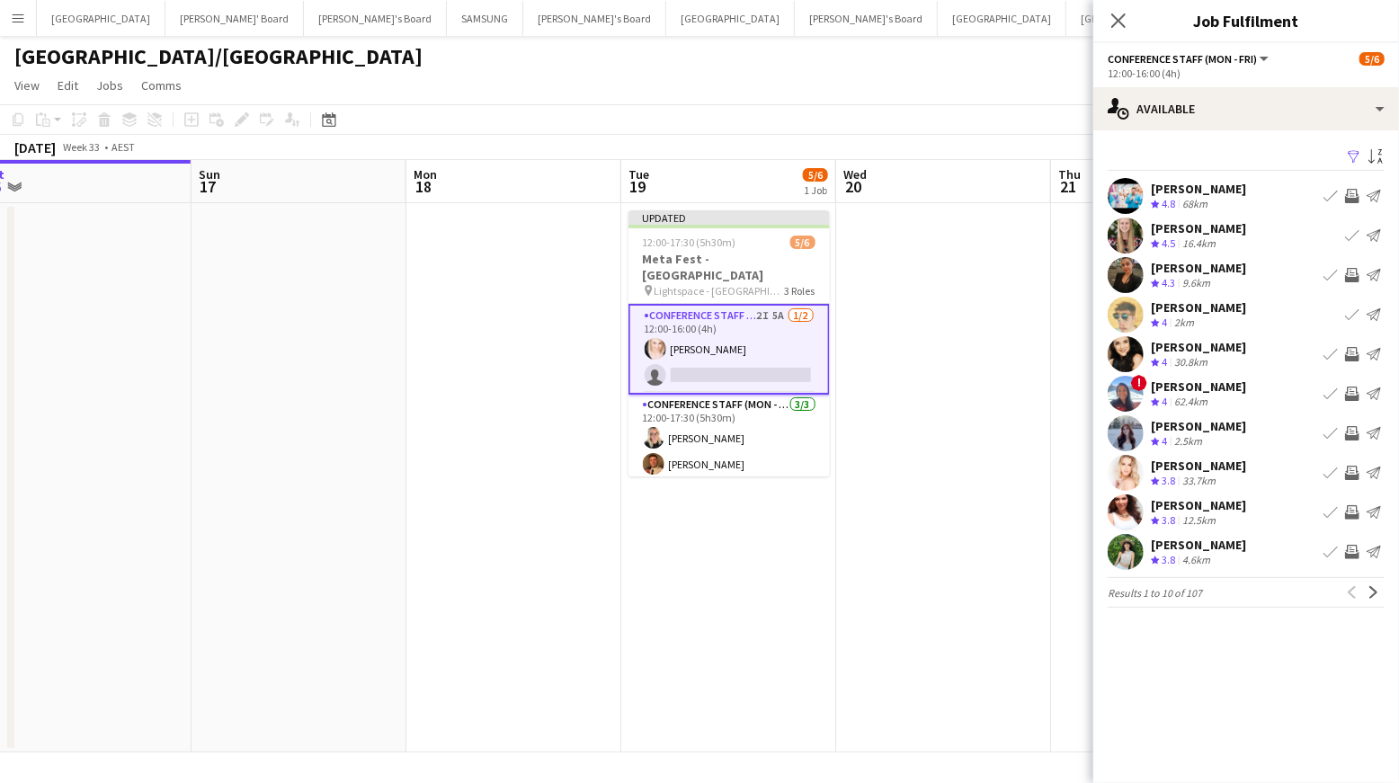
click at [1349, 349] on app-icon "Invite crew" at bounding box center [1352, 354] width 14 height 14
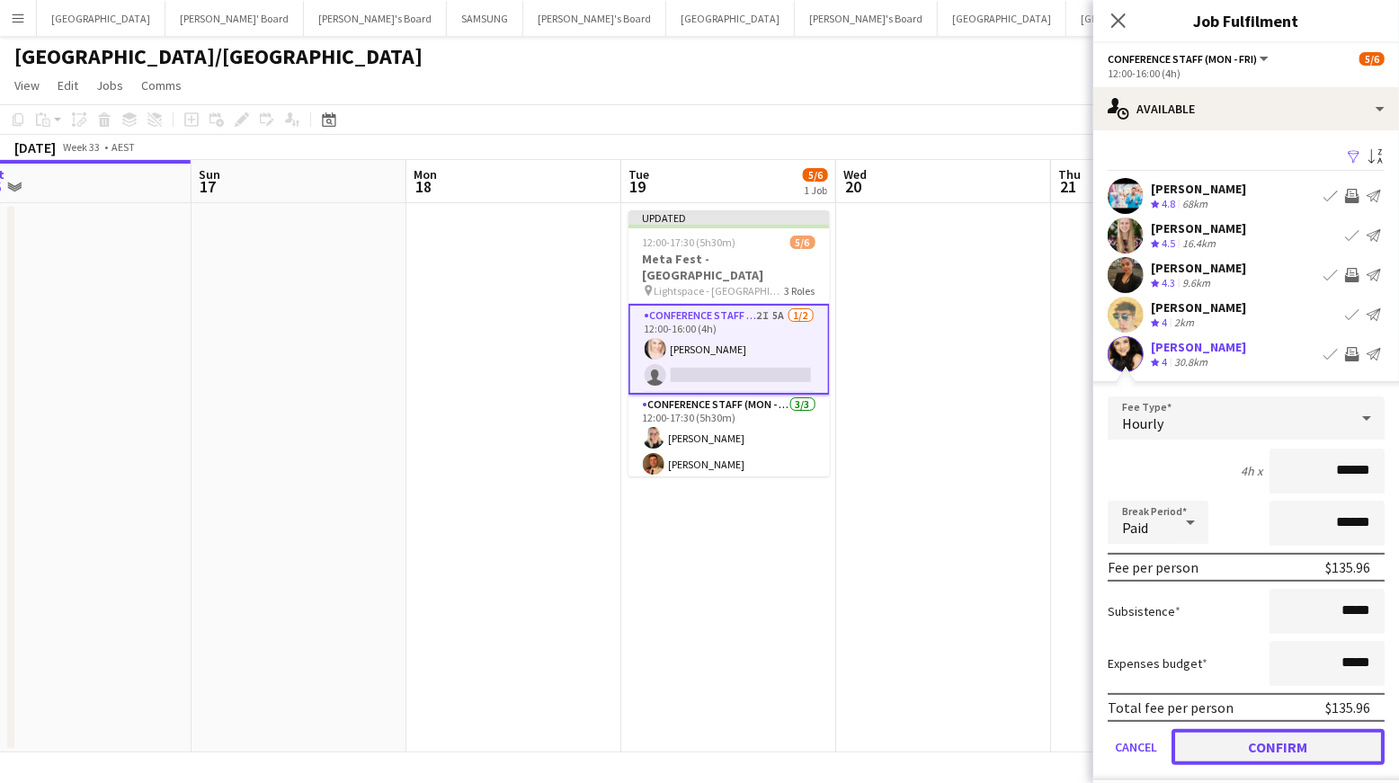
click at [1298, 739] on button "Confirm" at bounding box center [1278, 747] width 213 height 36
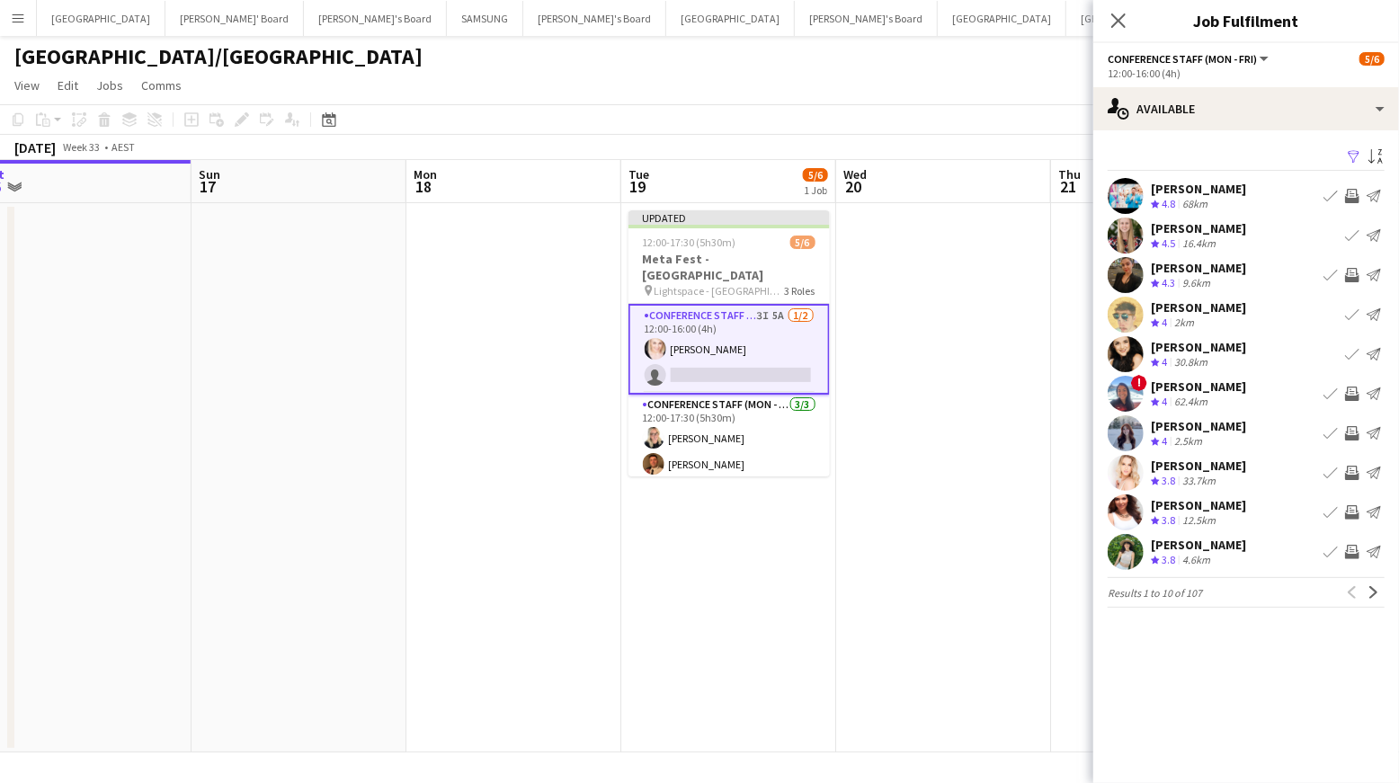
click at [1353, 433] on app-icon "Invite crew" at bounding box center [1352, 433] width 14 height 14
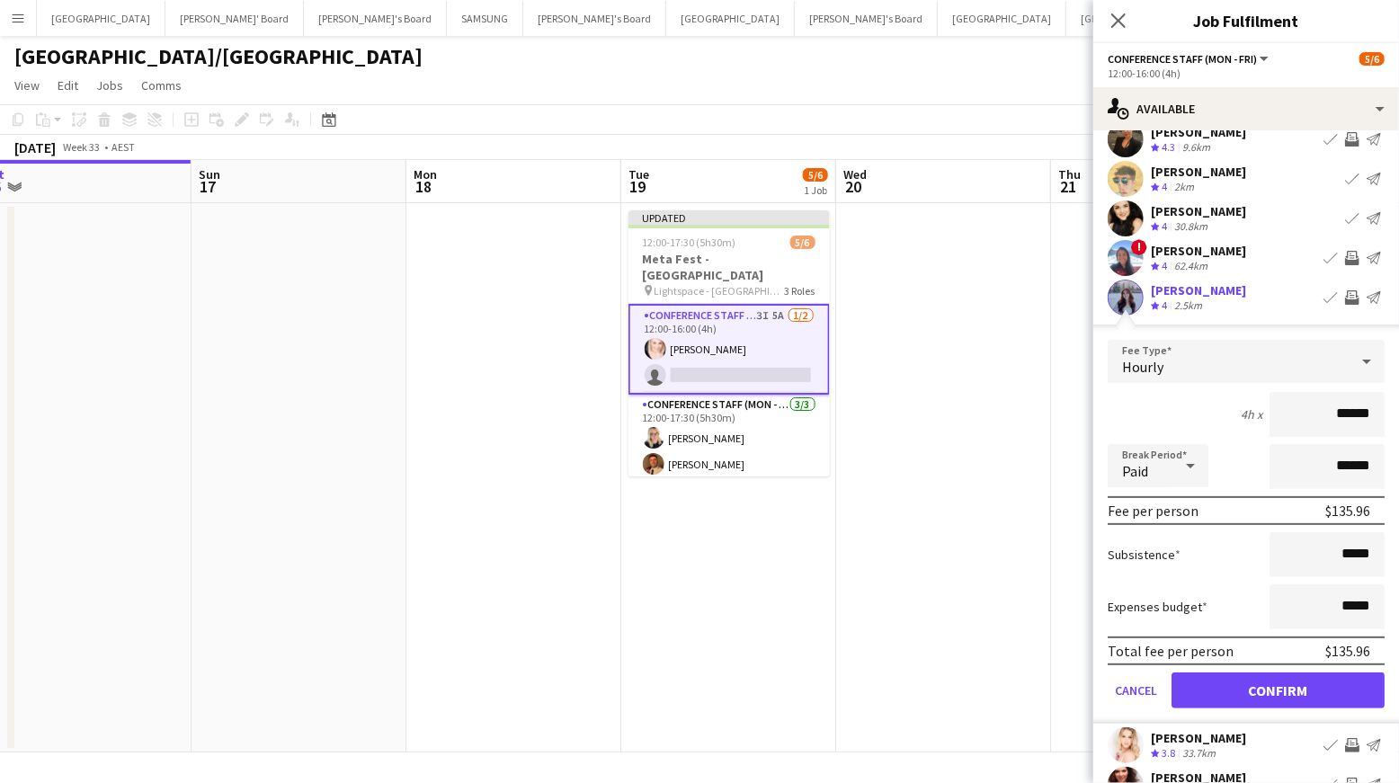
scroll to position [138, 0]
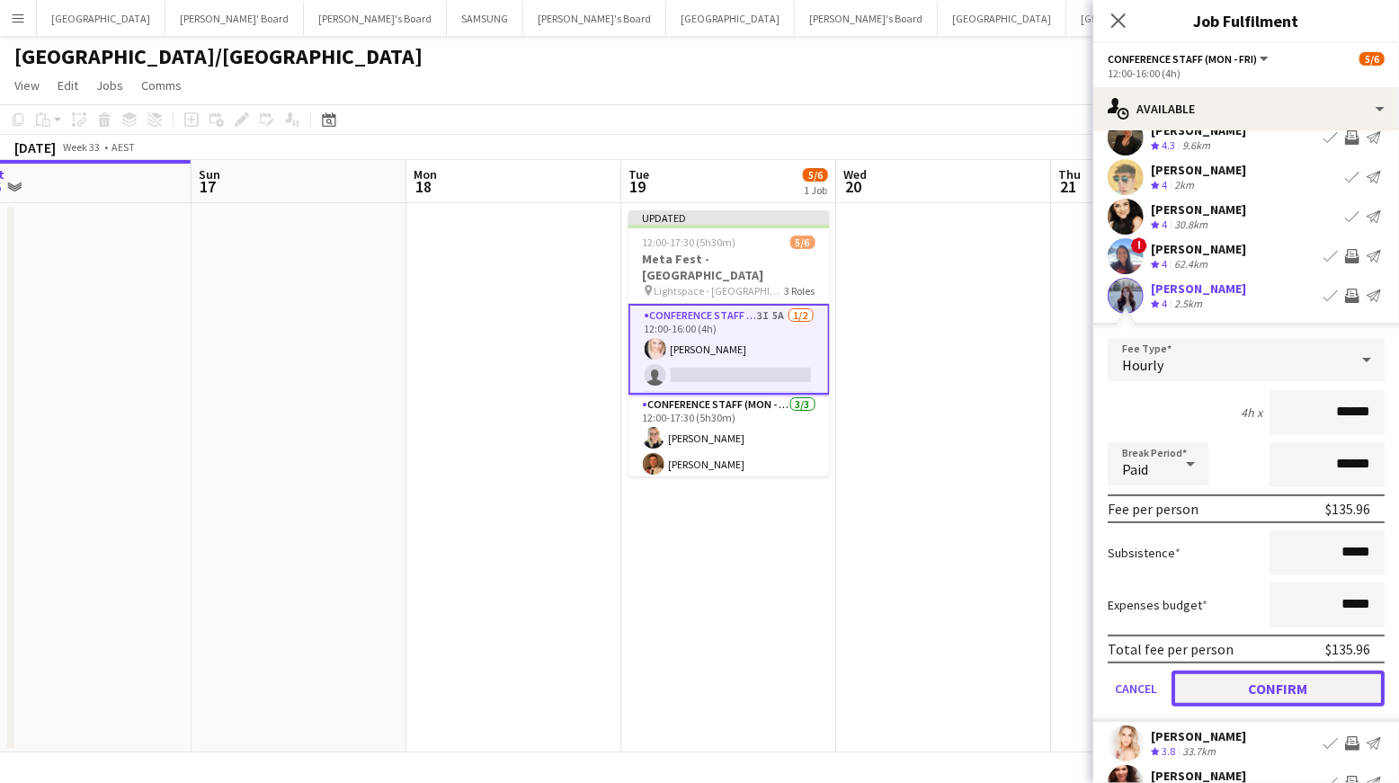
click at [1297, 689] on button "Confirm" at bounding box center [1278, 689] width 213 height 36
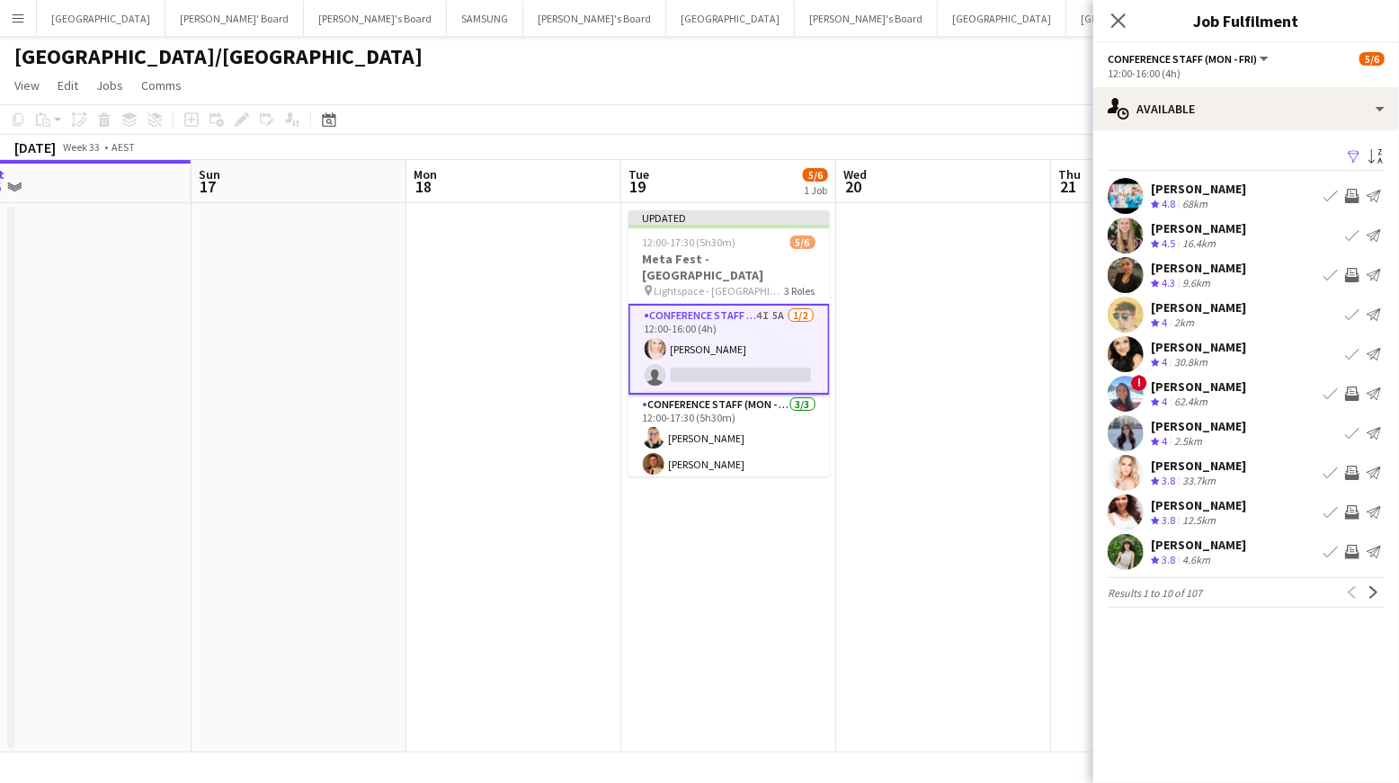
click at [1352, 471] on app-icon "Invite crew" at bounding box center [1352, 473] width 14 height 14
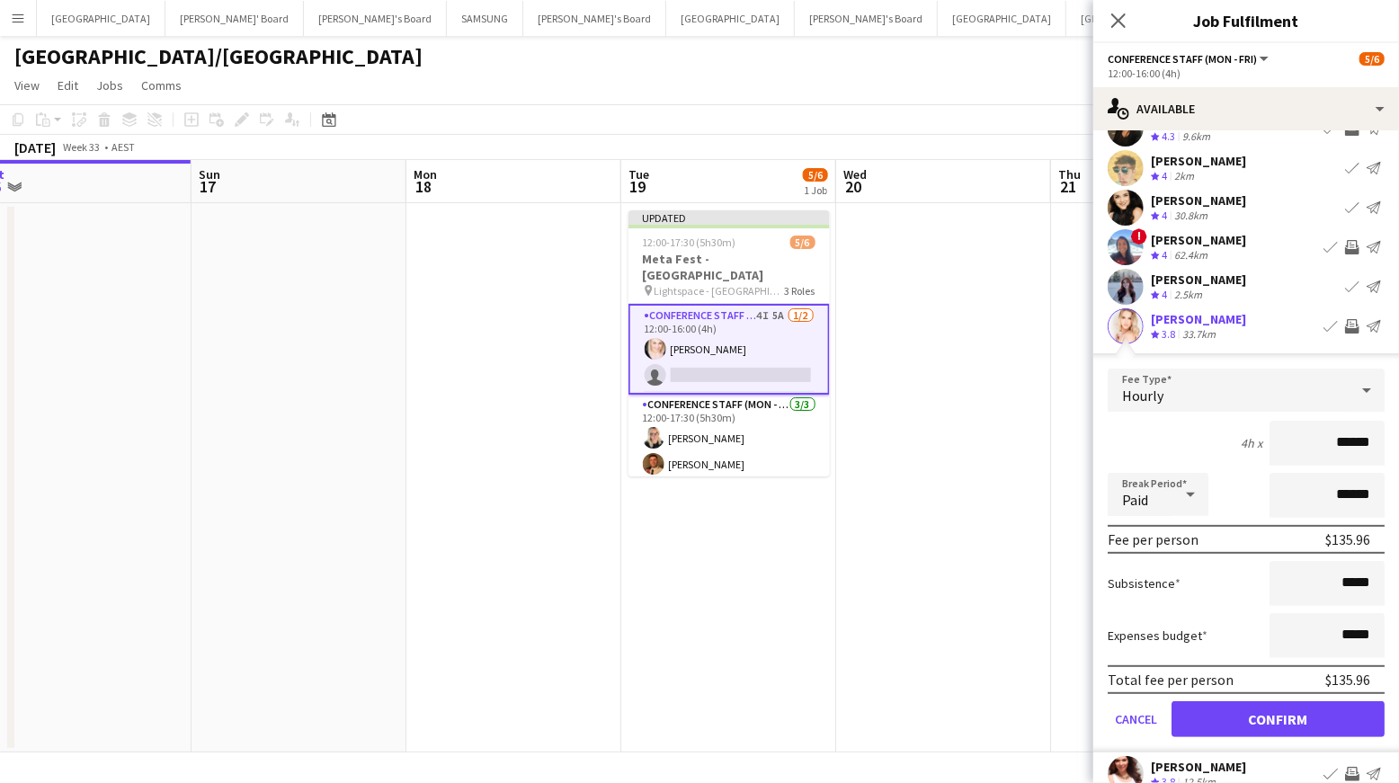
scroll to position [252, 0]
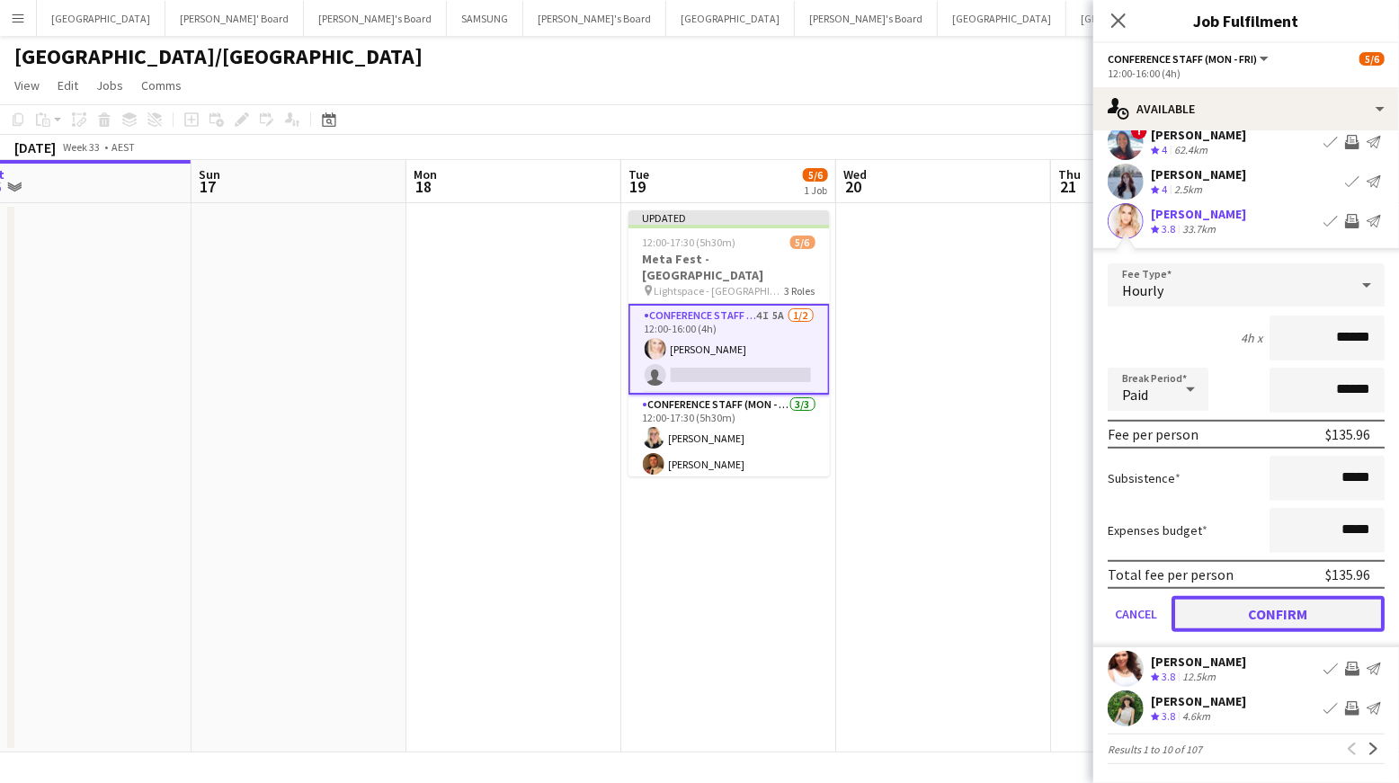
click at [1287, 606] on button "Confirm" at bounding box center [1278, 614] width 213 height 36
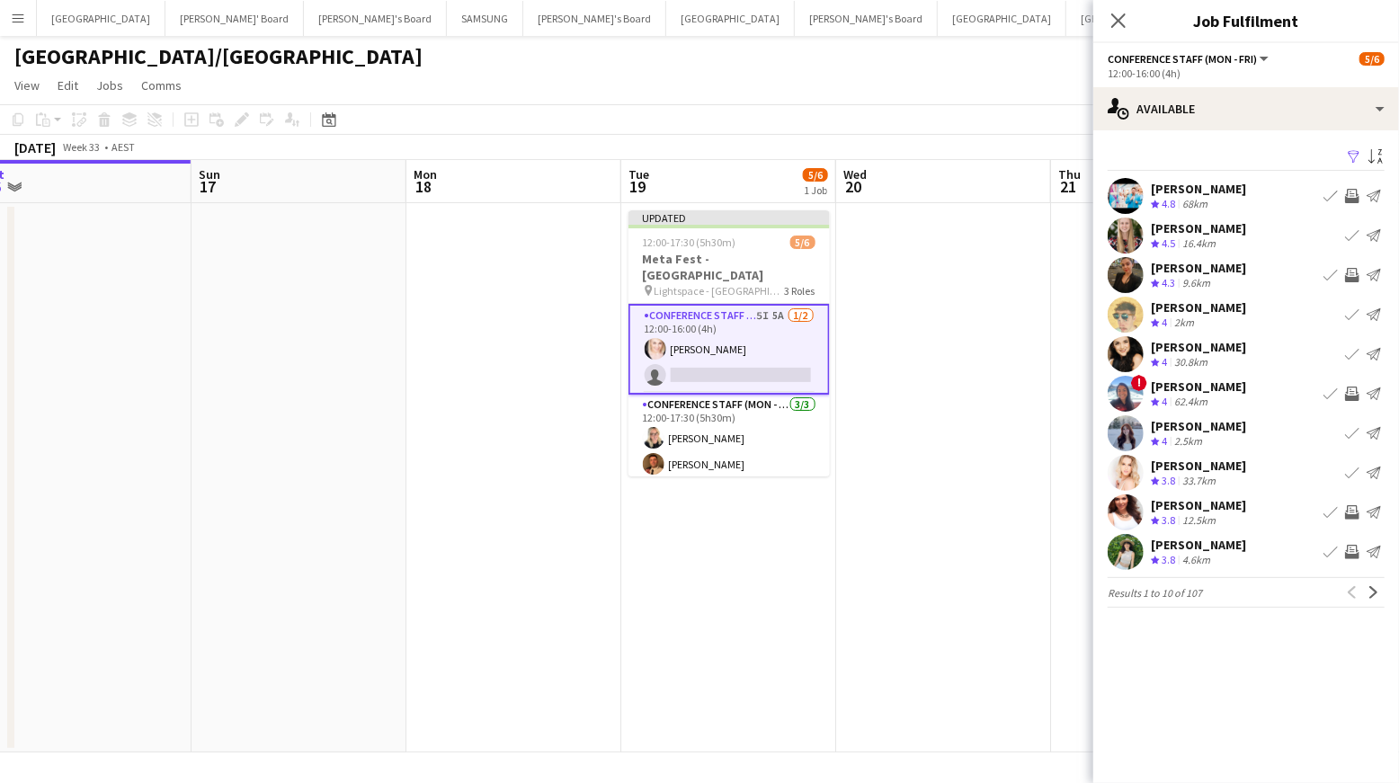
click at [1350, 506] on app-icon "Invite crew" at bounding box center [1352, 512] width 14 height 14
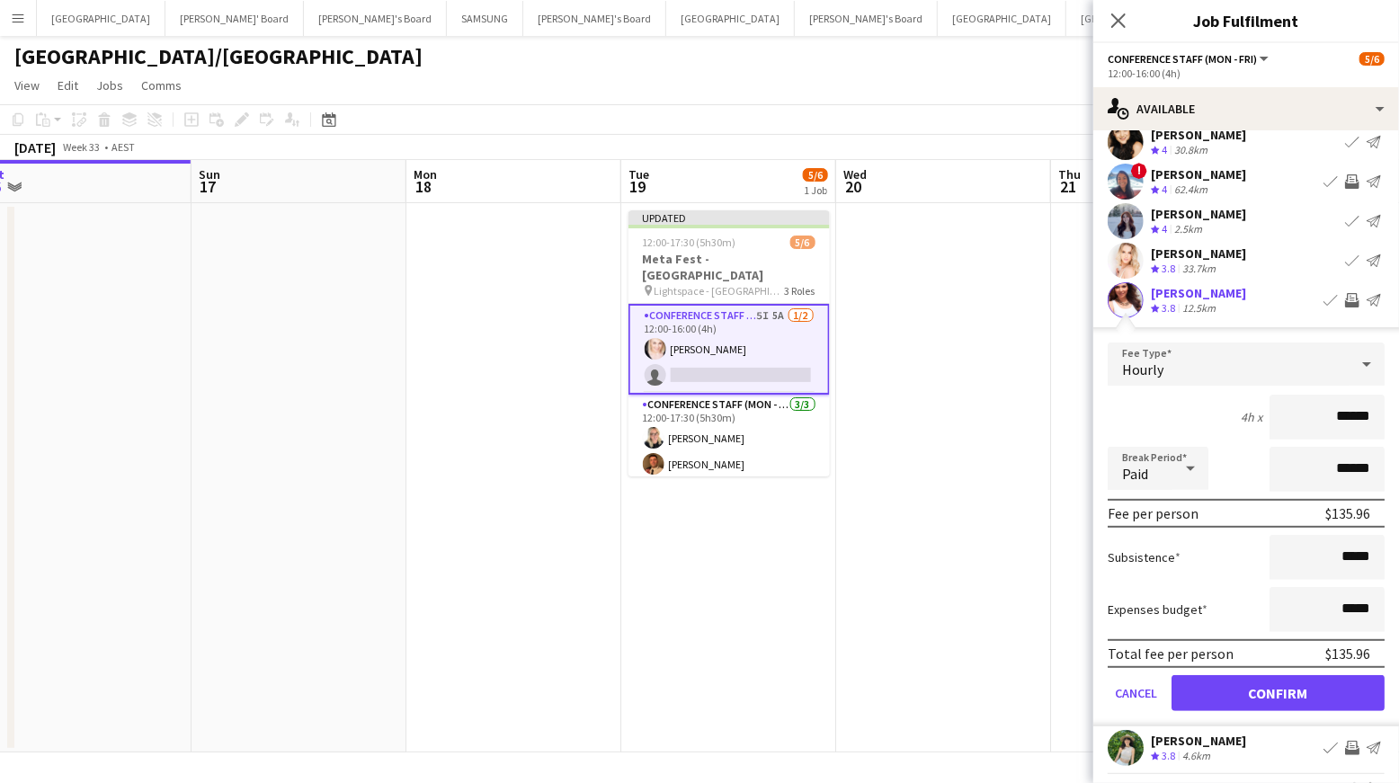
scroll to position [252, 0]
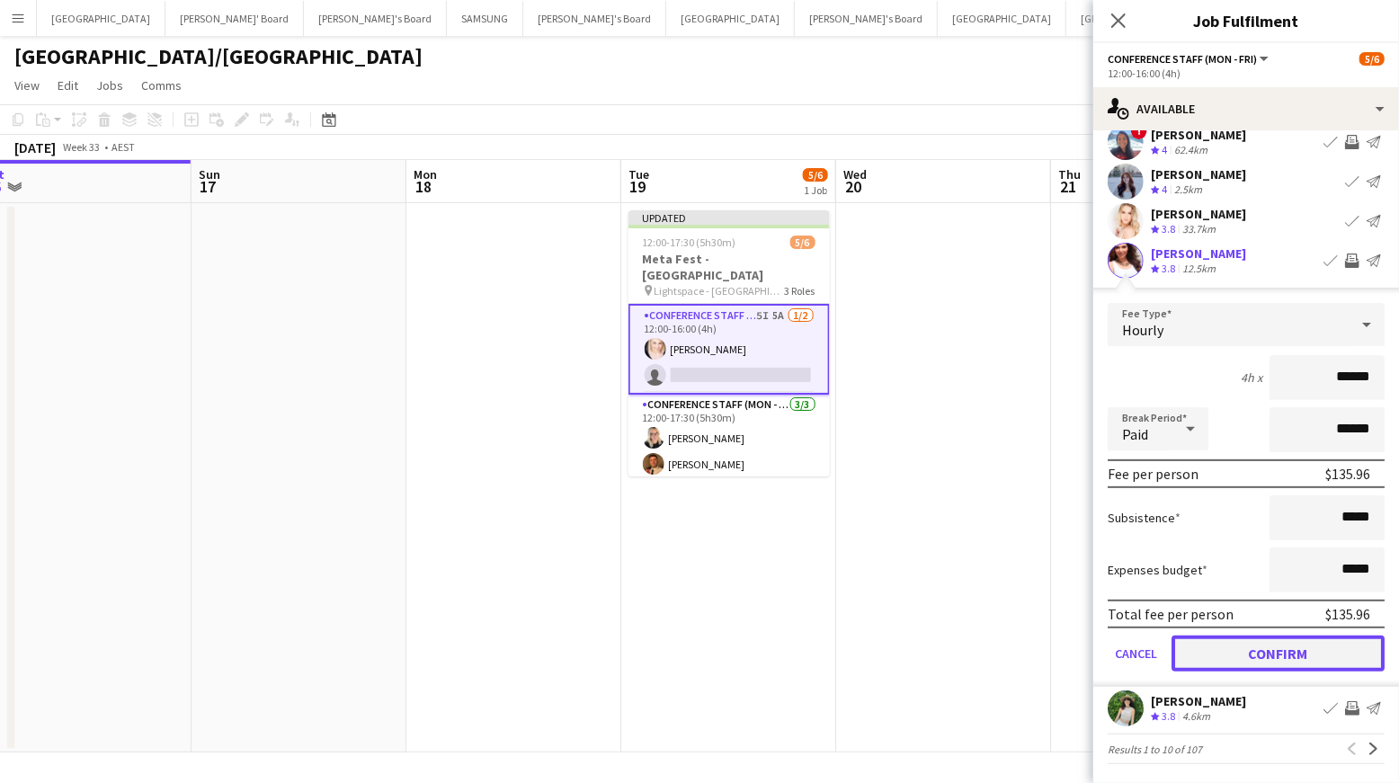
click at [1281, 646] on button "Confirm" at bounding box center [1278, 654] width 213 height 36
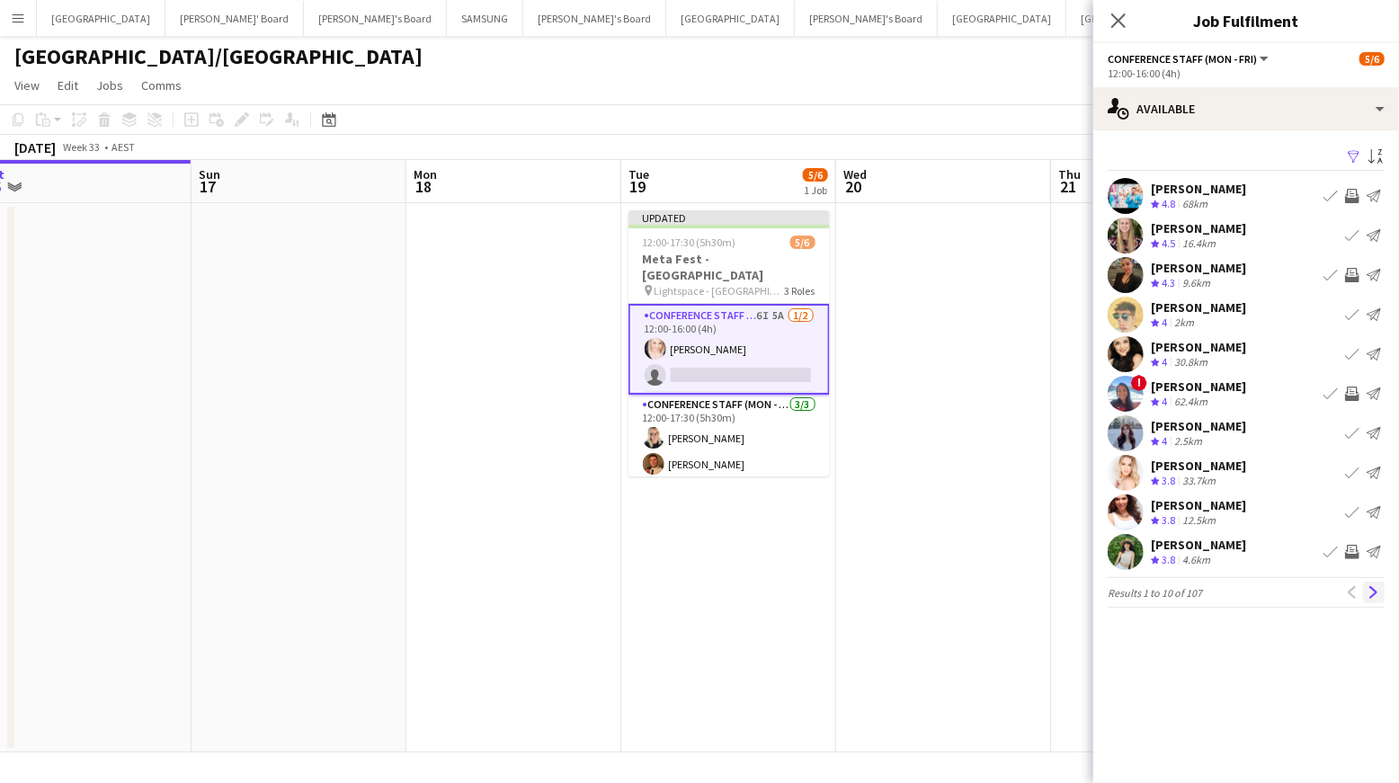
click at [1369, 591] on app-icon "Next" at bounding box center [1374, 592] width 13 height 13
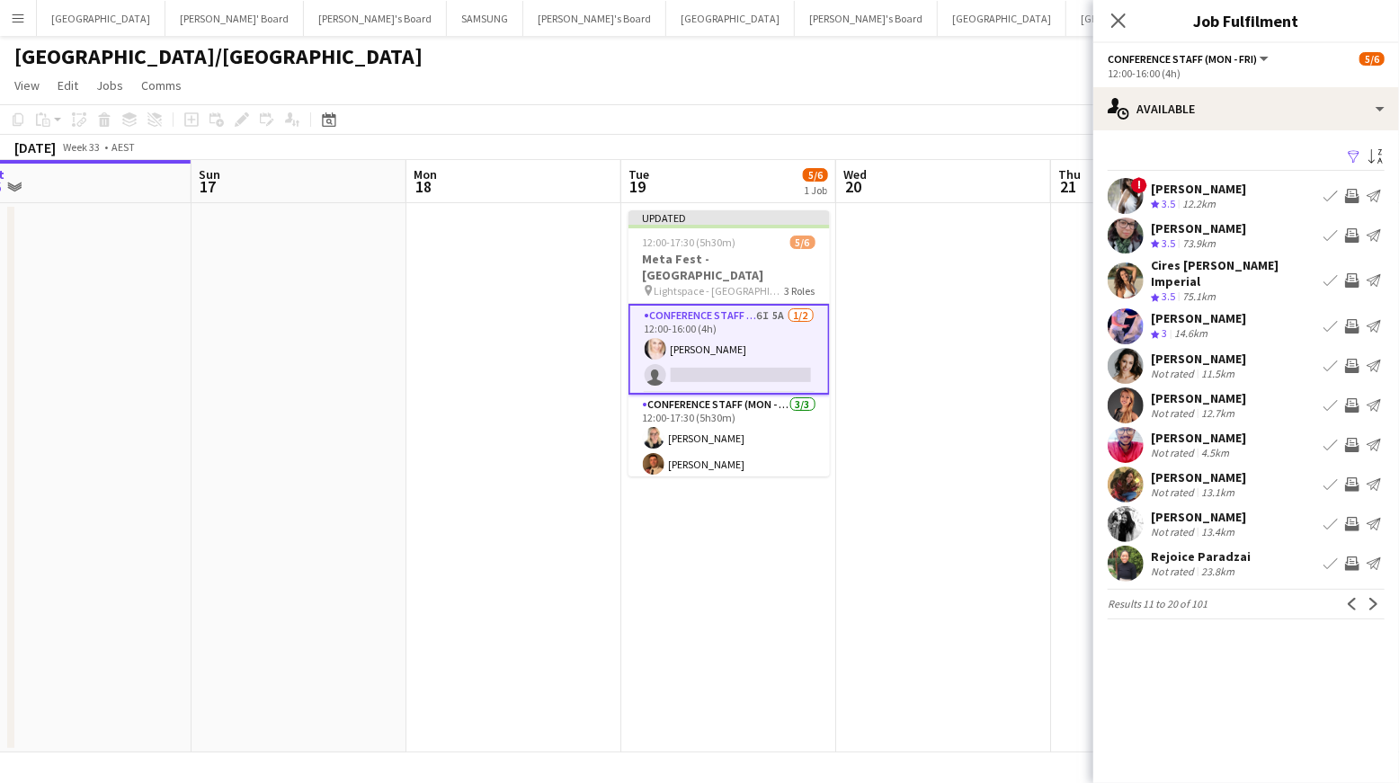
click at [1352, 402] on app-icon "Invite crew" at bounding box center [1352, 405] width 14 height 14
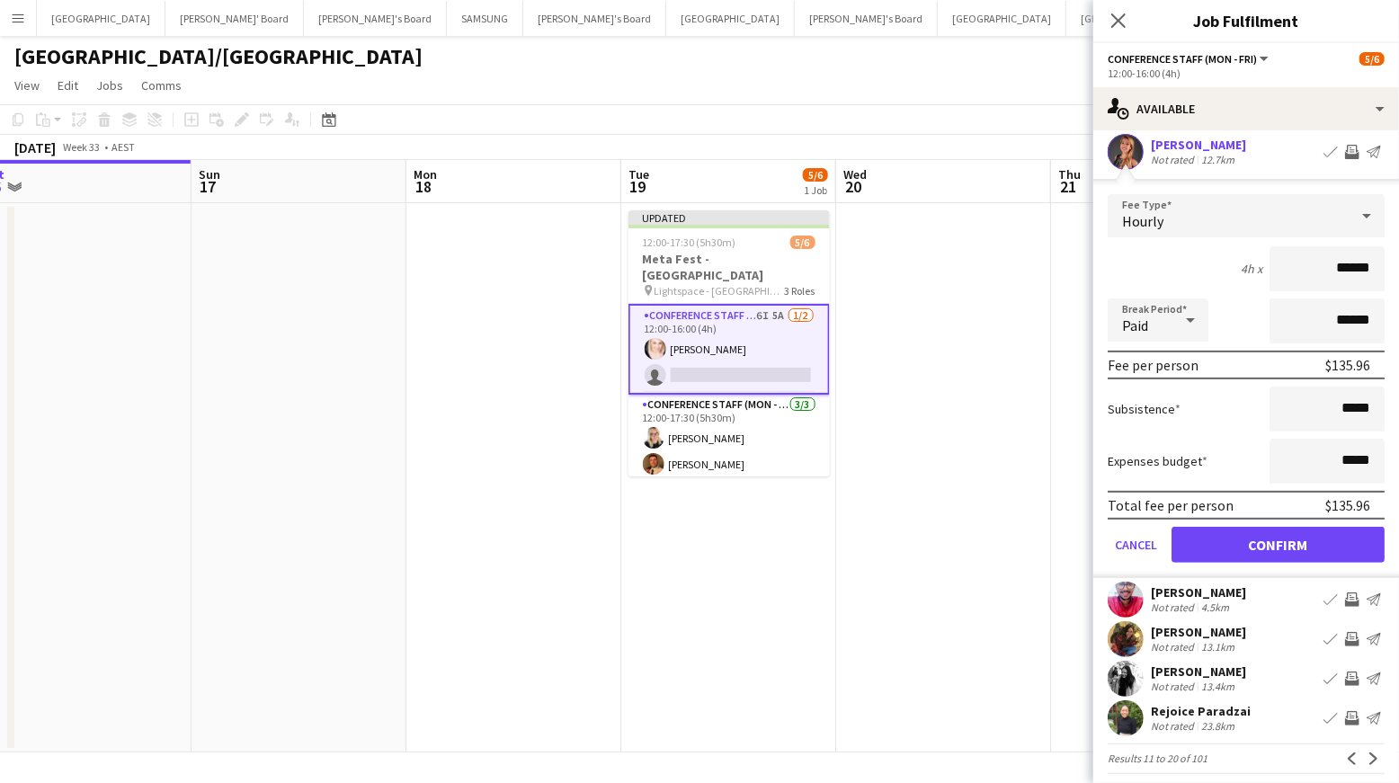
scroll to position [263, 0]
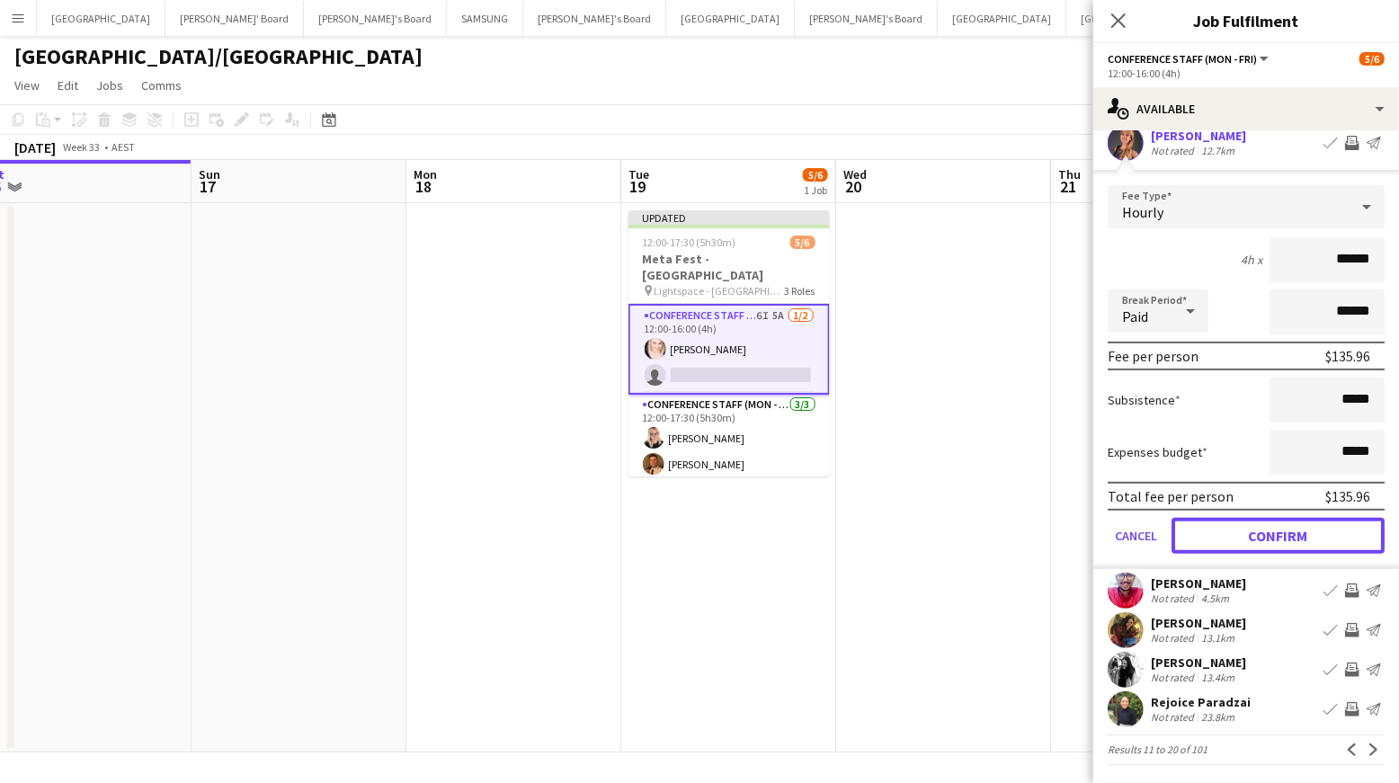
click at [1260, 531] on button "Confirm" at bounding box center [1278, 536] width 213 height 36
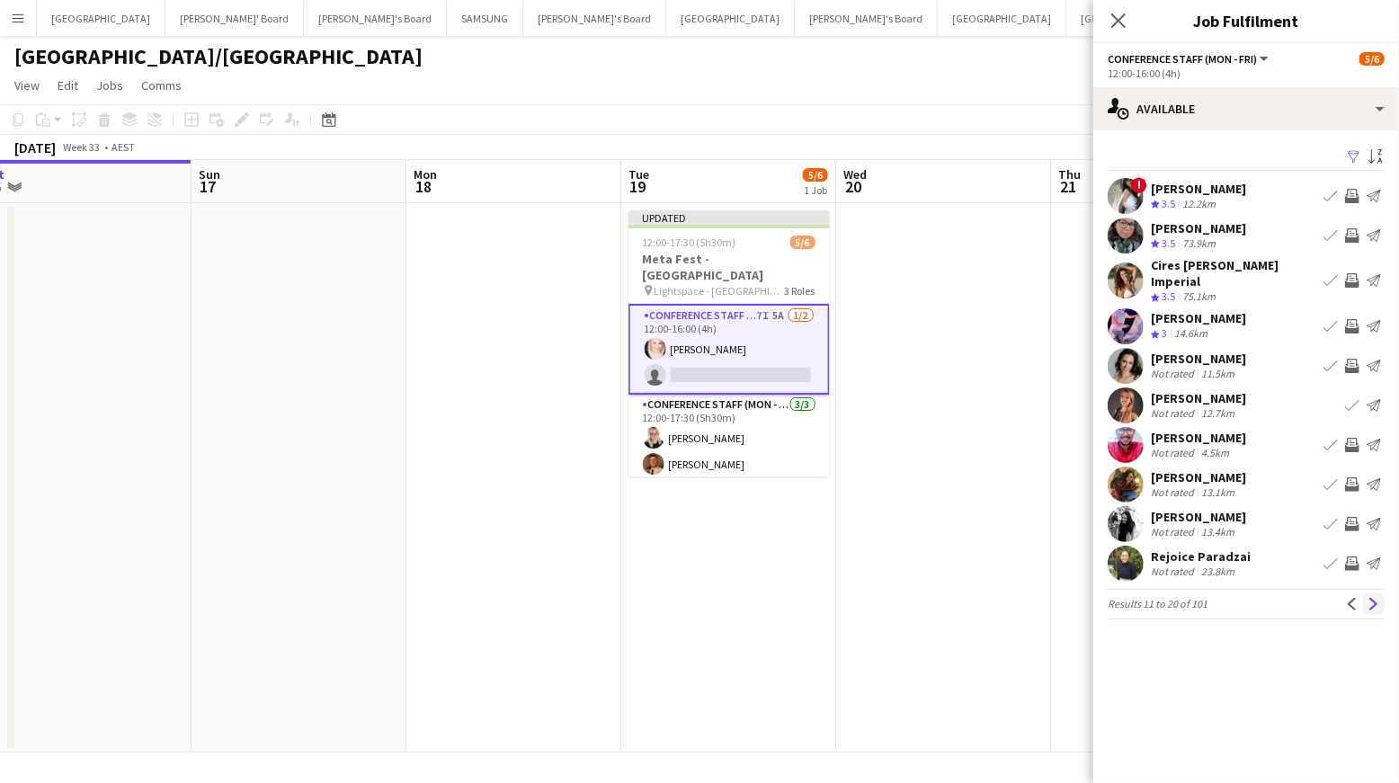
click at [1370, 600] on app-icon "Next" at bounding box center [1374, 604] width 13 height 13
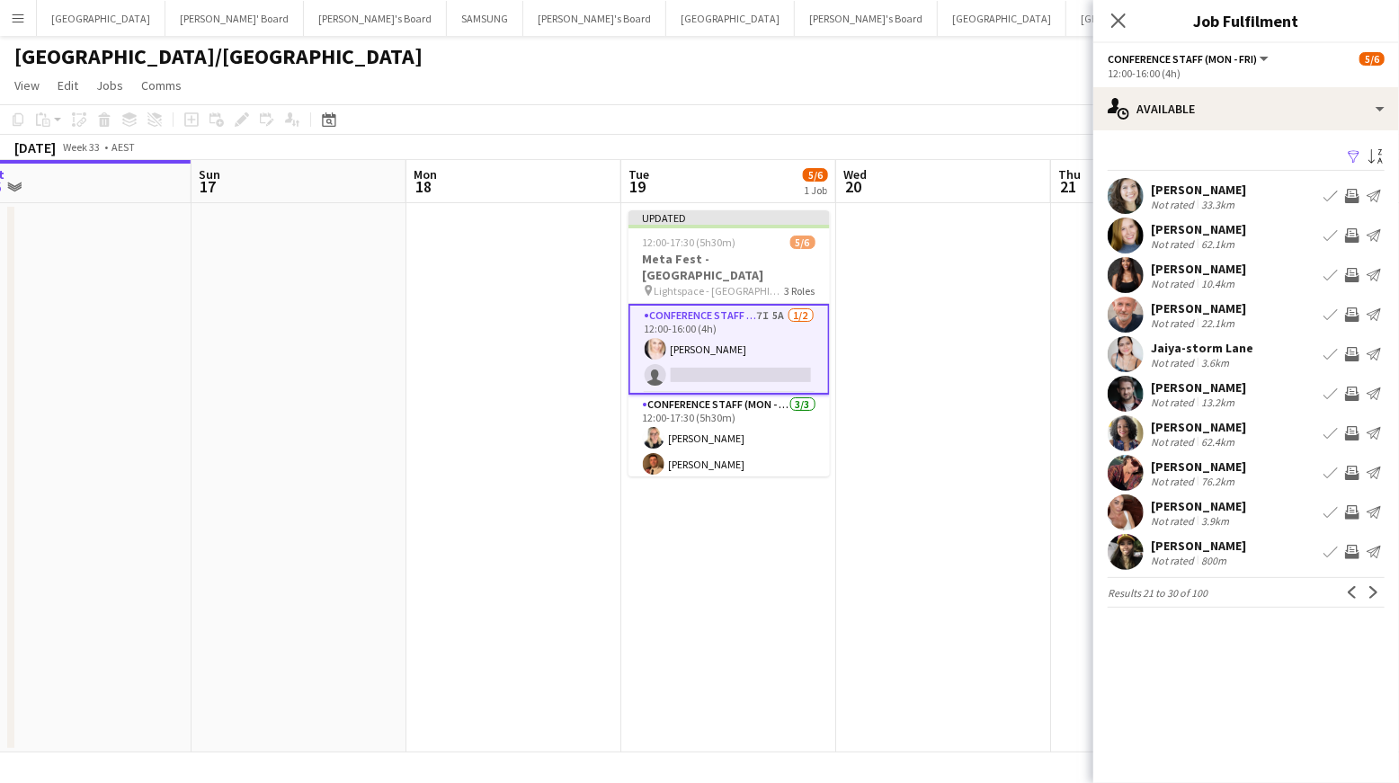
click at [1348, 193] on app-icon "Invite crew" at bounding box center [1352, 196] width 14 height 14
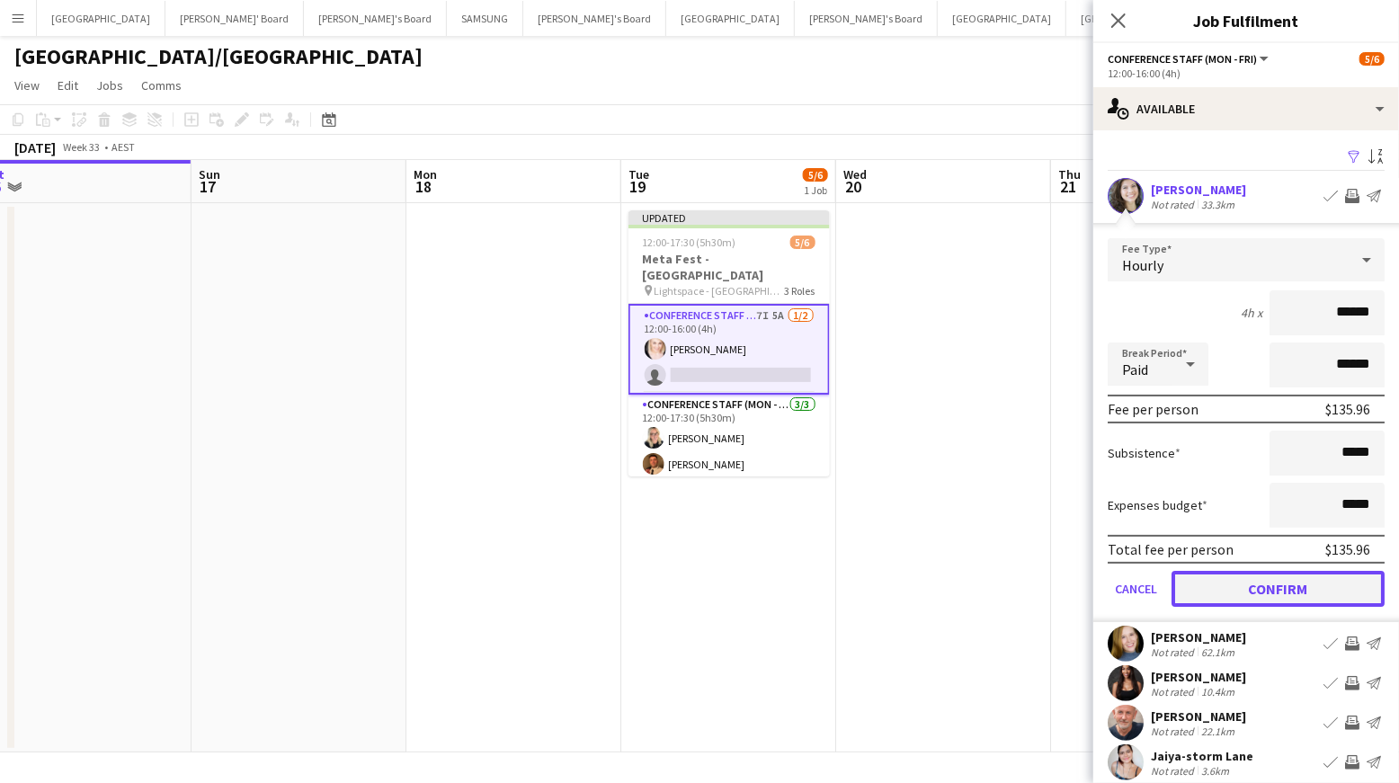
click at [1294, 586] on button "Confirm" at bounding box center [1278, 589] width 213 height 36
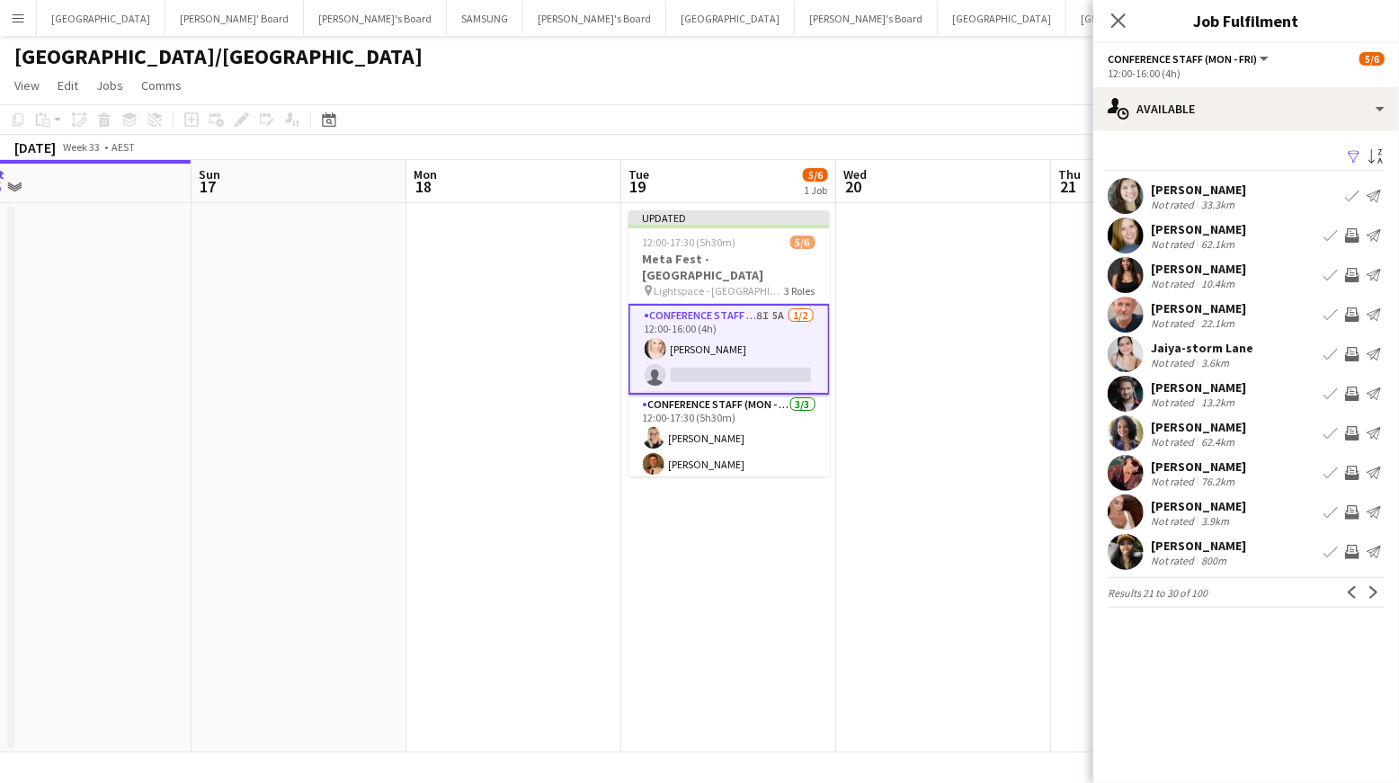
click at [1348, 508] on app-icon "Invite crew" at bounding box center [1352, 512] width 14 height 14
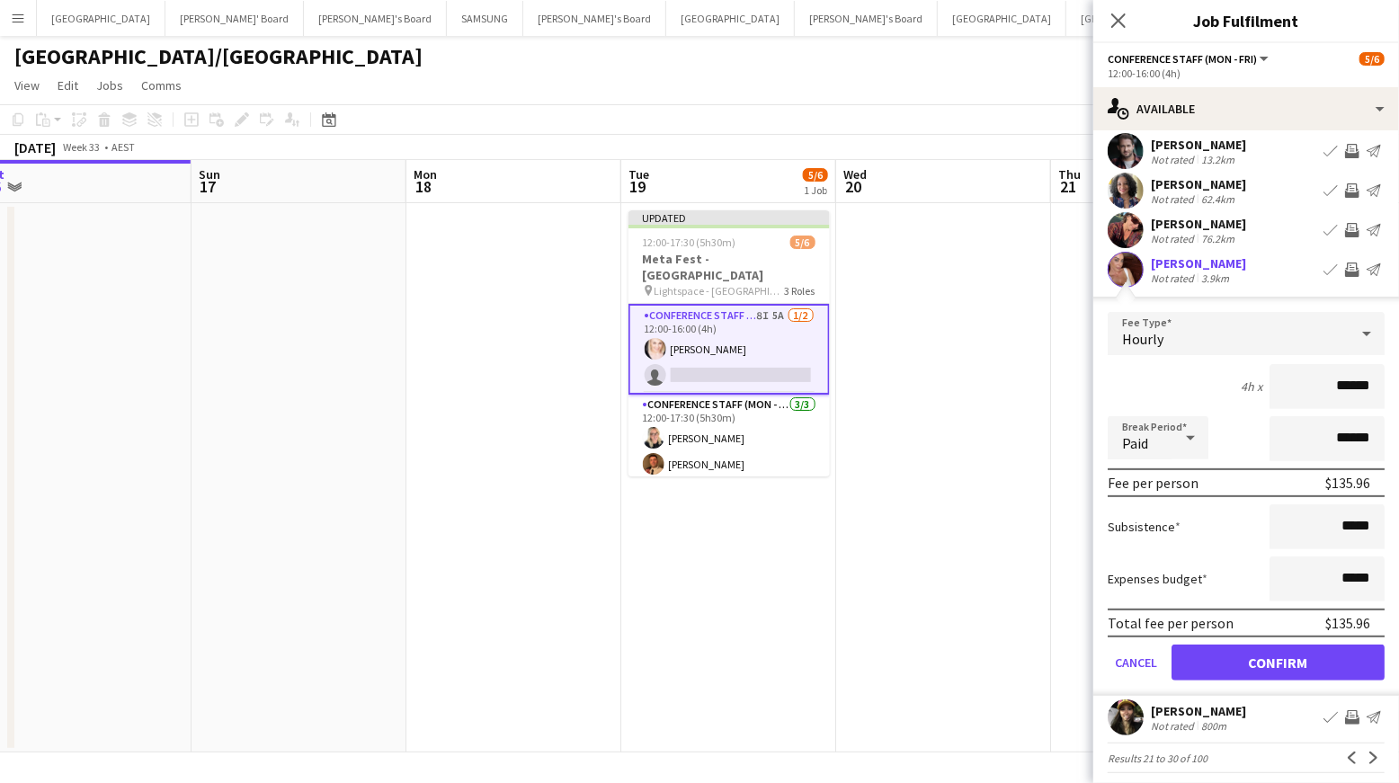
scroll to position [243, 0]
click at [1283, 656] on button "Confirm" at bounding box center [1278, 663] width 213 height 36
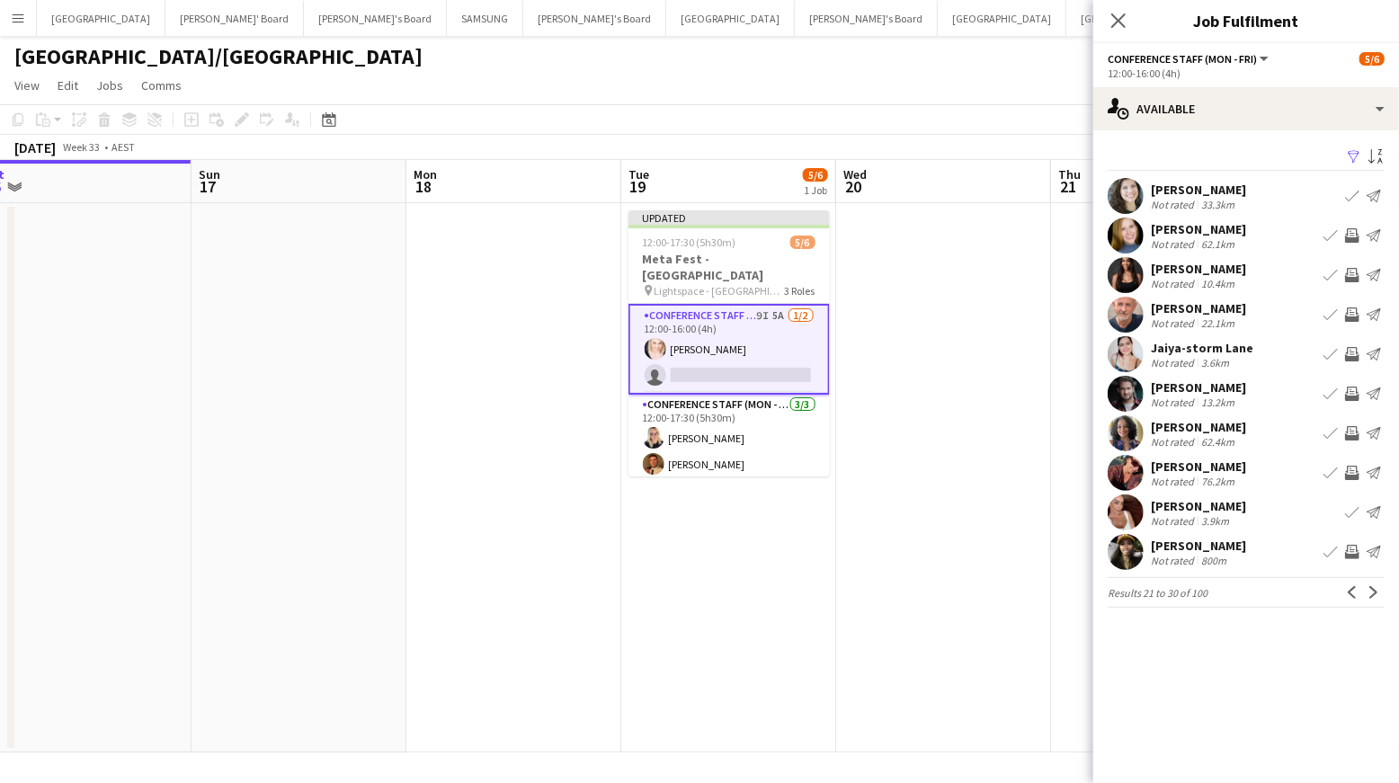
scroll to position [0, 0]
click at [1375, 586] on app-icon "Next" at bounding box center [1374, 592] width 13 height 13
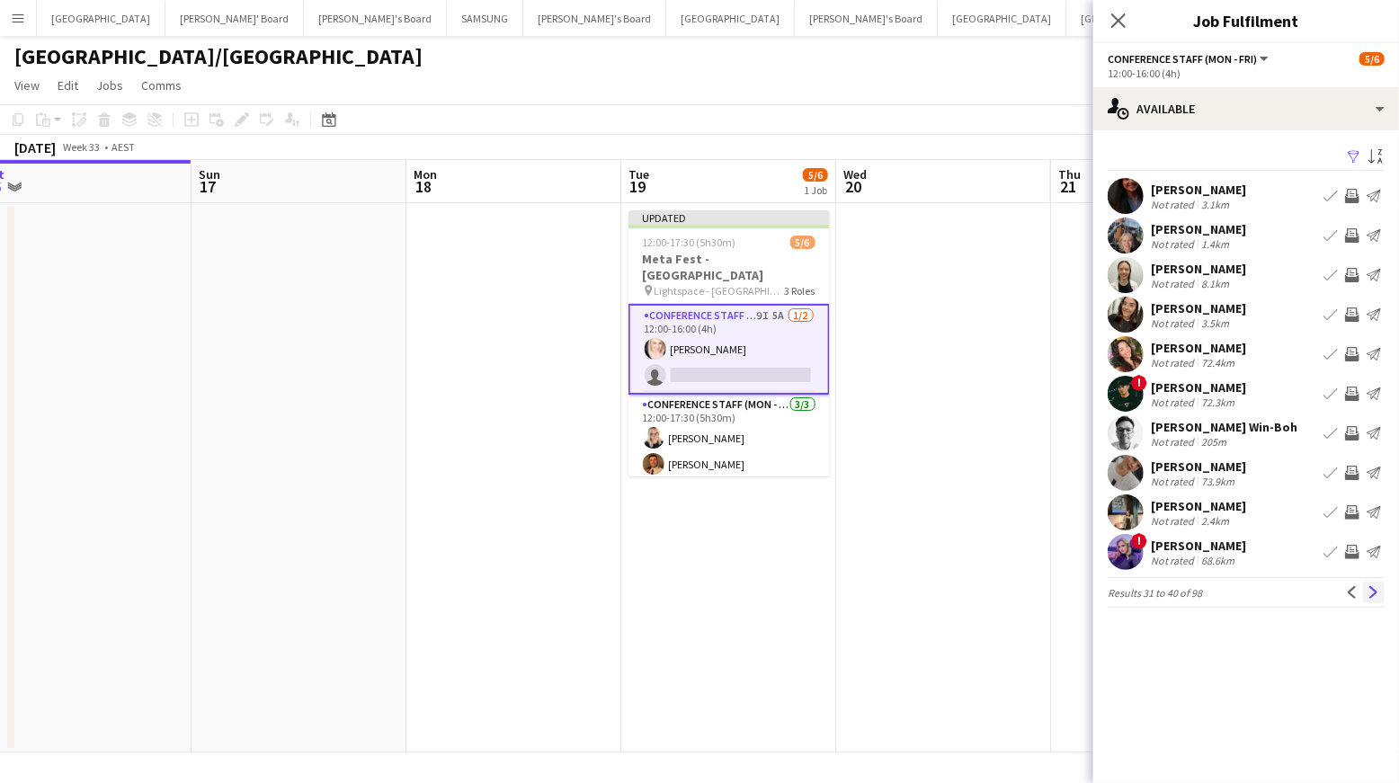
click at [1373, 588] on app-icon "Next" at bounding box center [1374, 592] width 13 height 13
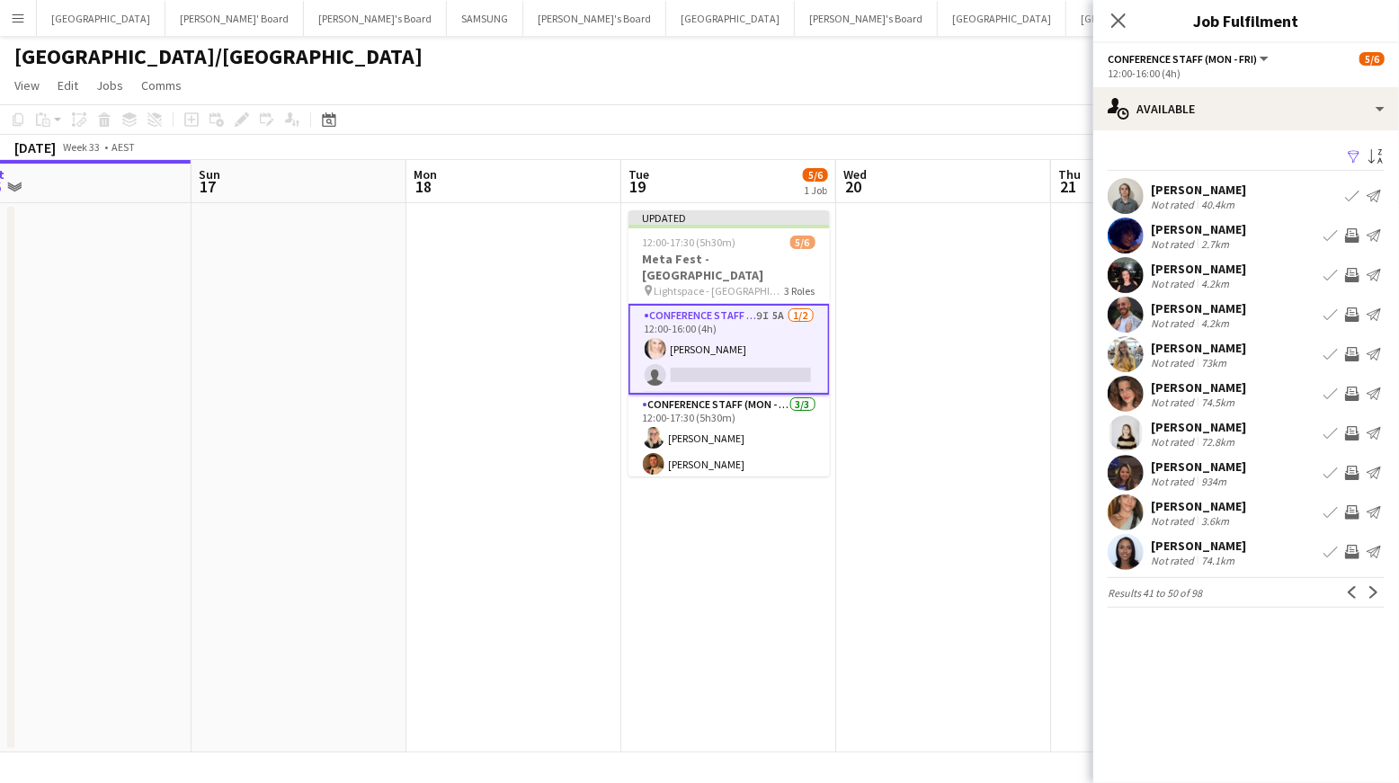
click at [1349, 310] on app-icon "Invite crew" at bounding box center [1352, 314] width 14 height 14
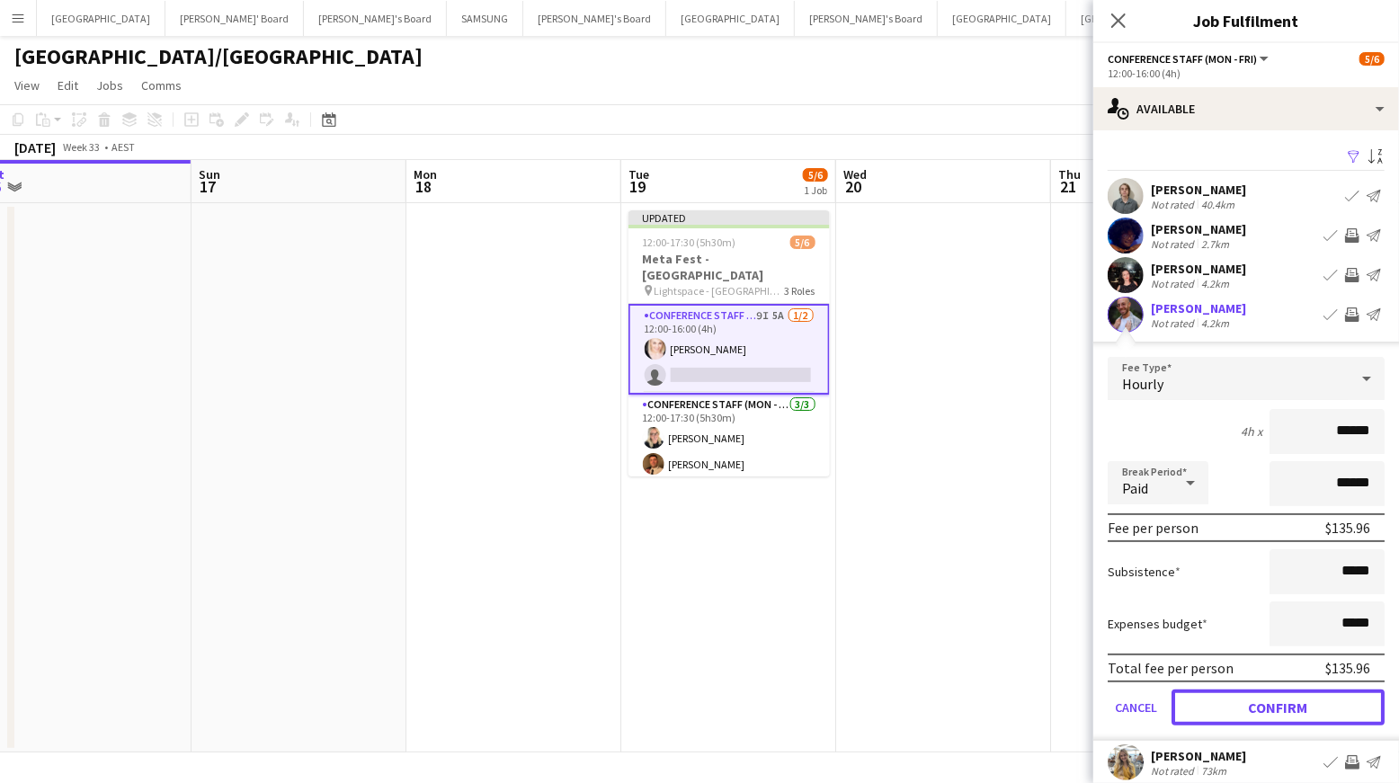
drag, startPoint x: 1288, startPoint y: 707, endPoint x: 1304, endPoint y: 618, distance: 90.3
click at [1288, 707] on button "Confirm" at bounding box center [1278, 708] width 213 height 36
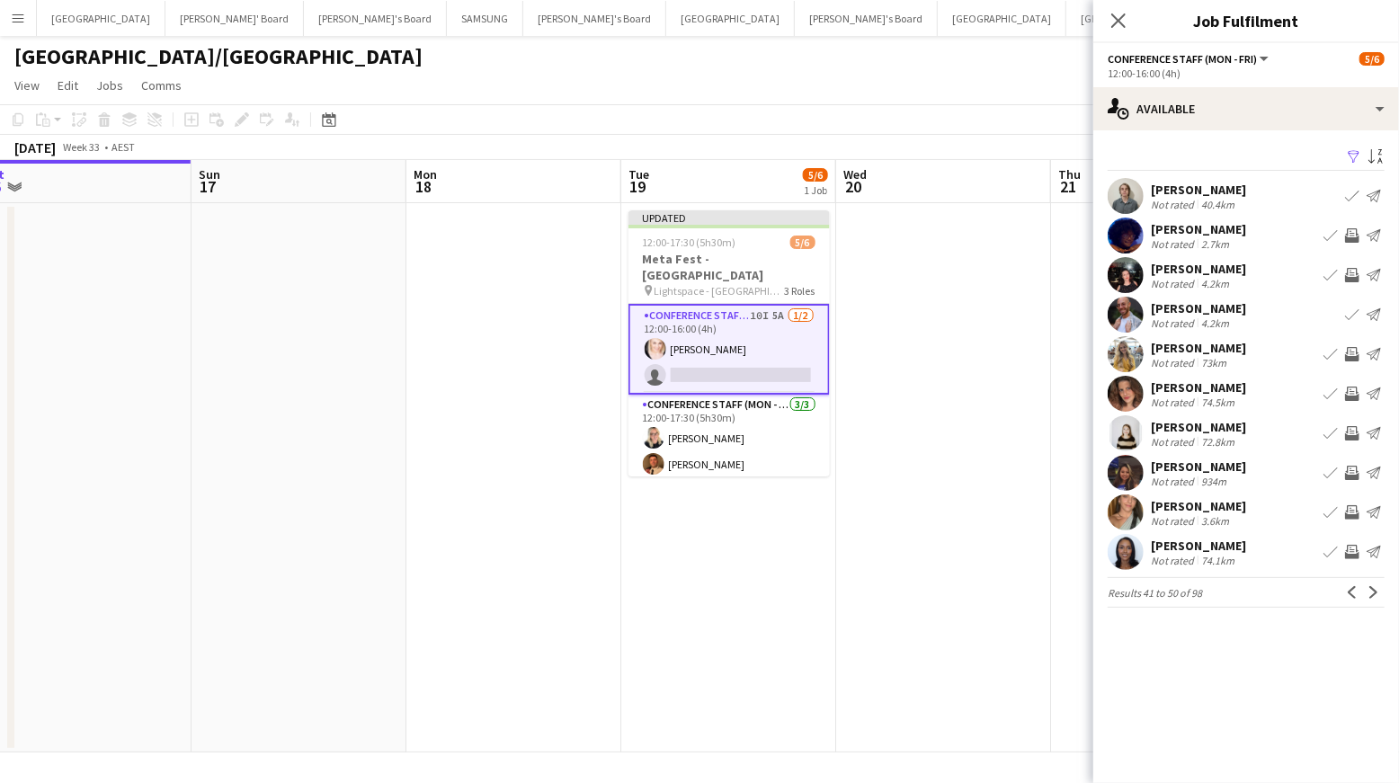
click at [1351, 275] on app-icon "Invite crew" at bounding box center [1352, 275] width 14 height 14
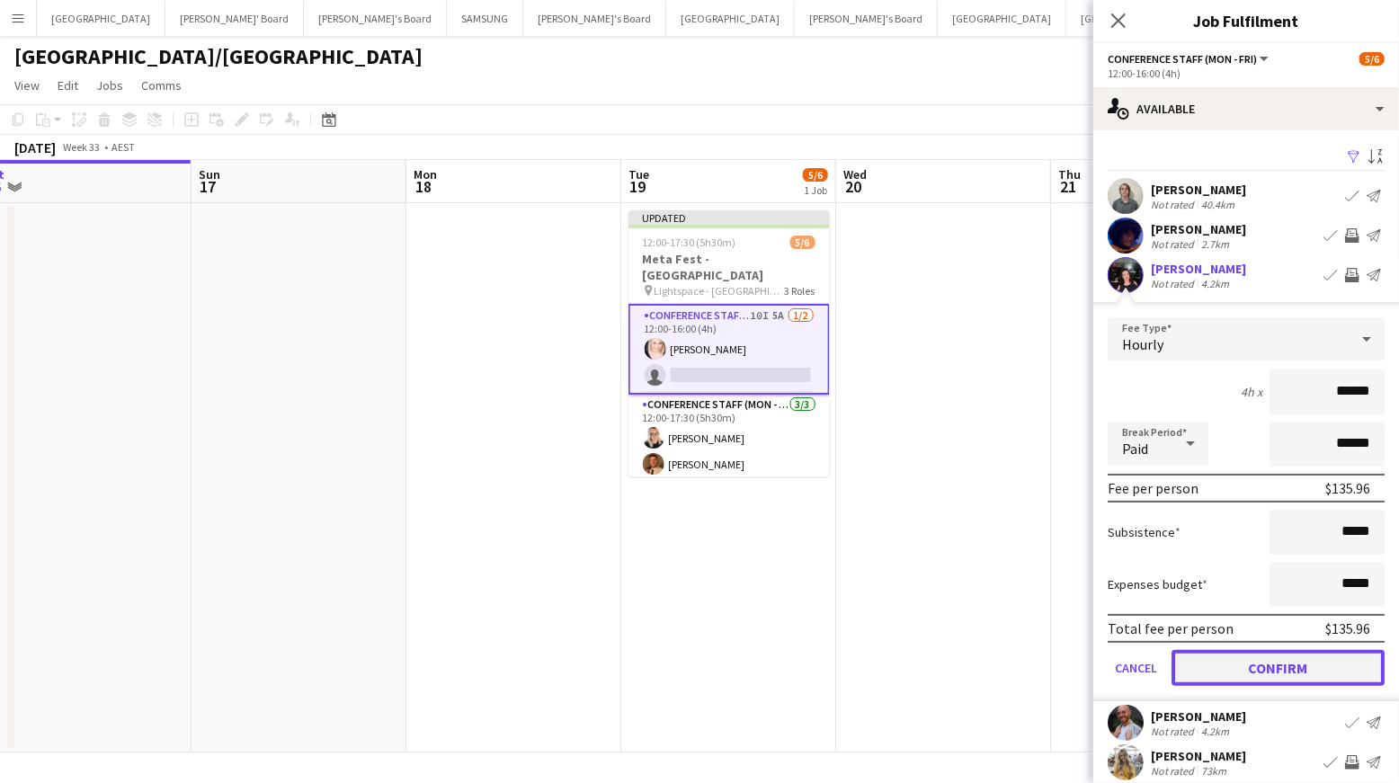
click at [1288, 667] on button "Confirm" at bounding box center [1278, 668] width 213 height 36
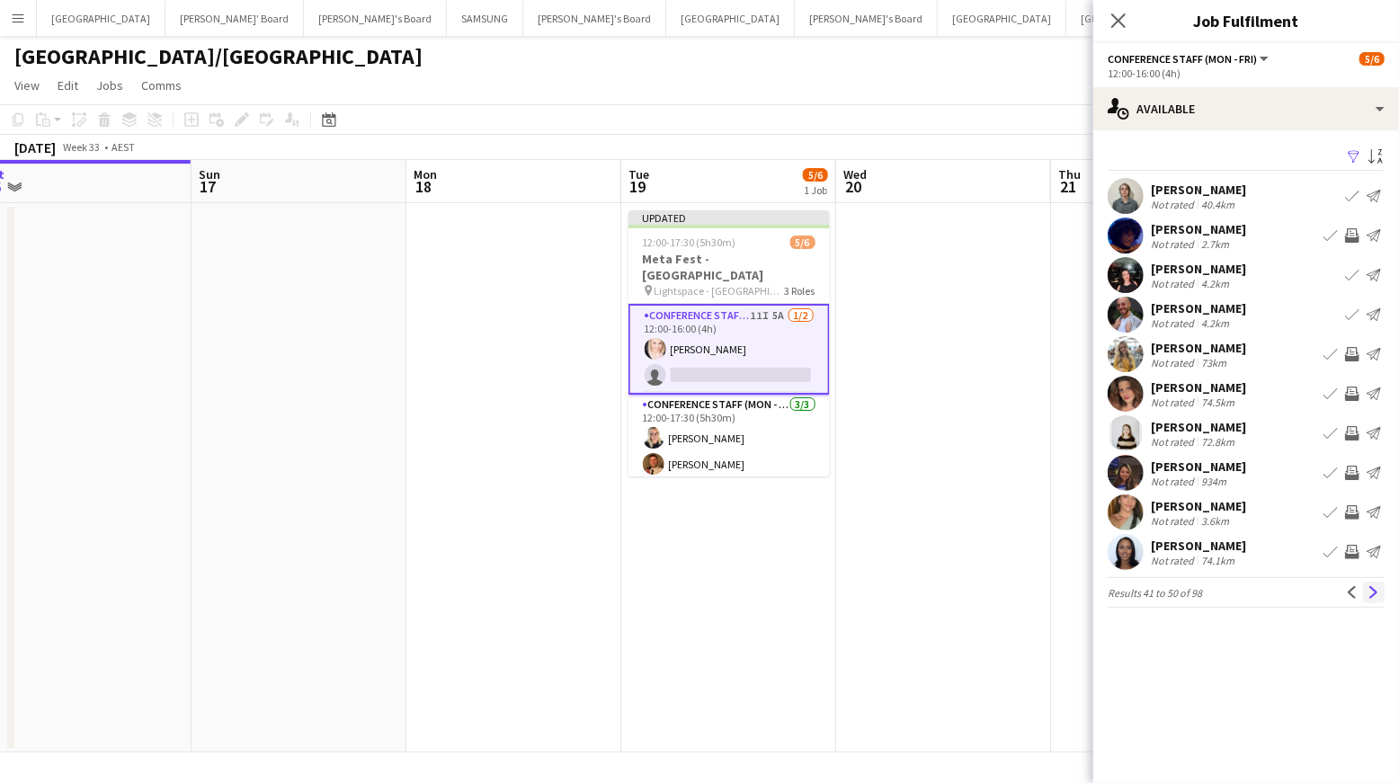
click at [1380, 593] on button "Next" at bounding box center [1374, 593] width 22 height 22
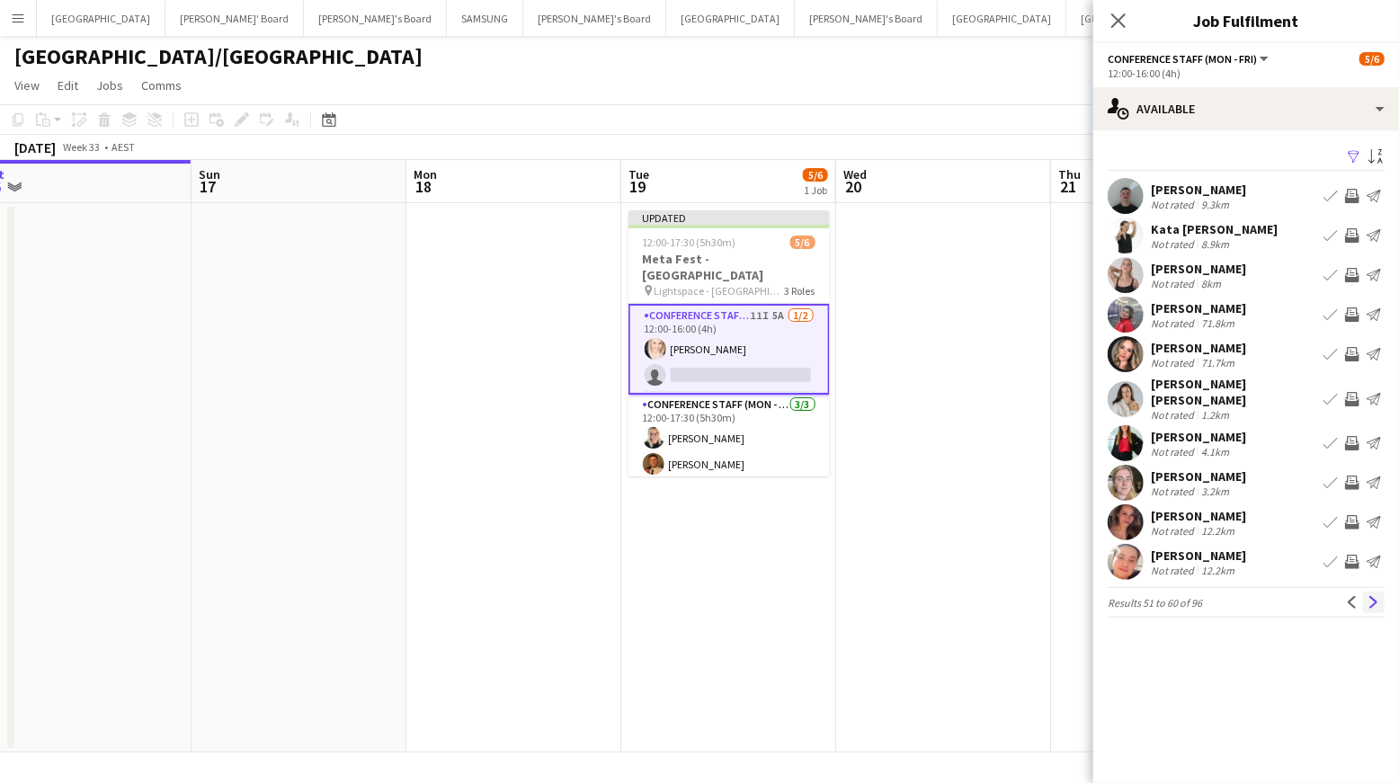
click at [1370, 596] on app-icon "Next" at bounding box center [1374, 602] width 13 height 13
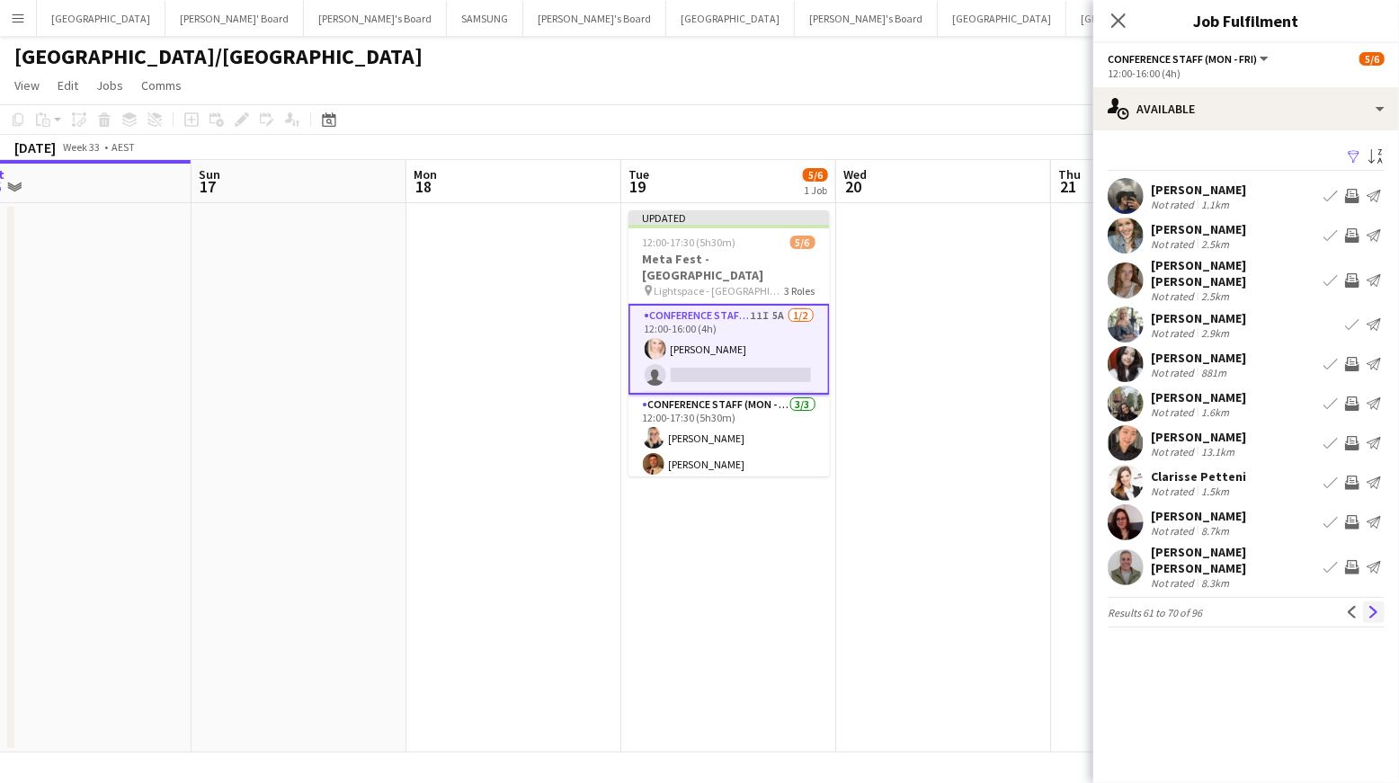
click at [1376, 606] on app-icon "Next" at bounding box center [1374, 612] width 13 height 13
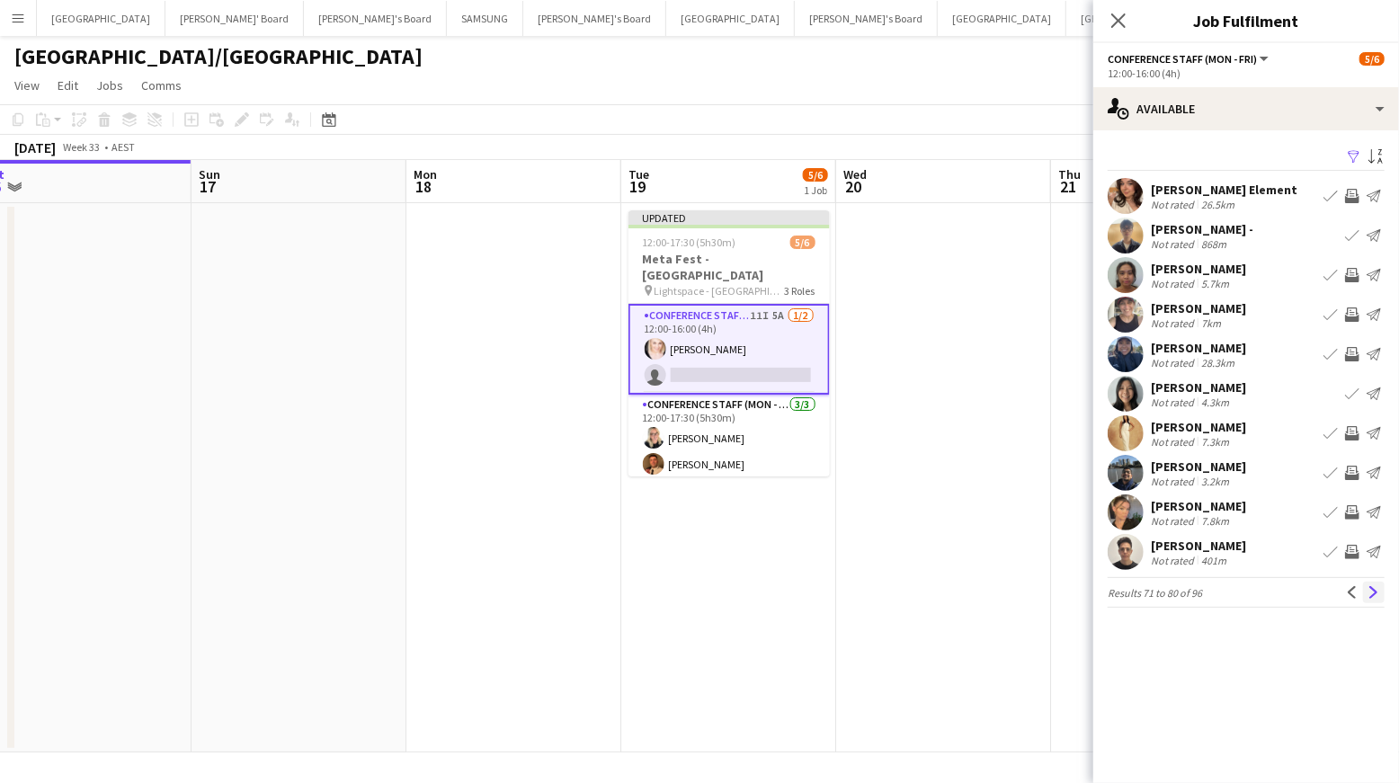
click at [1371, 590] on app-icon "Next" at bounding box center [1374, 592] width 13 height 13
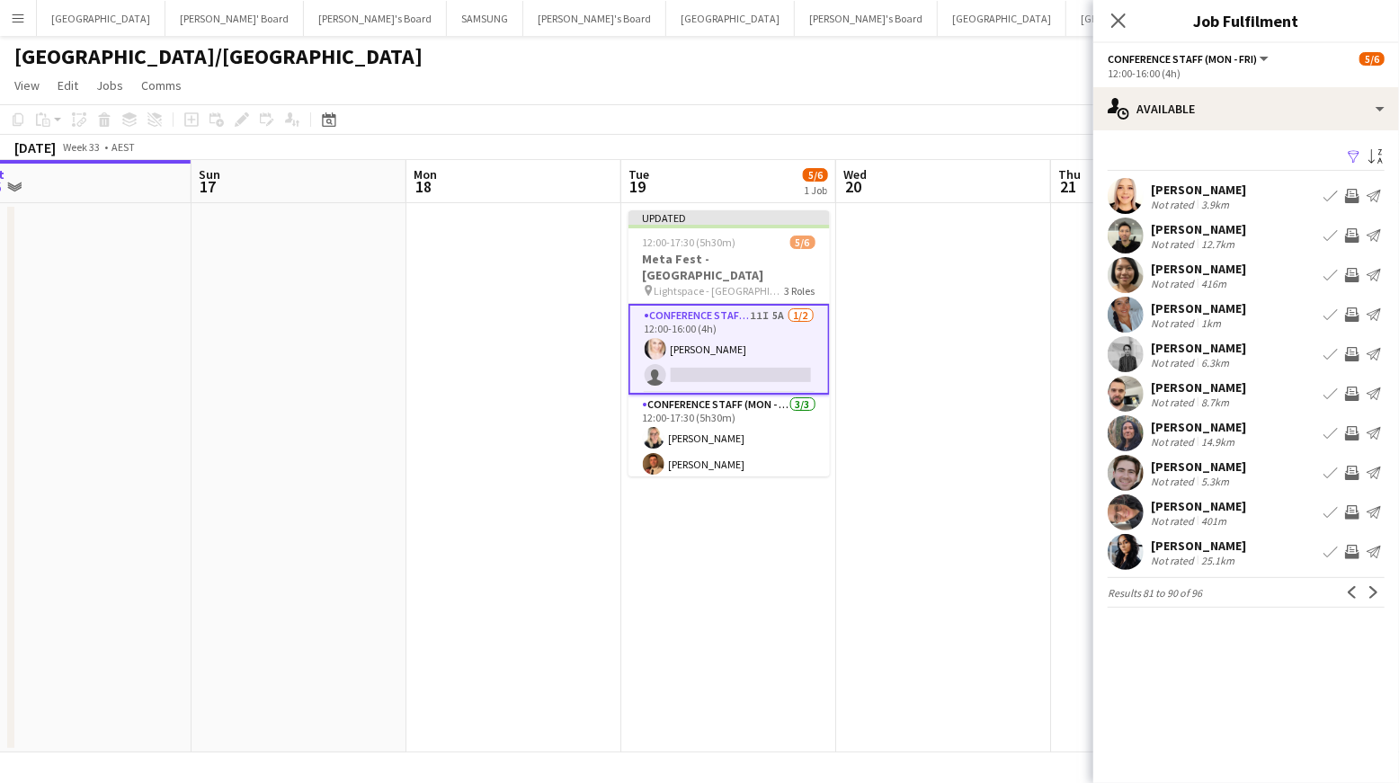
click at [1349, 192] on app-icon "Invite crew" at bounding box center [1352, 196] width 14 height 14
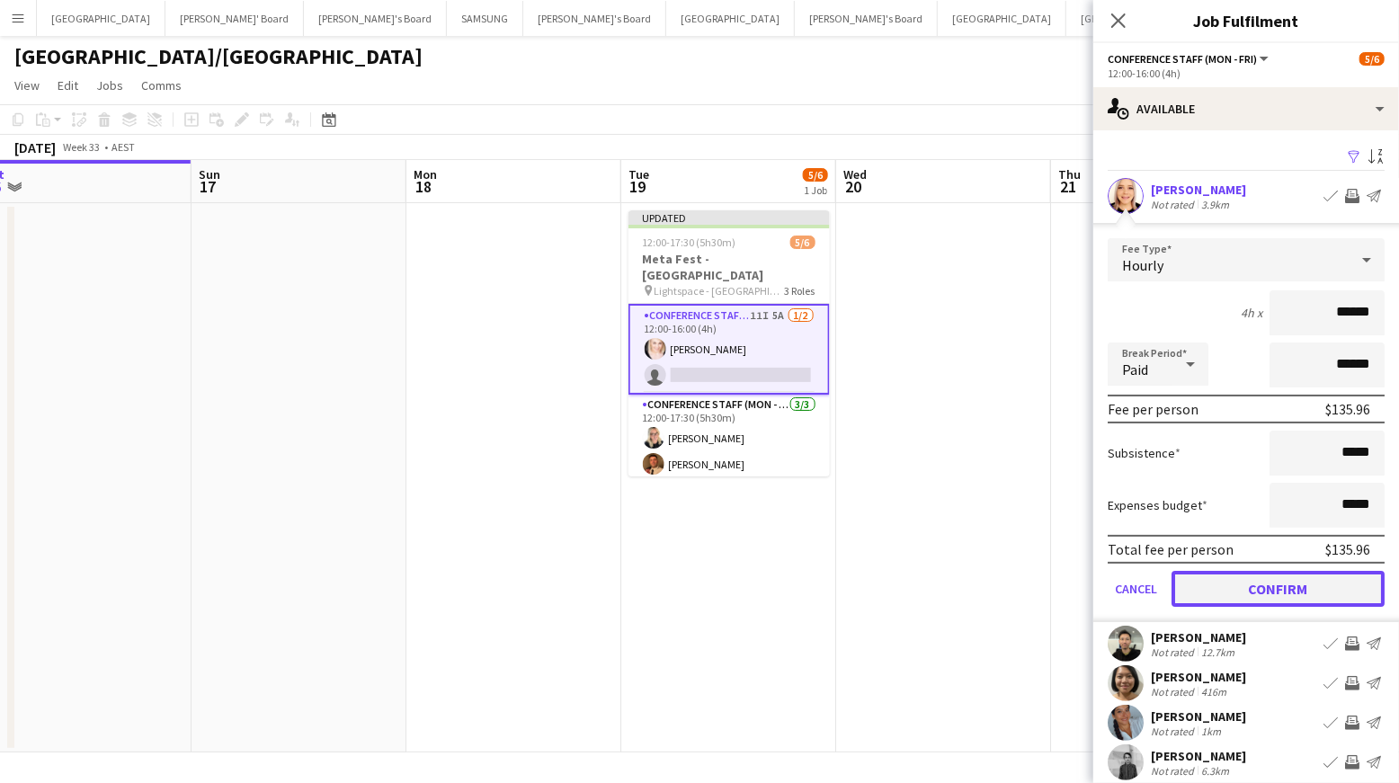
click at [1263, 582] on button "Confirm" at bounding box center [1278, 589] width 213 height 36
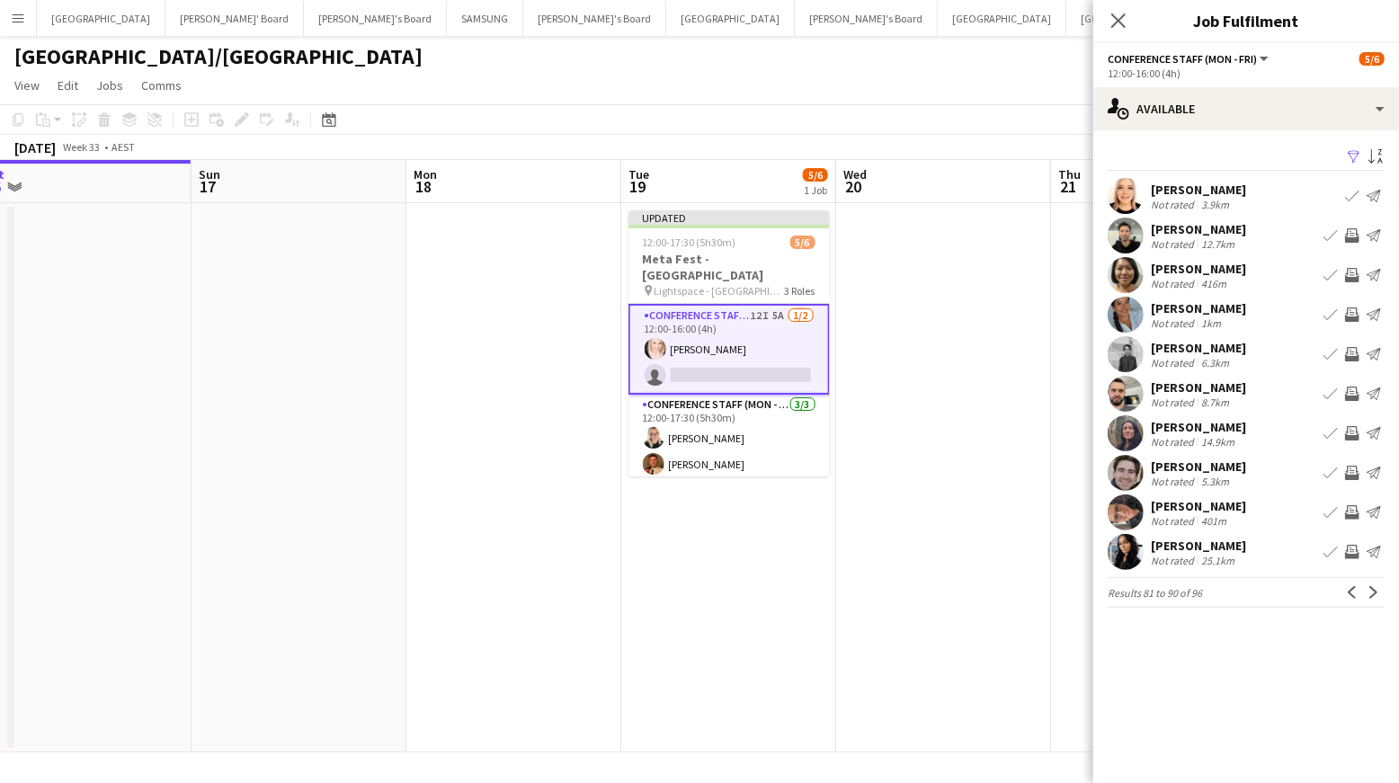
click at [1351, 272] on app-icon "Invite crew" at bounding box center [1352, 275] width 14 height 14
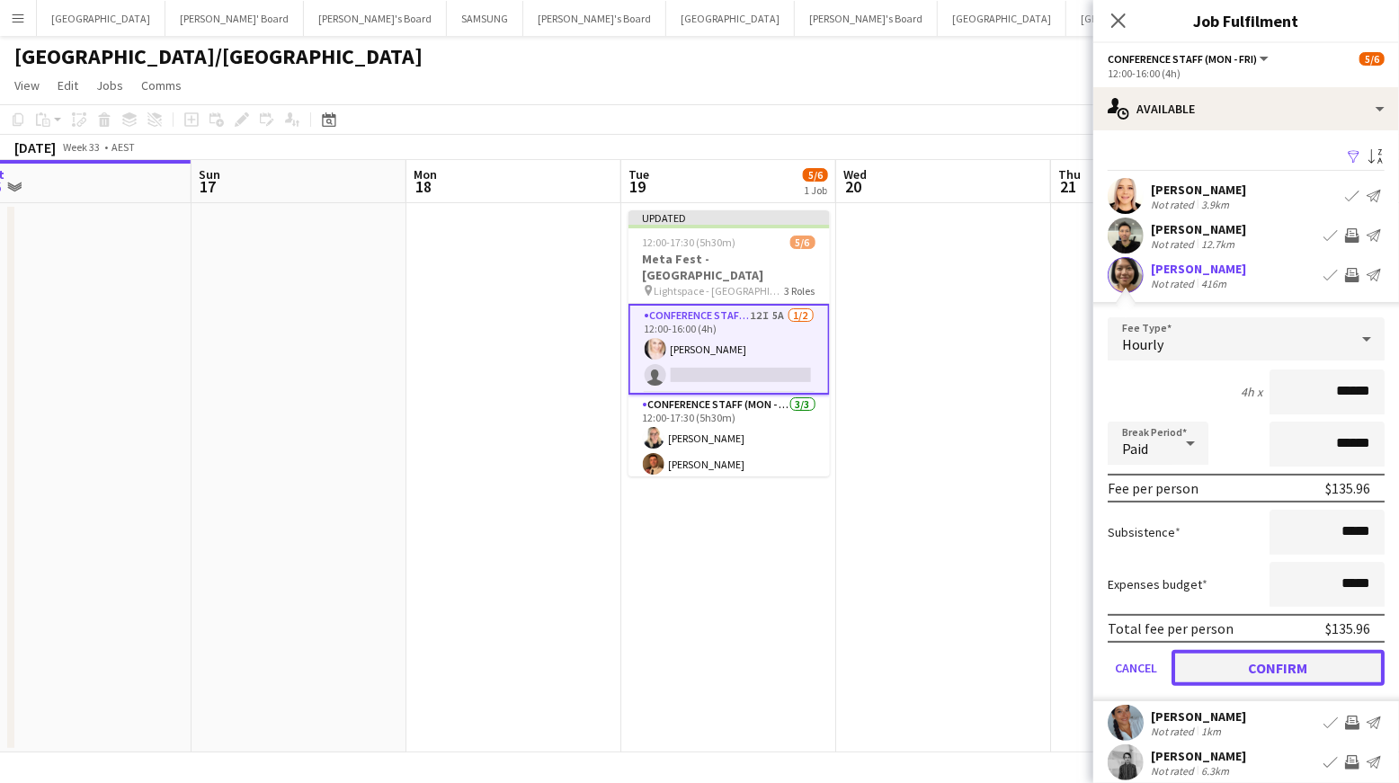
click at [1300, 666] on button "Confirm" at bounding box center [1278, 668] width 213 height 36
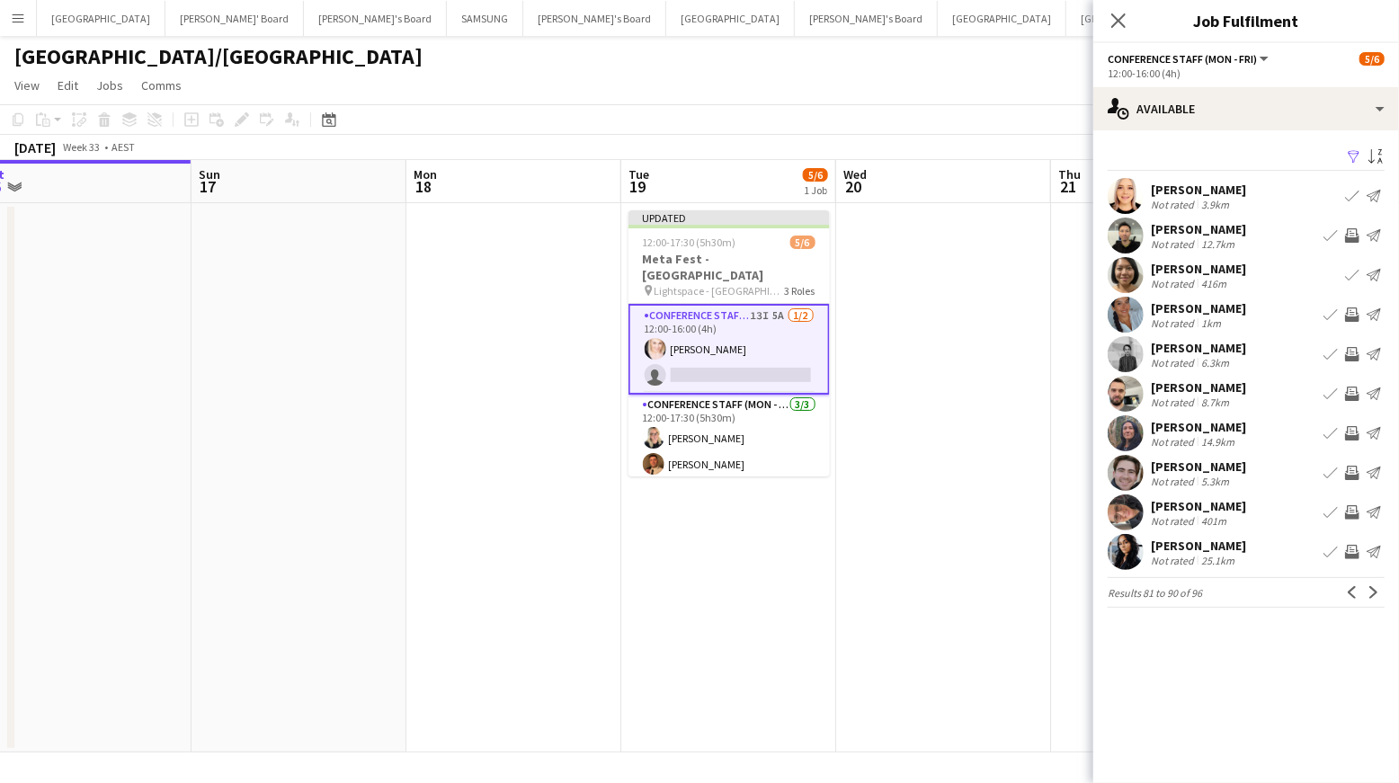
click at [1370, 593] on app-icon "Next" at bounding box center [1374, 592] width 13 height 13
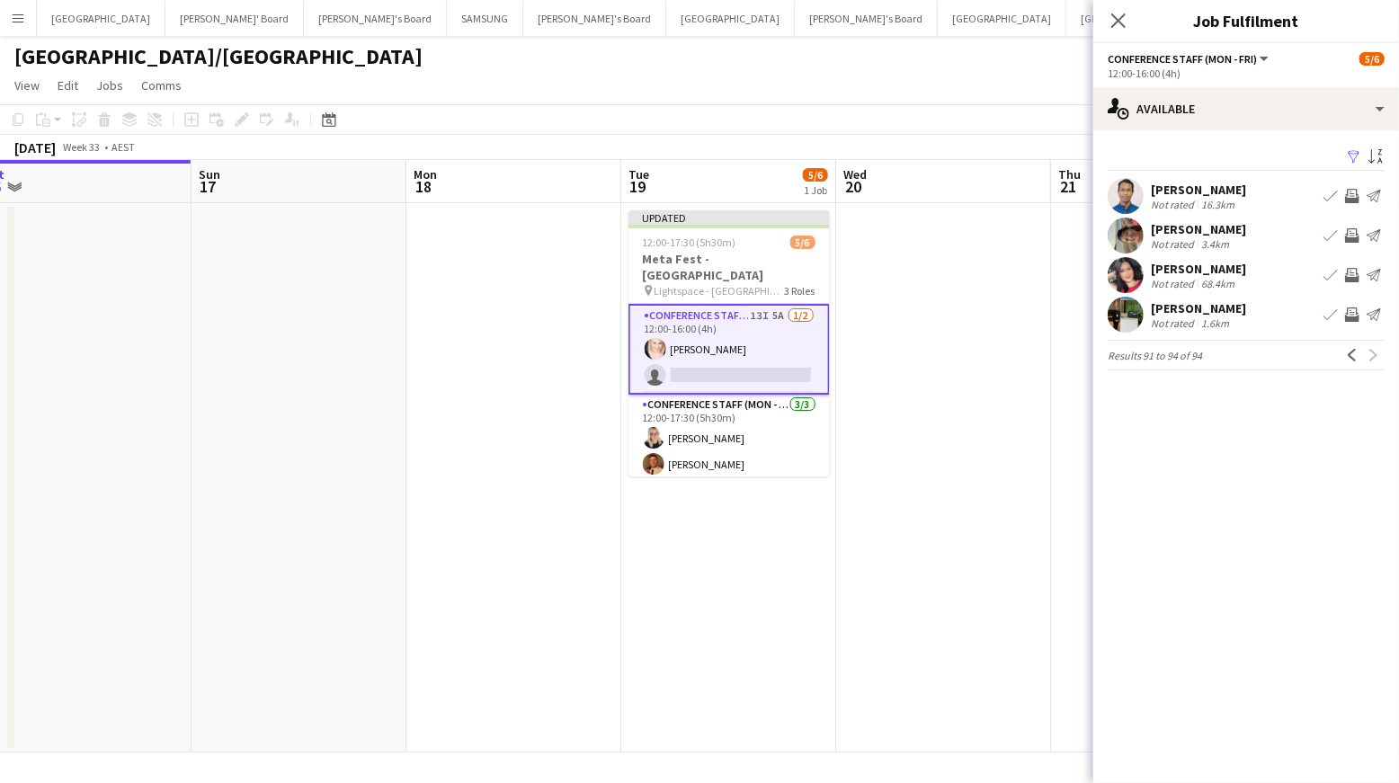
click at [901, 501] on app-date-cell at bounding box center [943, 477] width 215 height 549
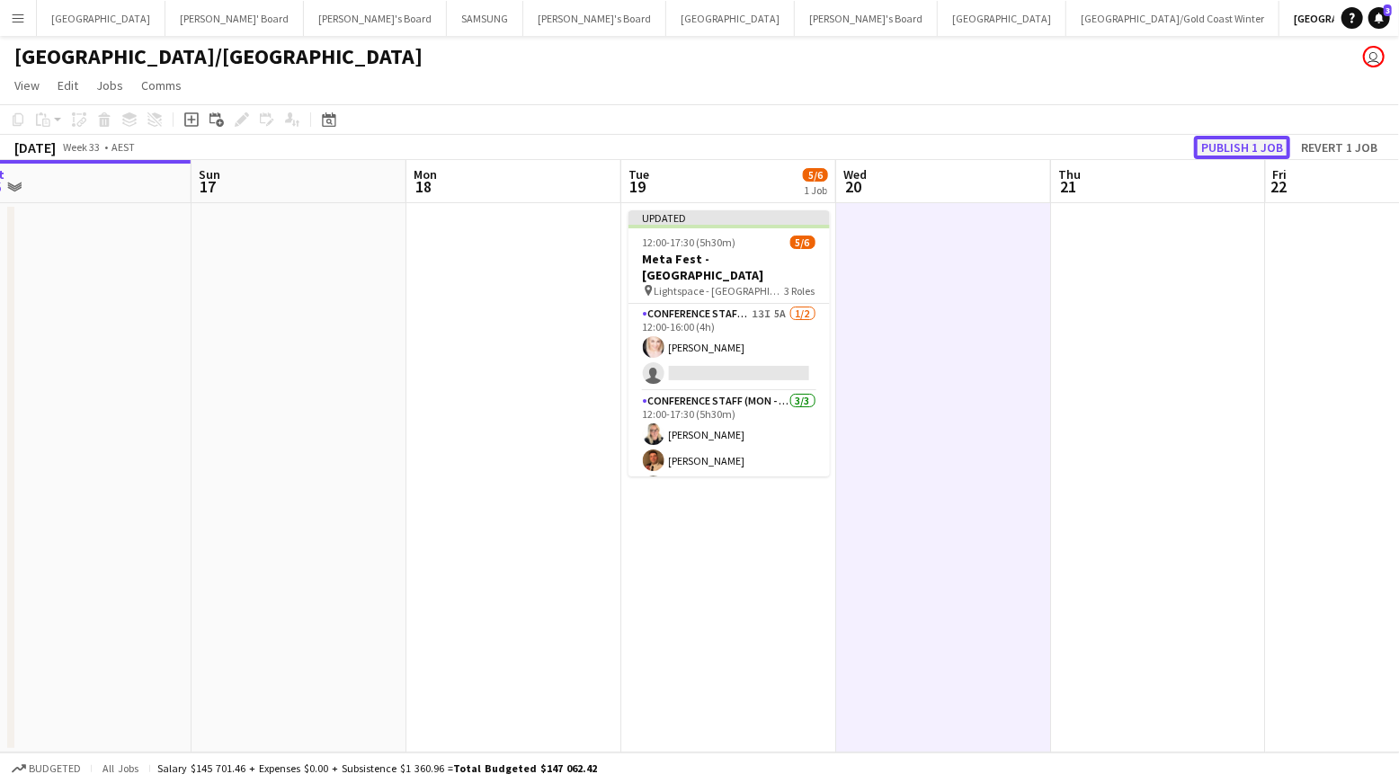
click at [1234, 149] on button "Publish 1 job" at bounding box center [1242, 147] width 96 height 23
